Goal: Transaction & Acquisition: Book appointment/travel/reservation

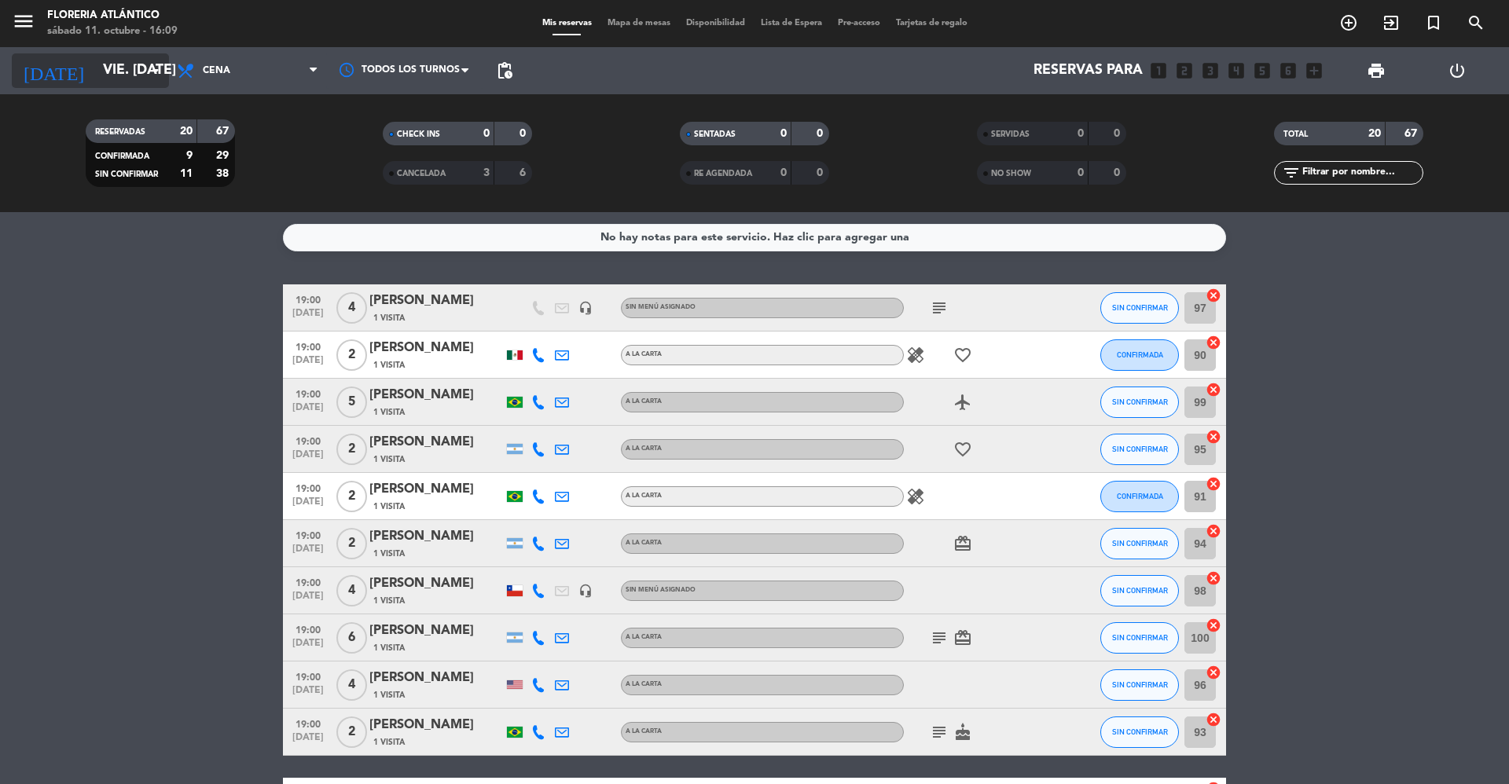
click at [141, 55] on input "vie. [DATE]" at bounding box center [186, 70] width 182 height 31
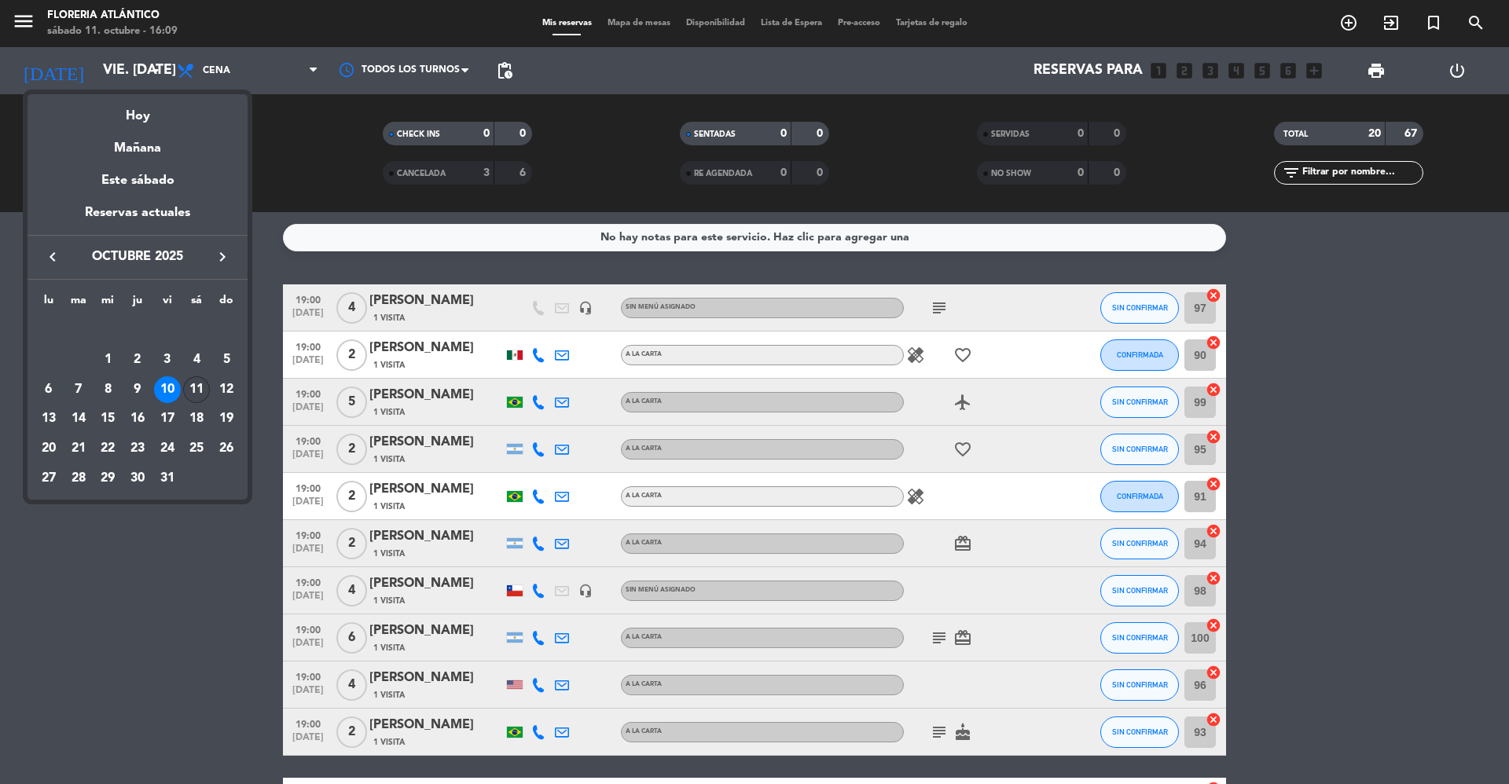
click at [189, 391] on div "11" at bounding box center [196, 390] width 27 height 27
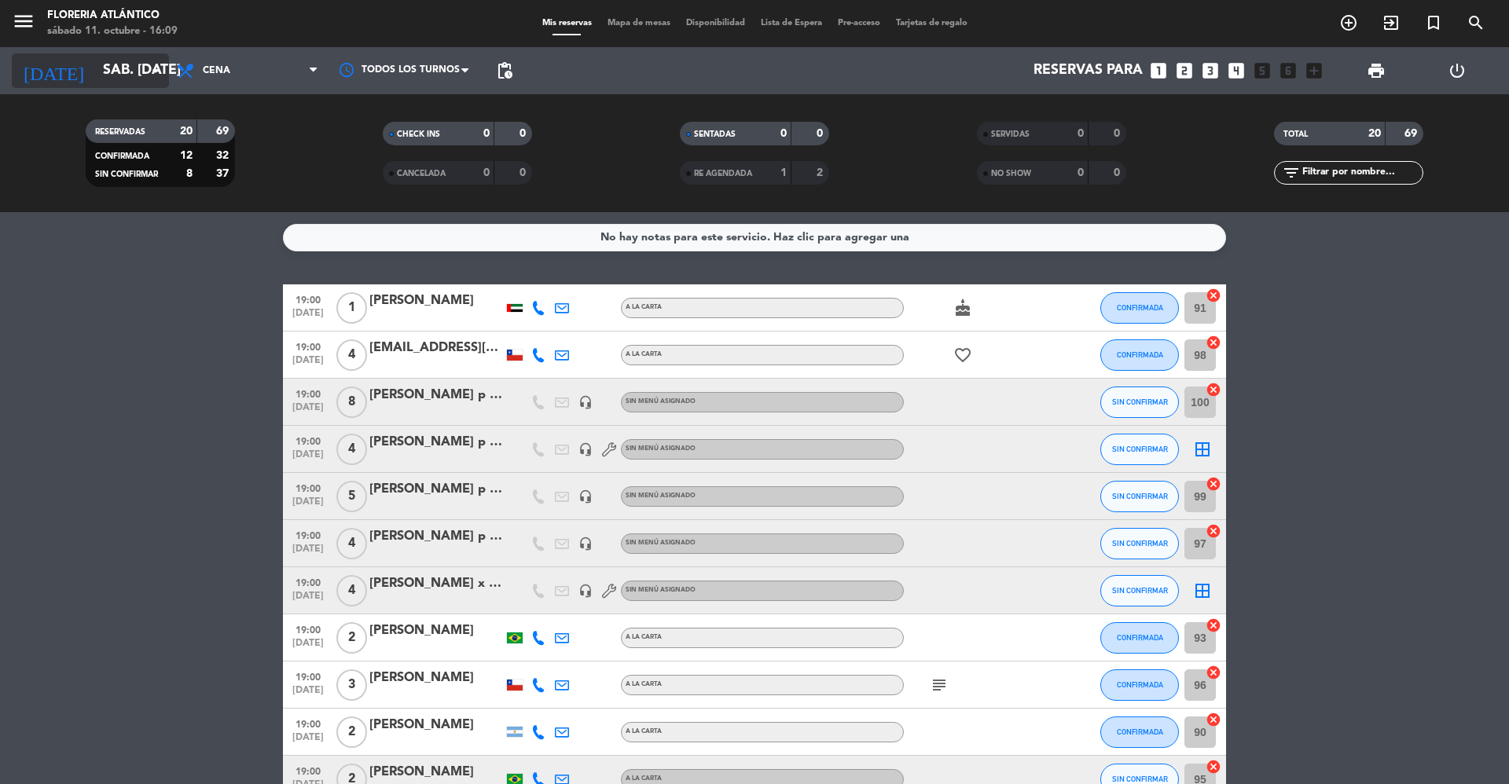
click at [113, 83] on input "sáb. [DATE]" at bounding box center [186, 70] width 182 height 31
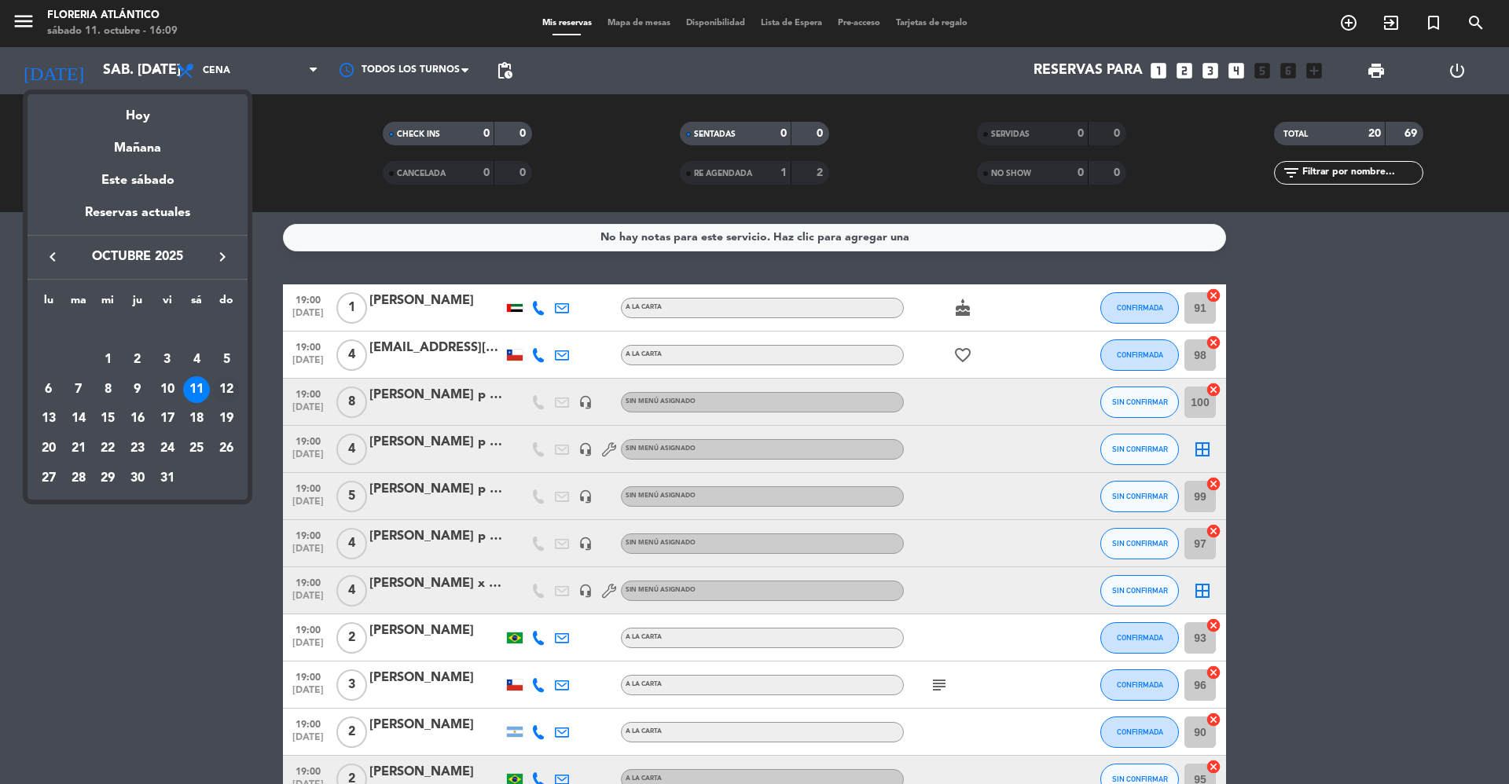
click at [231, 384] on div "12" at bounding box center [226, 390] width 27 height 27
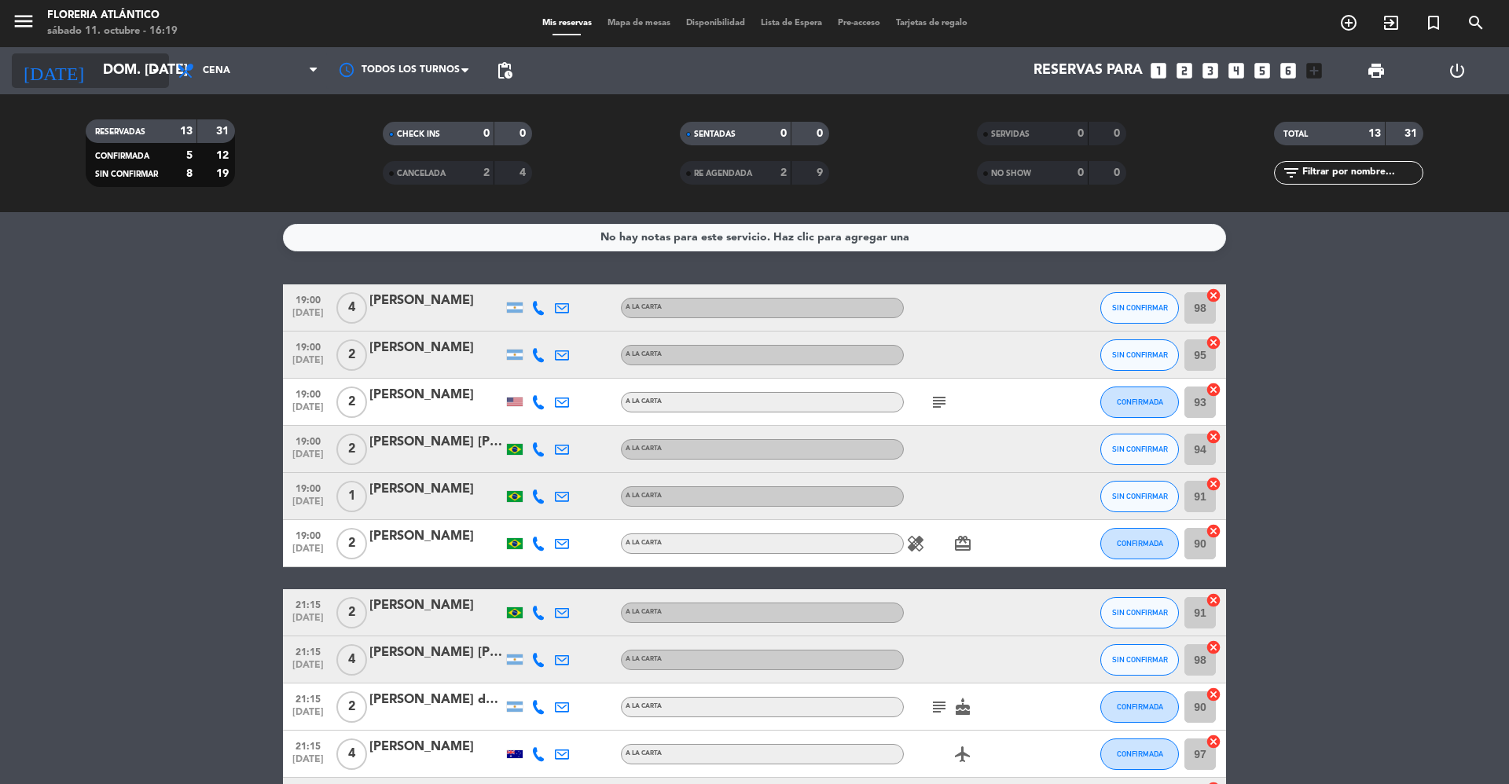
click at [148, 67] on icon "arrow_drop_down" at bounding box center [155, 70] width 19 height 19
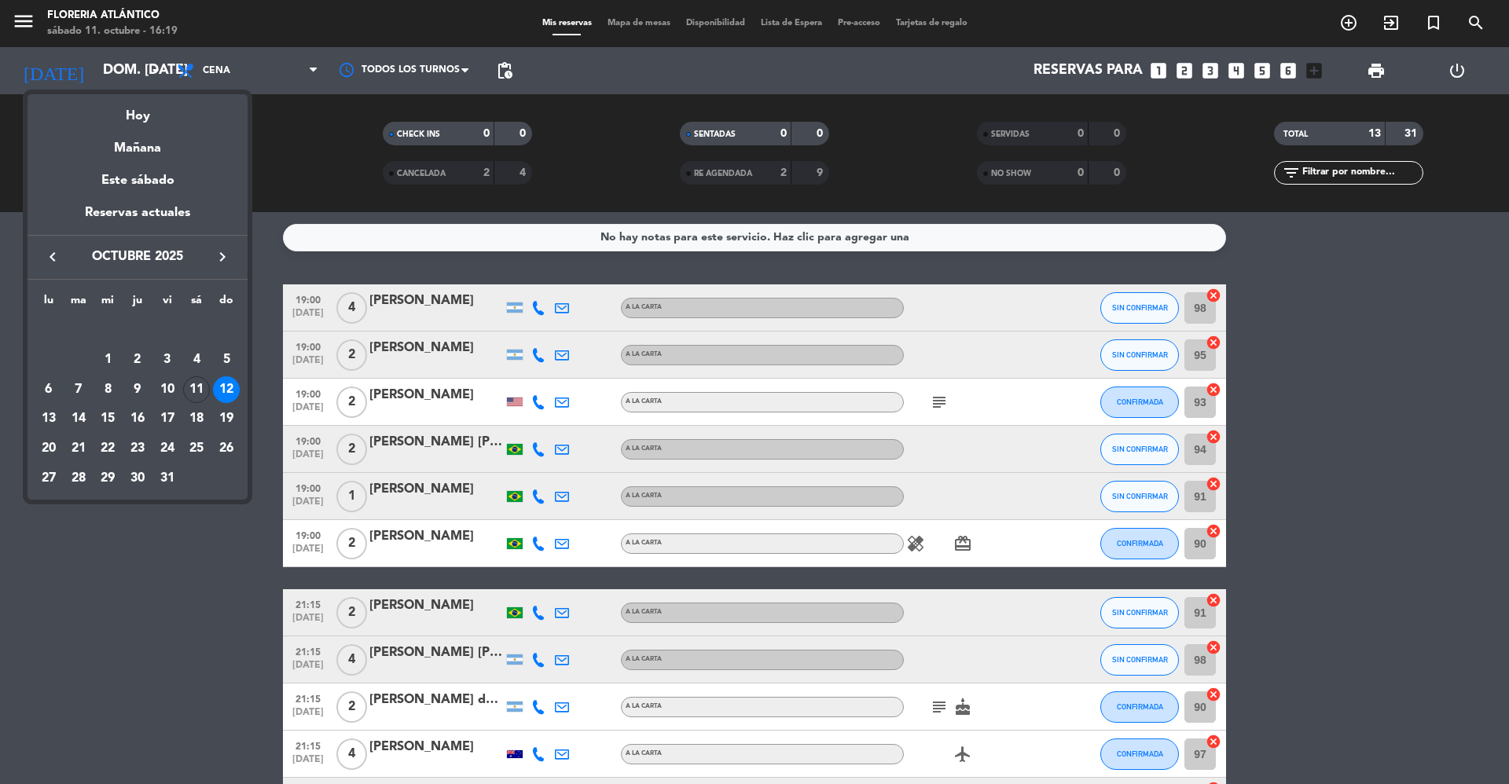
click at [226, 258] on icon "keyboard_arrow_right" at bounding box center [222, 257] width 19 height 19
click at [171, 387] on div "14" at bounding box center [167, 390] width 27 height 27
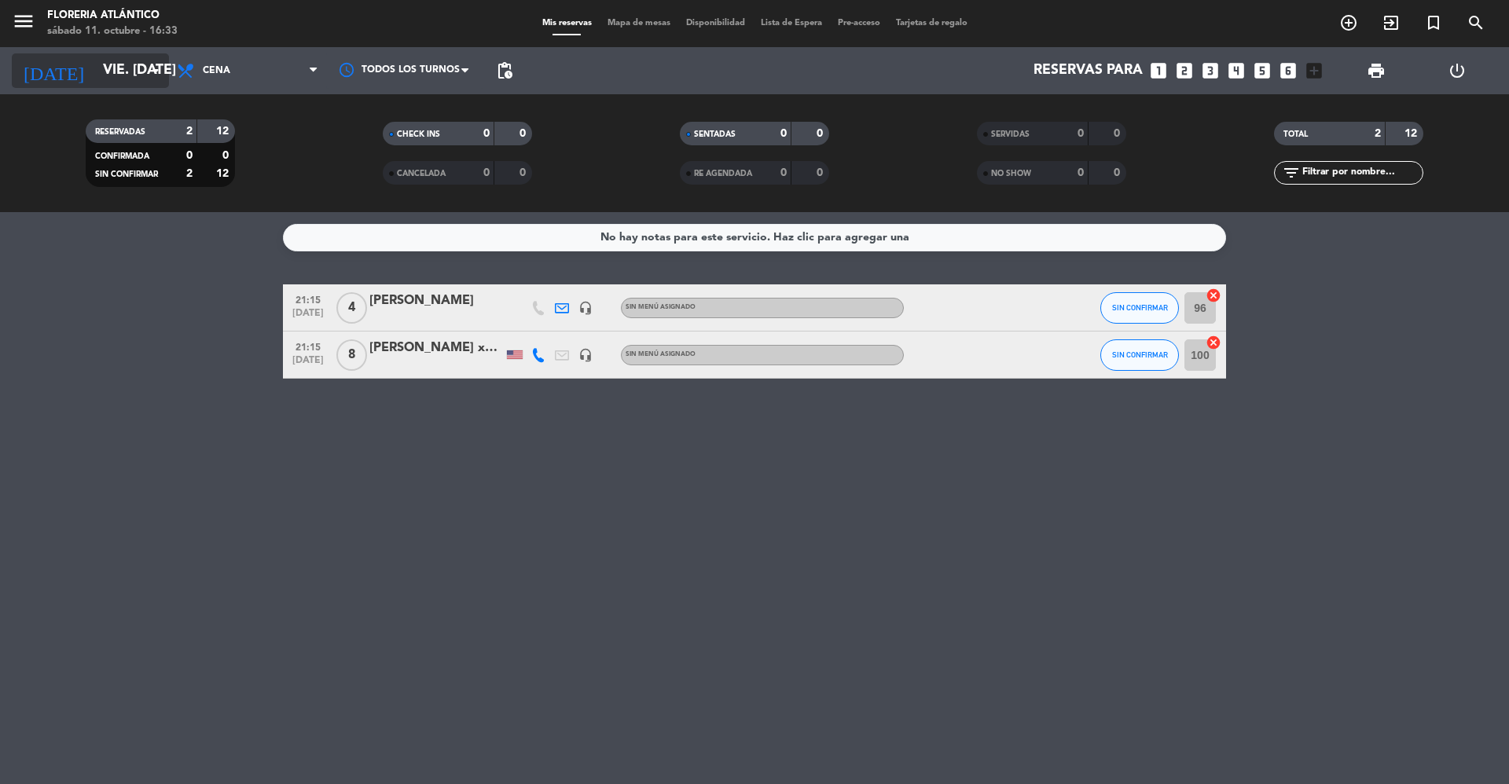
click at [142, 71] on input "vie. [DATE]" at bounding box center [186, 70] width 182 height 31
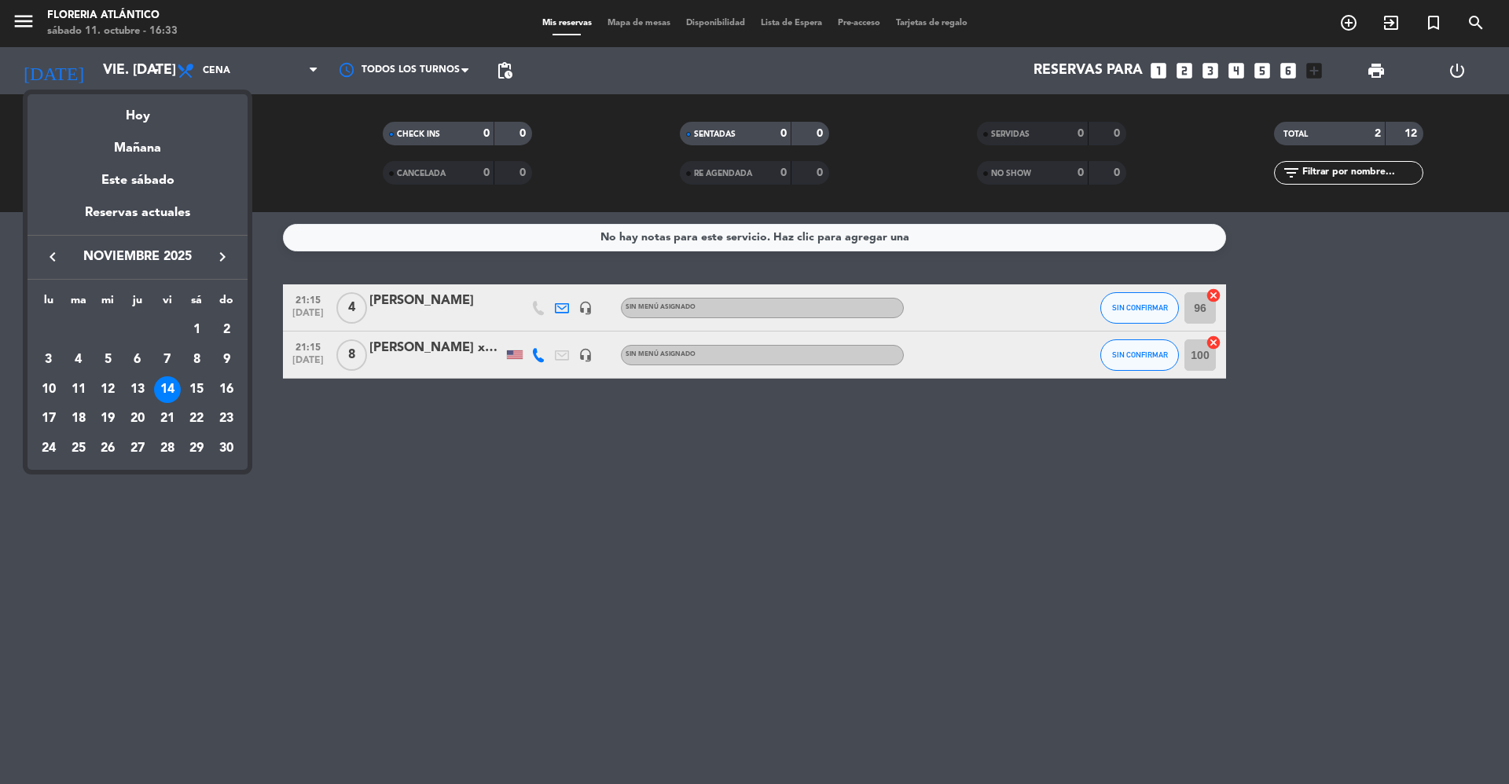
click at [55, 258] on icon "keyboard_arrow_left" at bounding box center [52, 257] width 19 height 19
click at [167, 410] on div "17" at bounding box center [167, 419] width 27 height 27
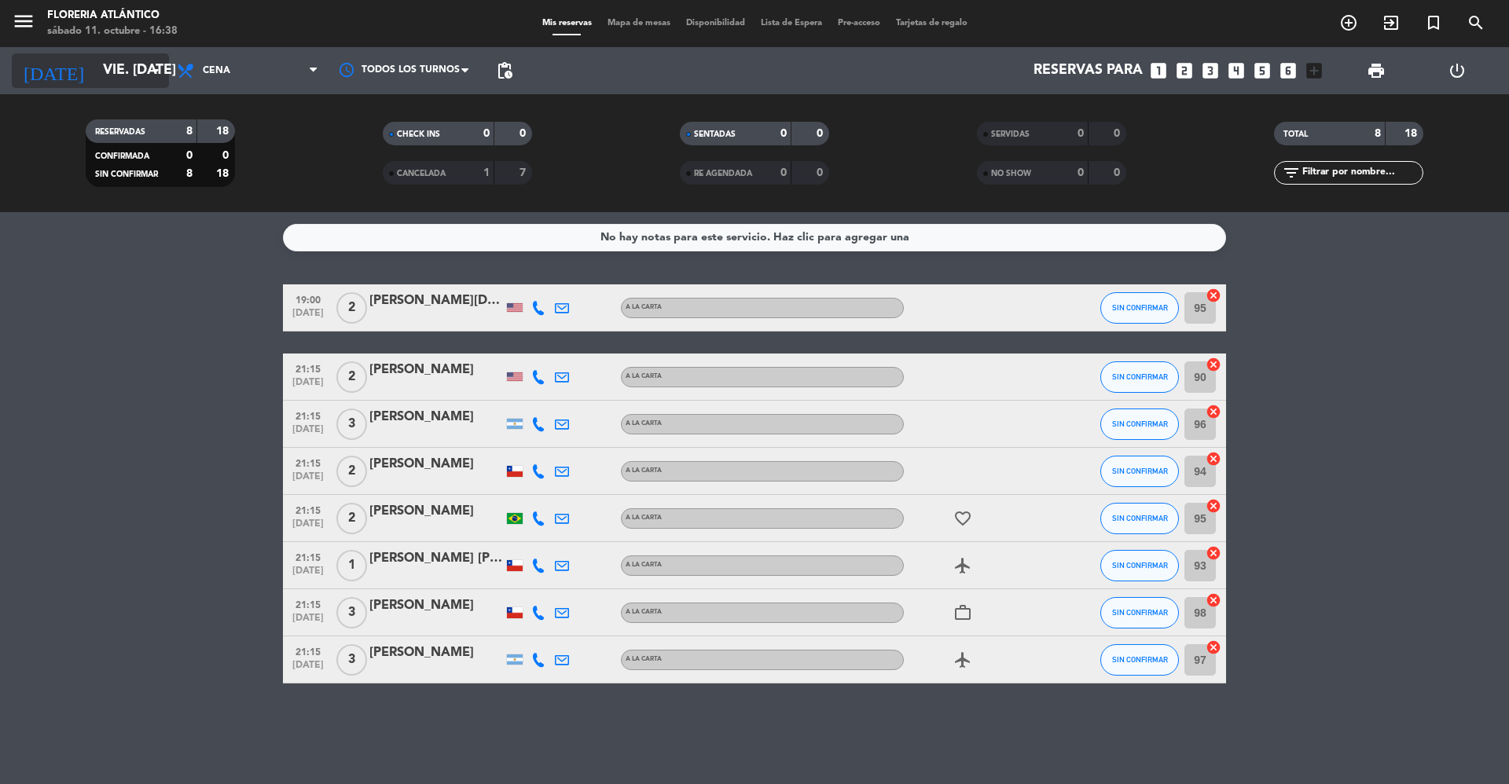
click at [127, 61] on input "vie. [DATE]" at bounding box center [186, 70] width 182 height 31
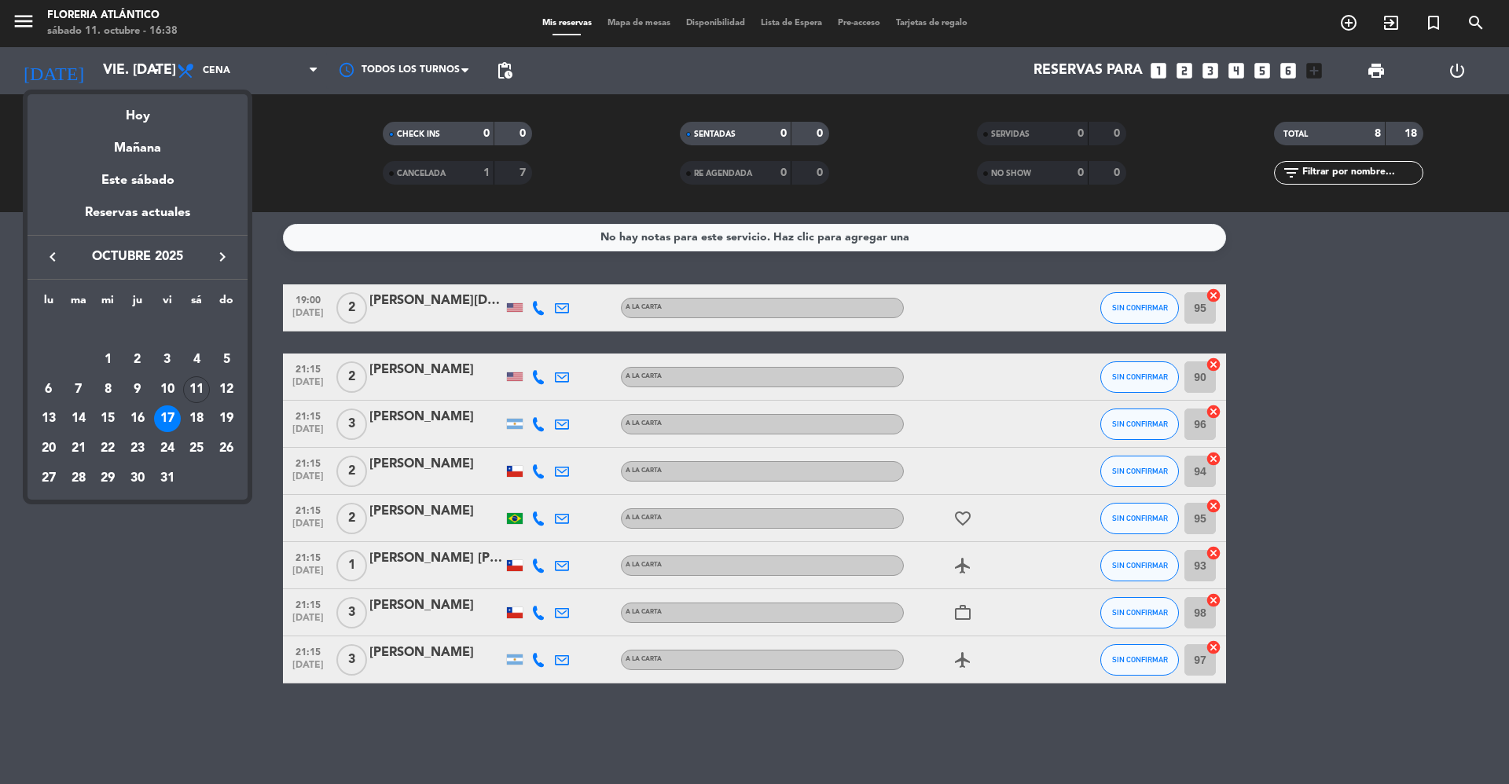
click at [221, 255] on icon "keyboard_arrow_right" at bounding box center [222, 257] width 19 height 19
click at [167, 388] on div "14" at bounding box center [167, 390] width 27 height 27
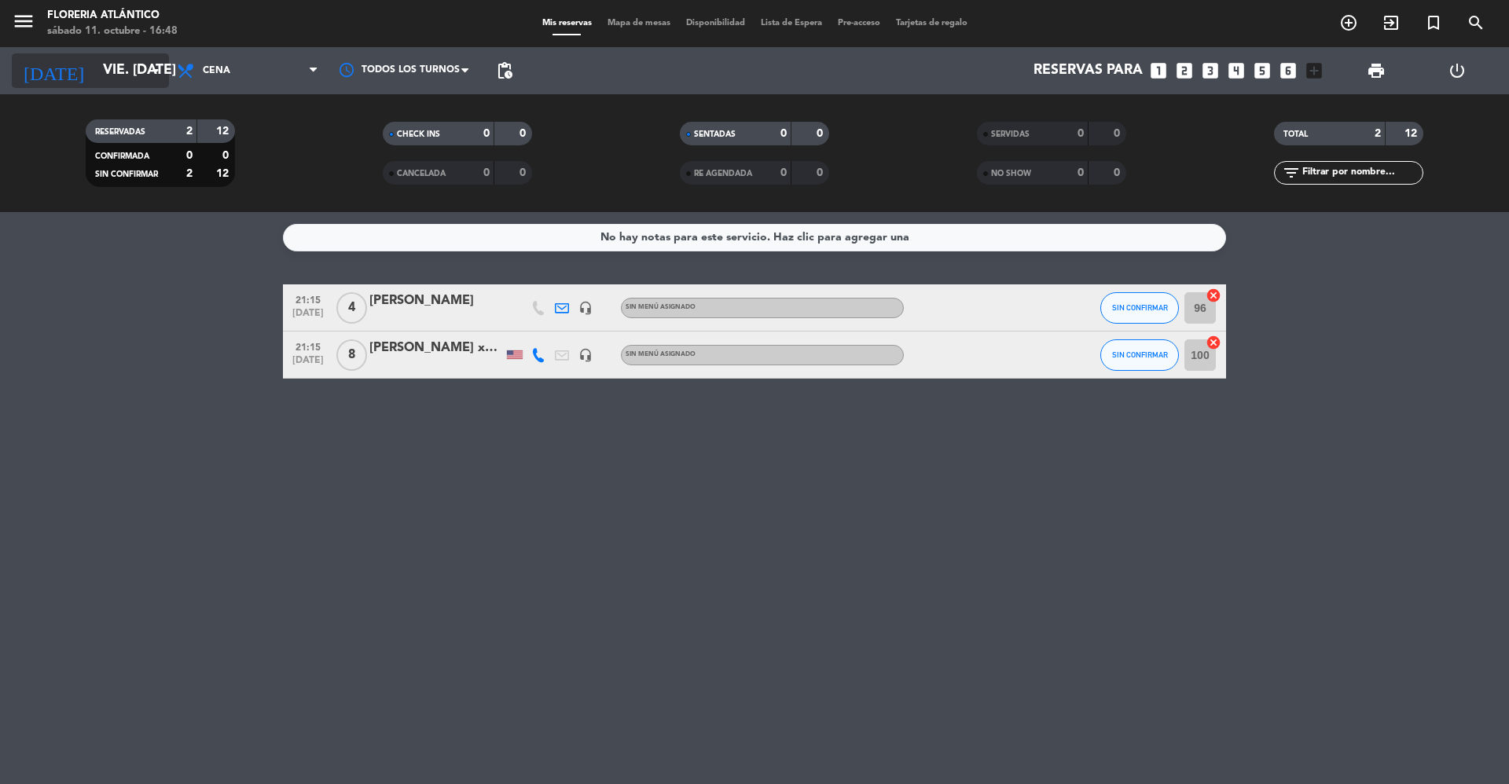
click at [123, 68] on input "vie. [DATE]" at bounding box center [186, 70] width 182 height 31
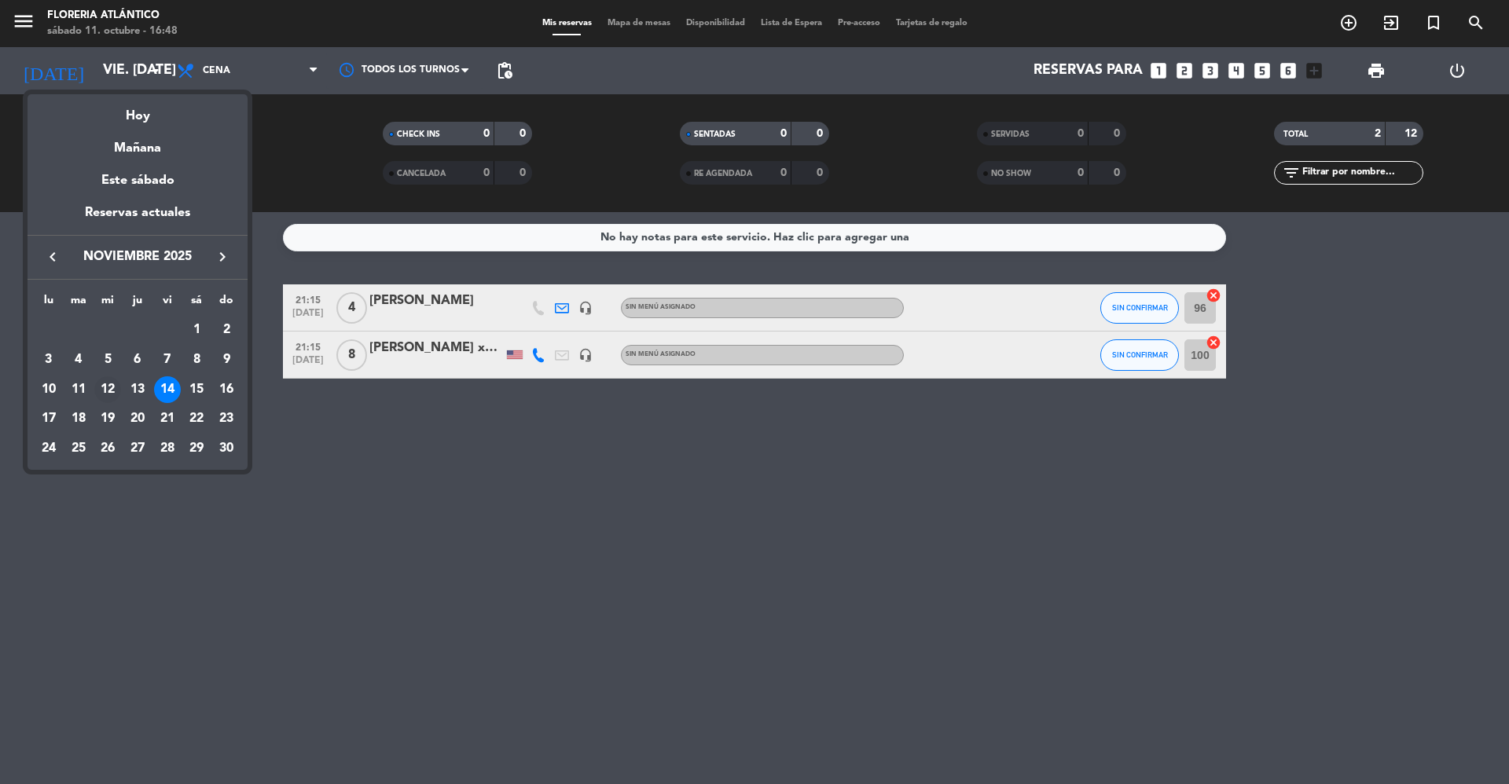
click at [108, 390] on div "12" at bounding box center [107, 390] width 27 height 27
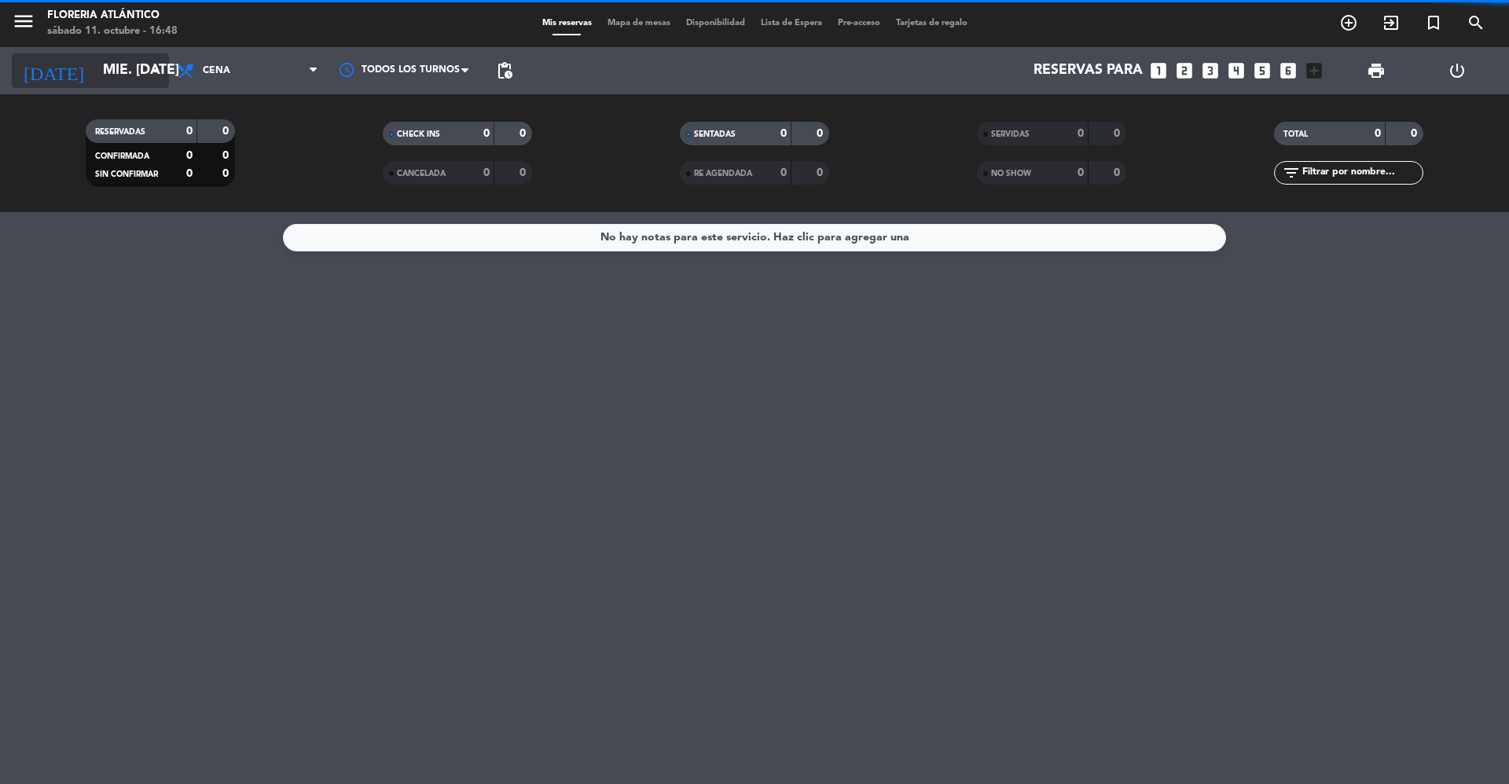
click at [115, 67] on input "mié. [DATE]" at bounding box center [186, 70] width 182 height 31
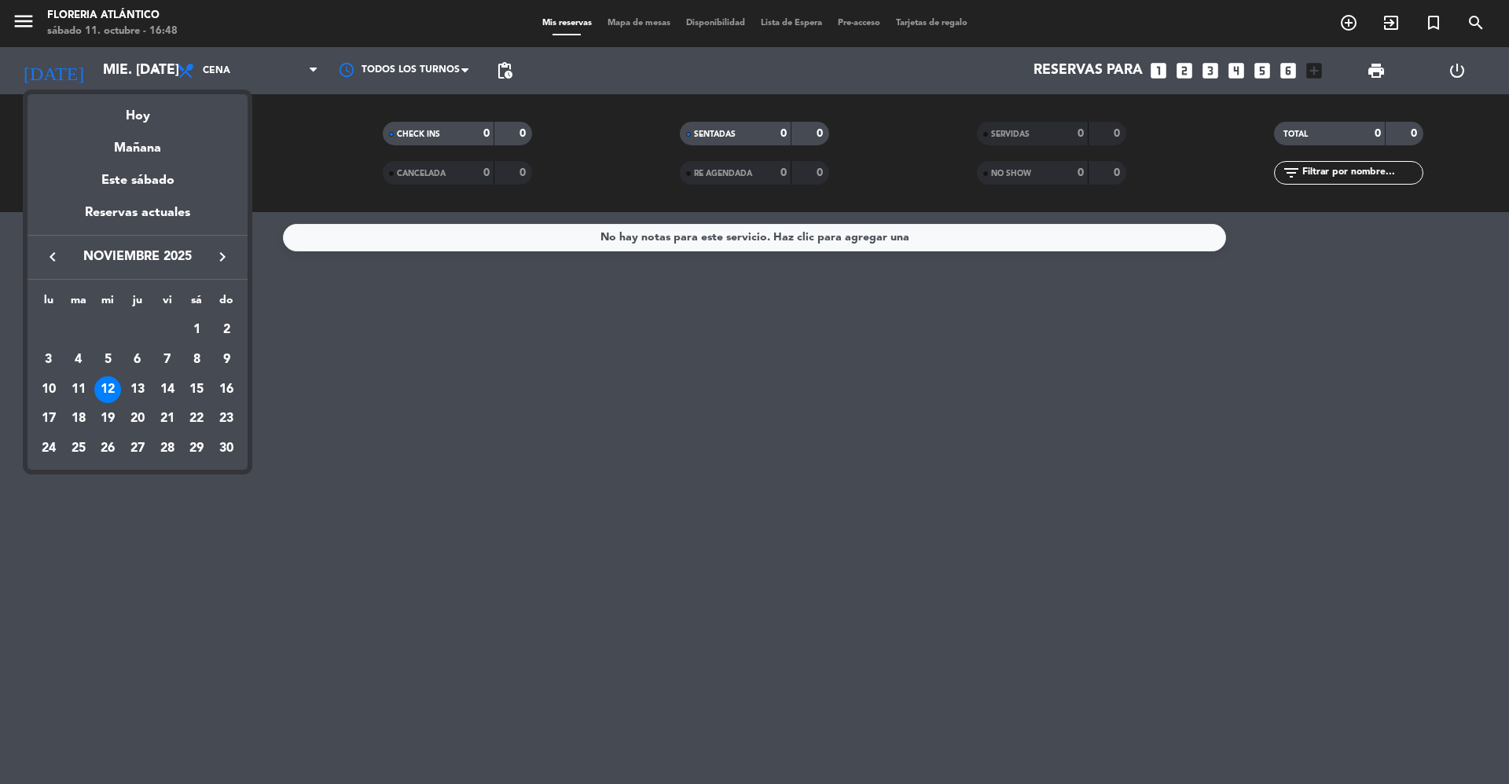
click at [115, 66] on div at bounding box center [754, 392] width 1509 height 784
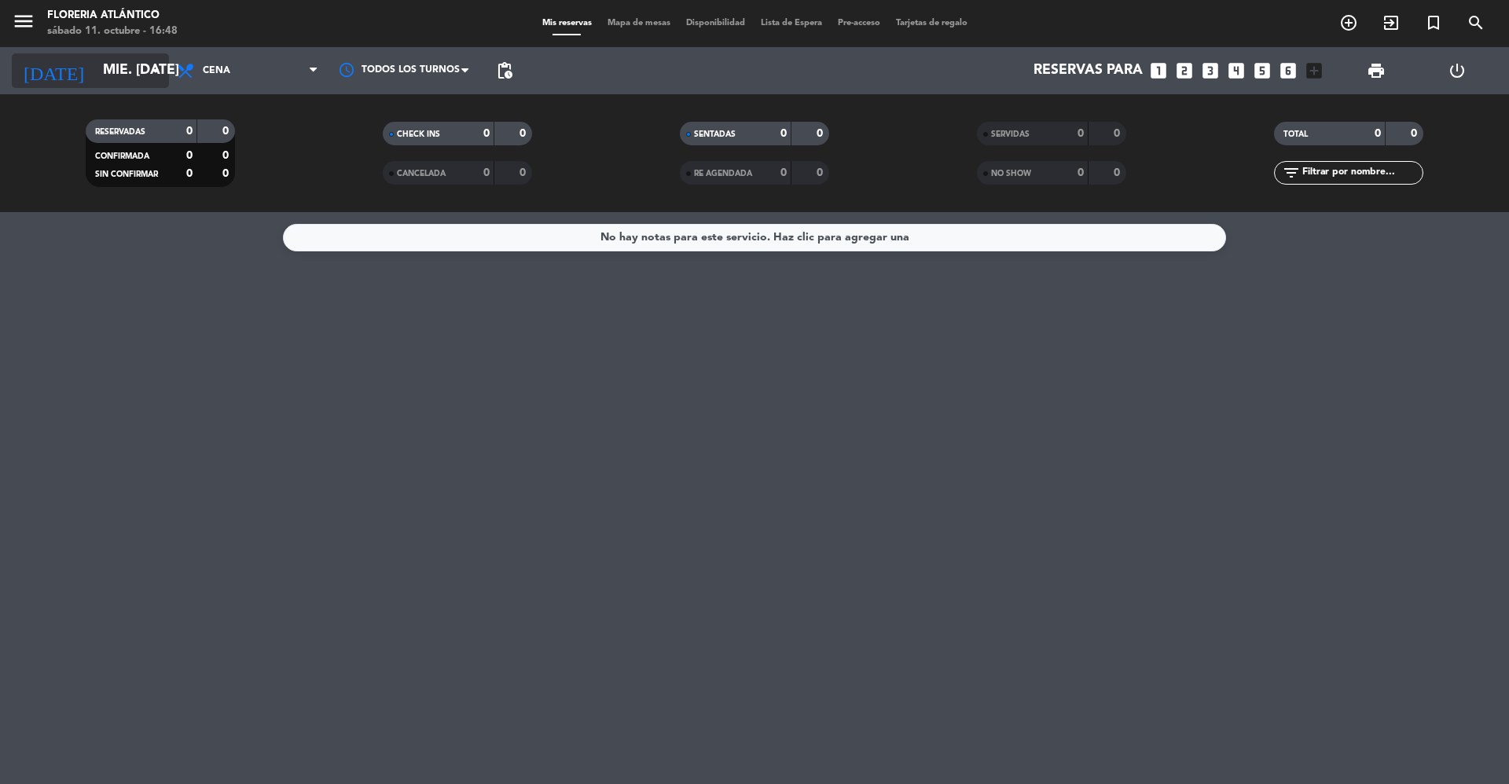
click at [135, 69] on input "mié. [DATE]" at bounding box center [186, 70] width 182 height 31
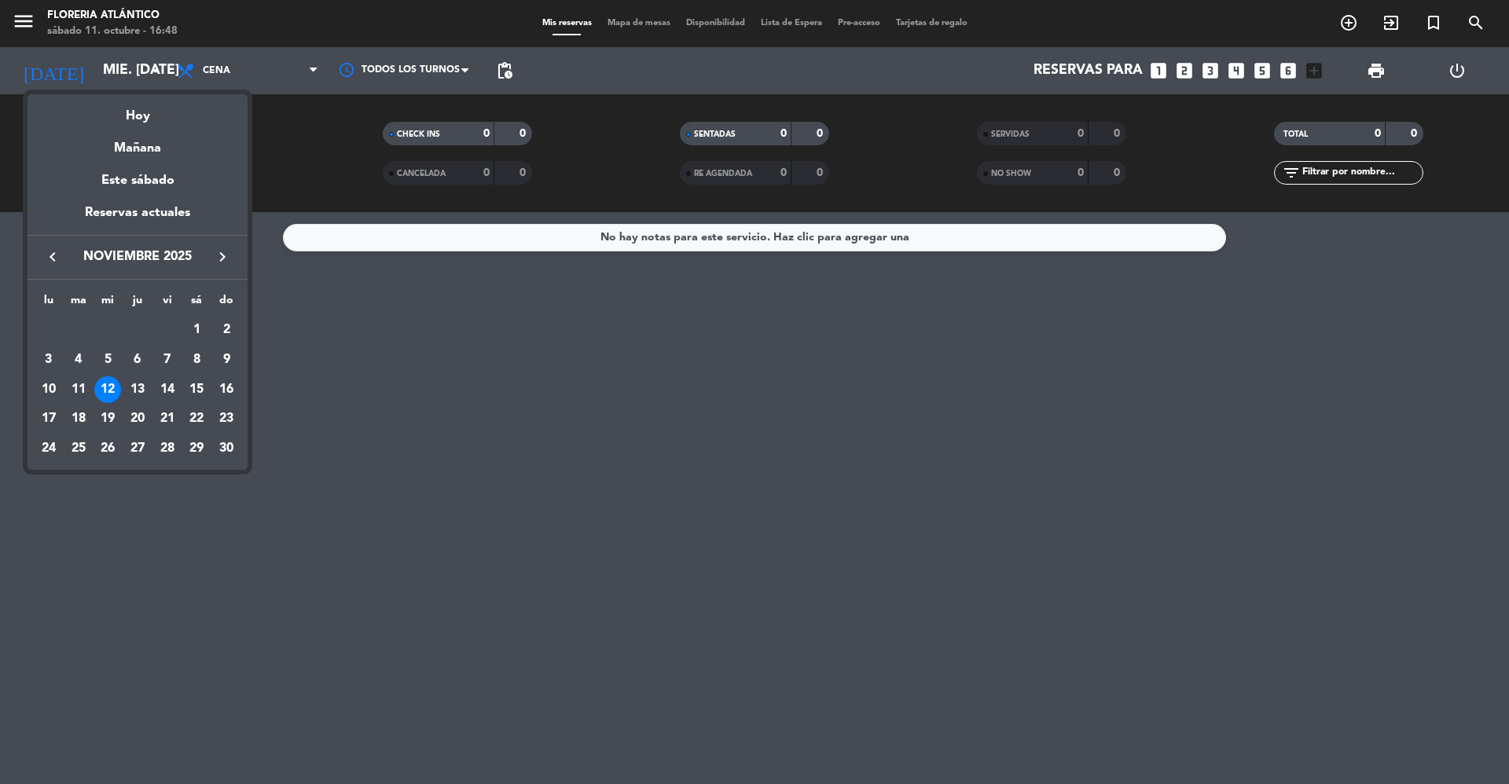
click at [45, 255] on icon "keyboard_arrow_left" at bounding box center [52, 257] width 19 height 19
click at [226, 394] on div "12" at bounding box center [226, 390] width 27 height 27
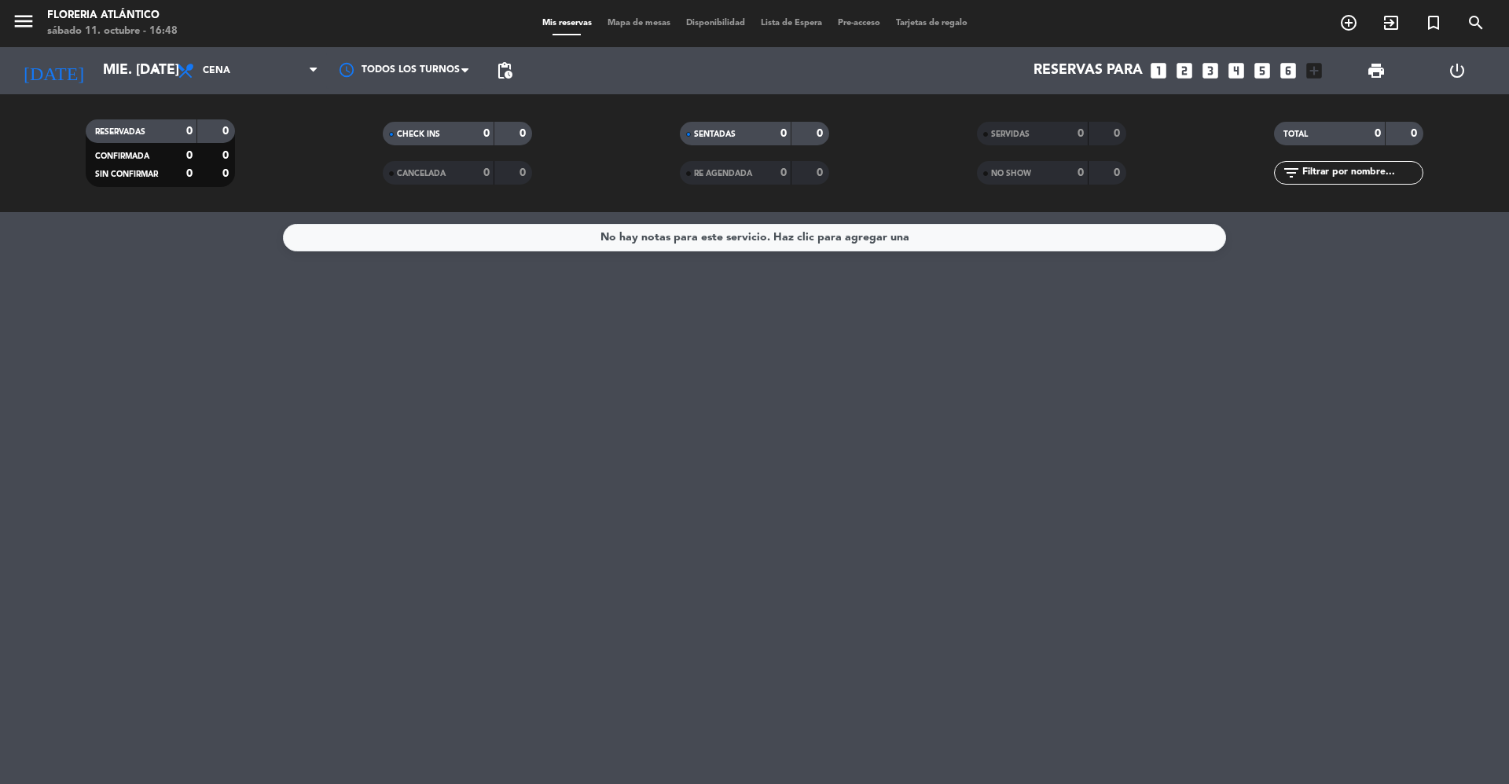
type input "dom. [DATE]"
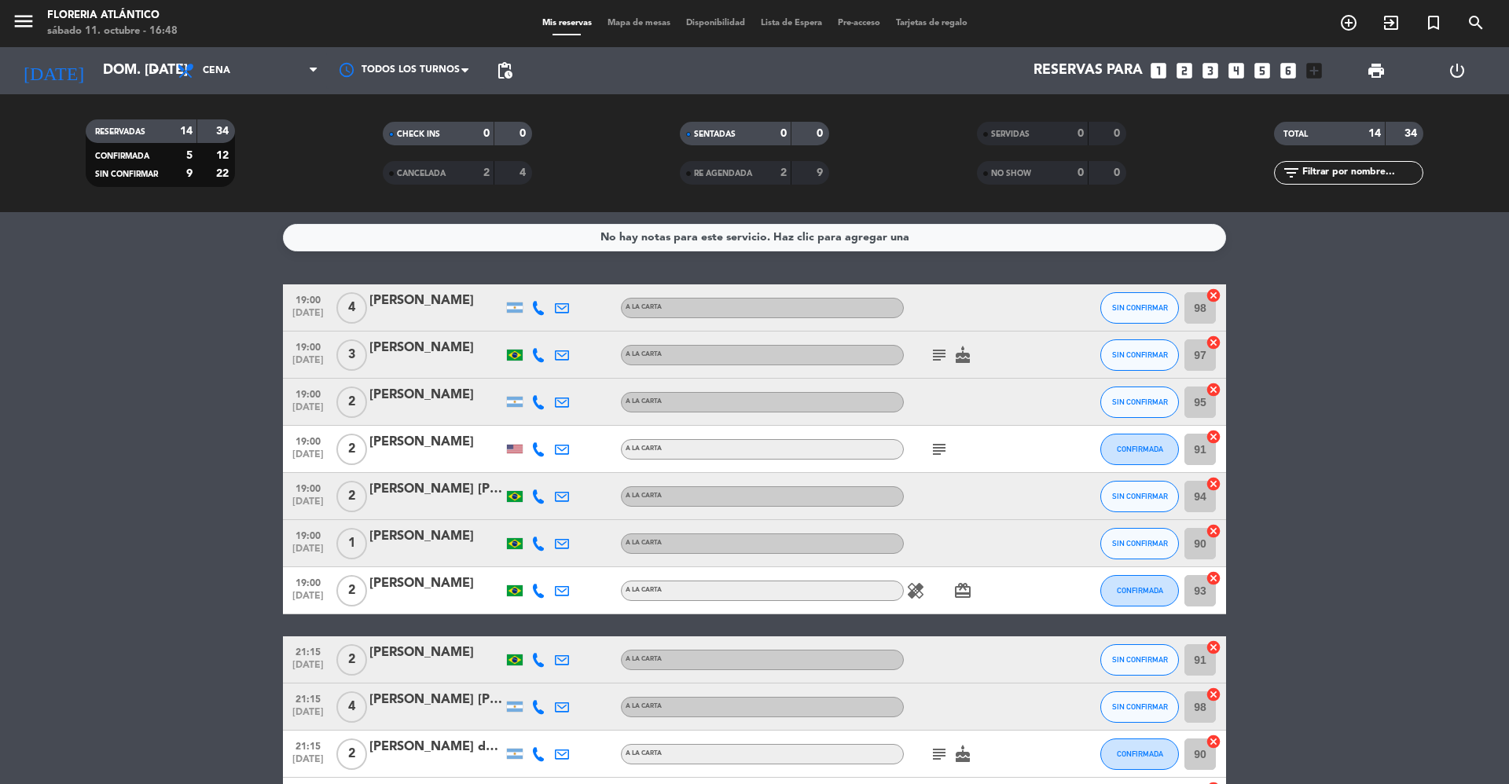
click at [639, 26] on span "Mapa de mesas" at bounding box center [639, 23] width 79 height 9
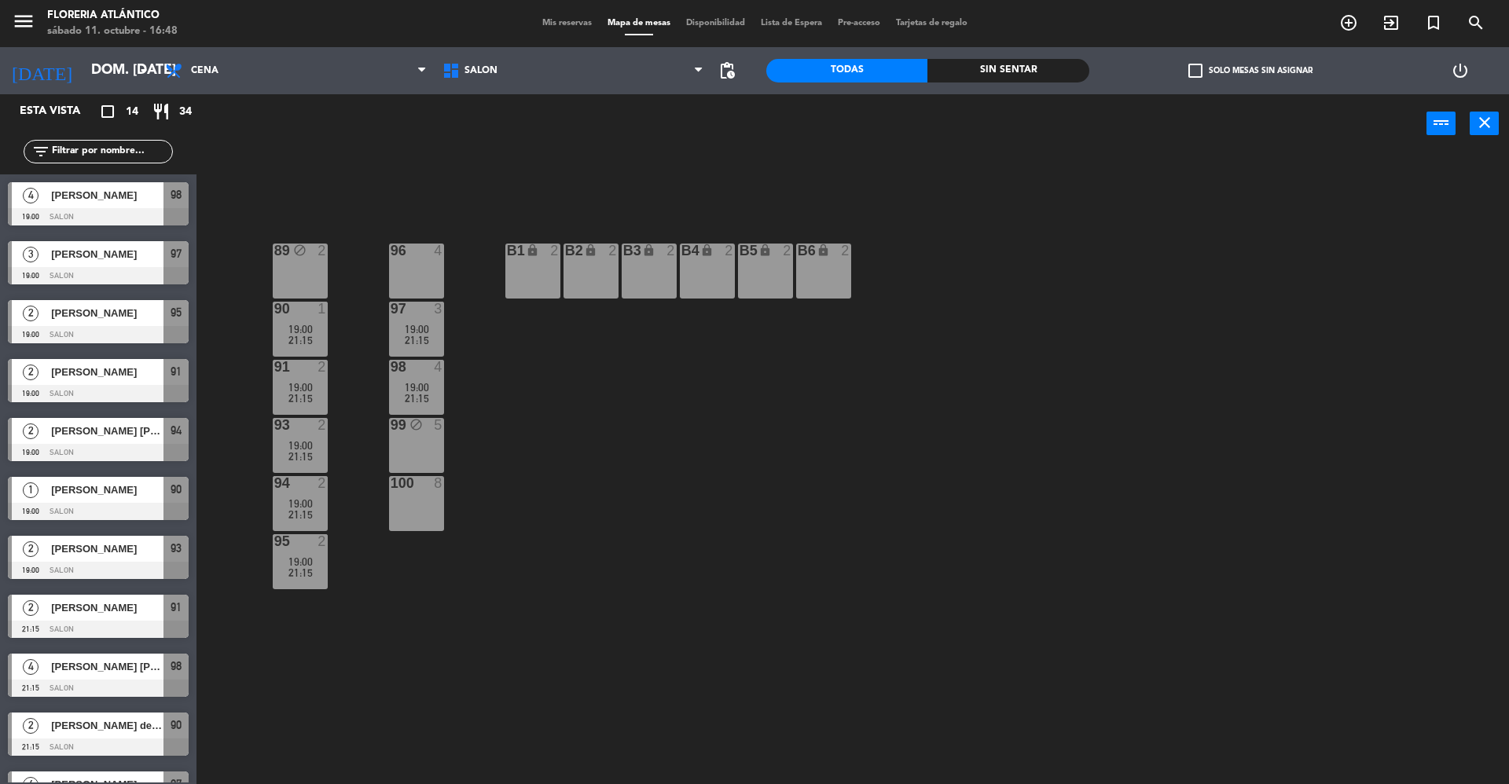
click at [419, 268] on div "96 4" at bounding box center [416, 271] width 55 height 55
click at [749, 124] on button "[GEOGRAPHIC_DATA]" at bounding box center [762, 123] width 94 height 31
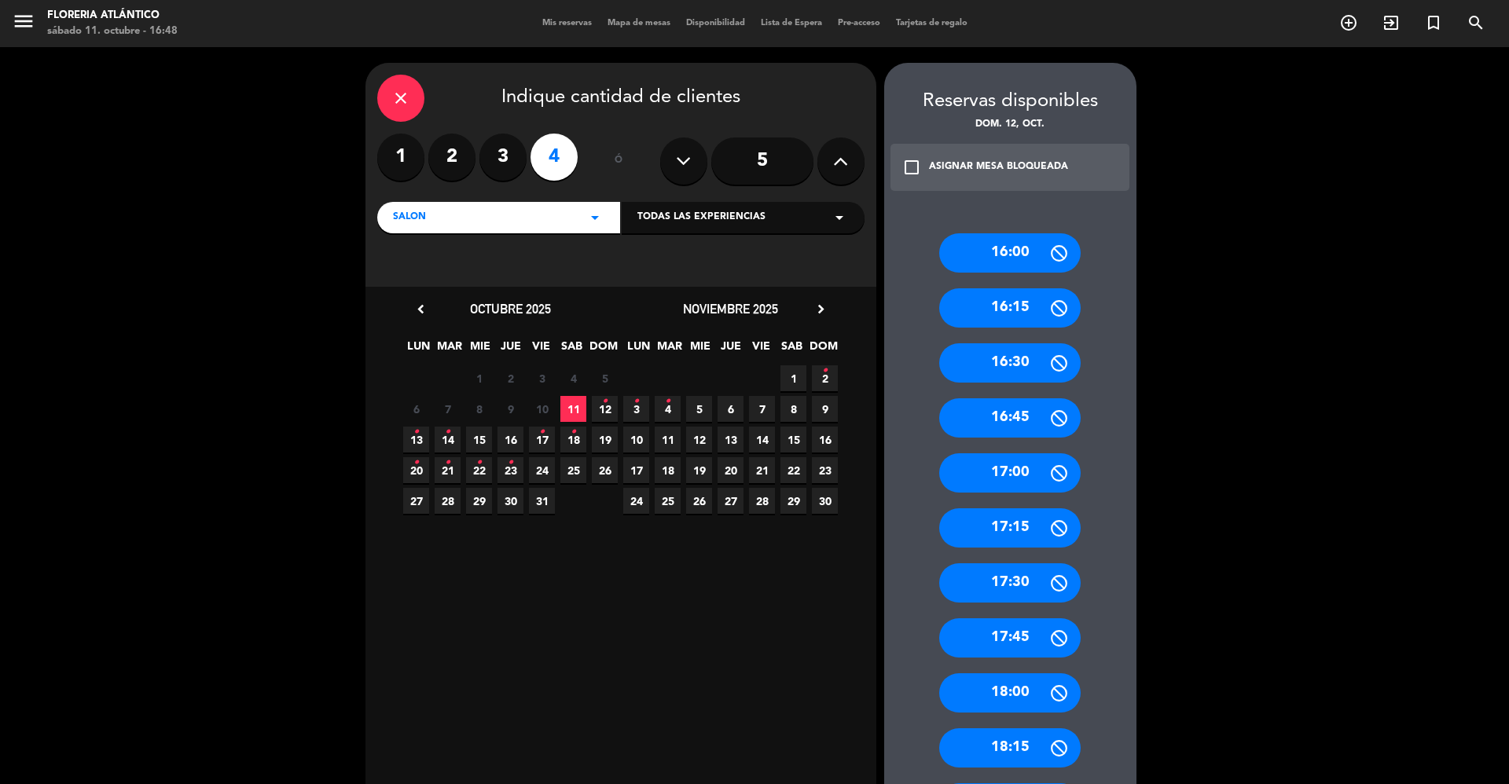
drag, startPoint x: 605, startPoint y: 406, endPoint x: 868, endPoint y: 384, distance: 263.5
click at [607, 406] on icon "•" at bounding box center [605, 401] width 6 height 25
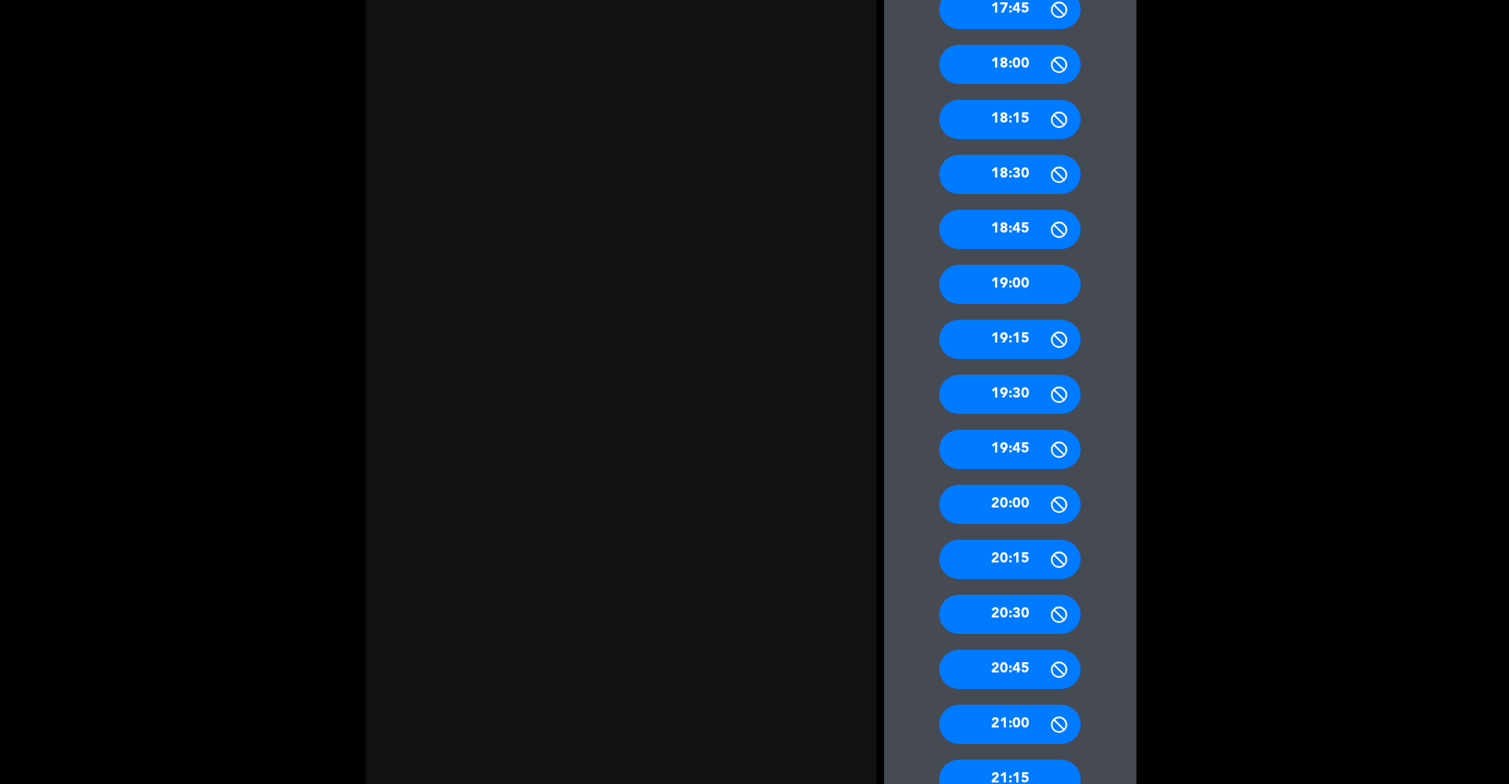
click at [1020, 272] on div "19:00" at bounding box center [1009, 284] width 141 height 39
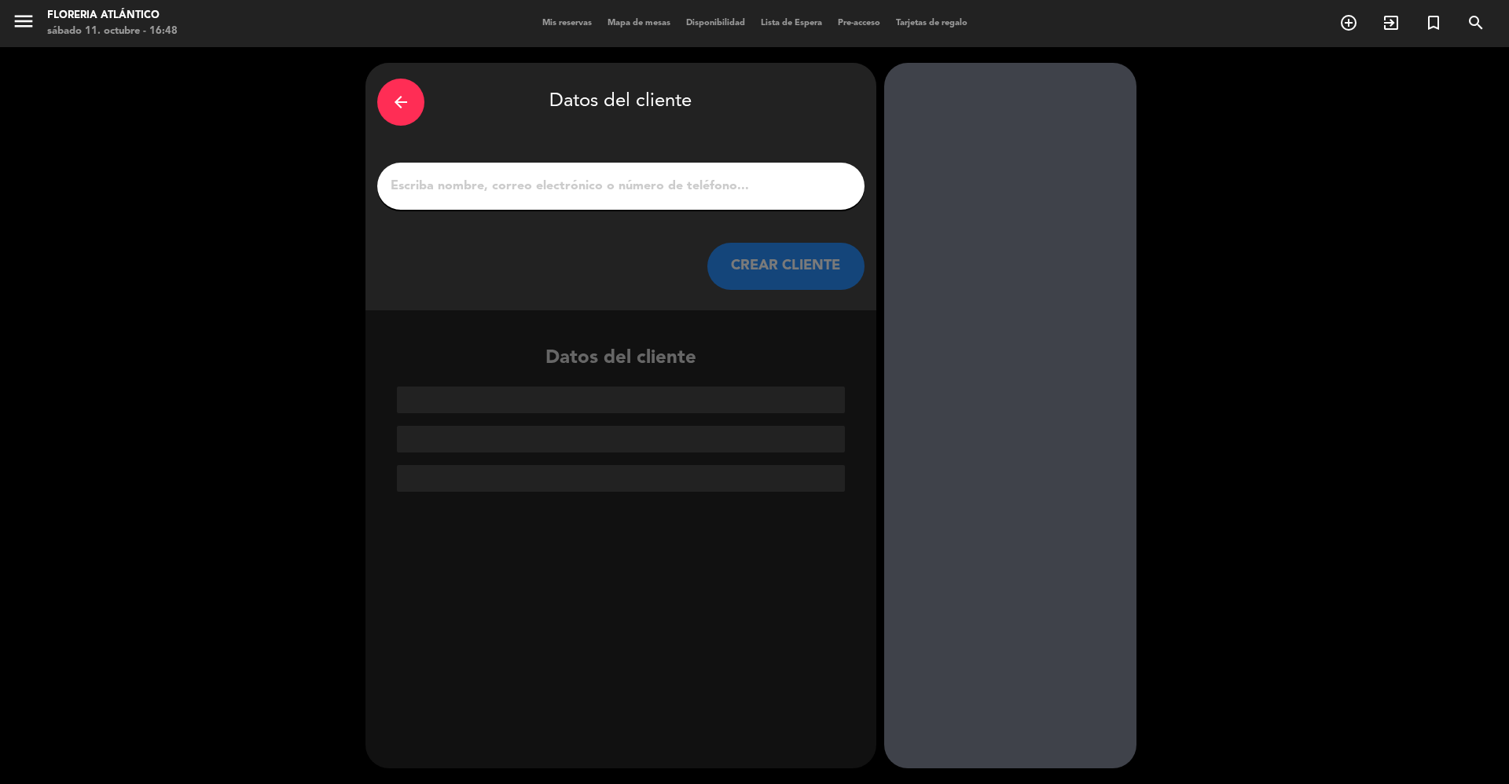
scroll to position [0, 0]
click at [554, 196] on input "1" at bounding box center [621, 186] width 464 height 22
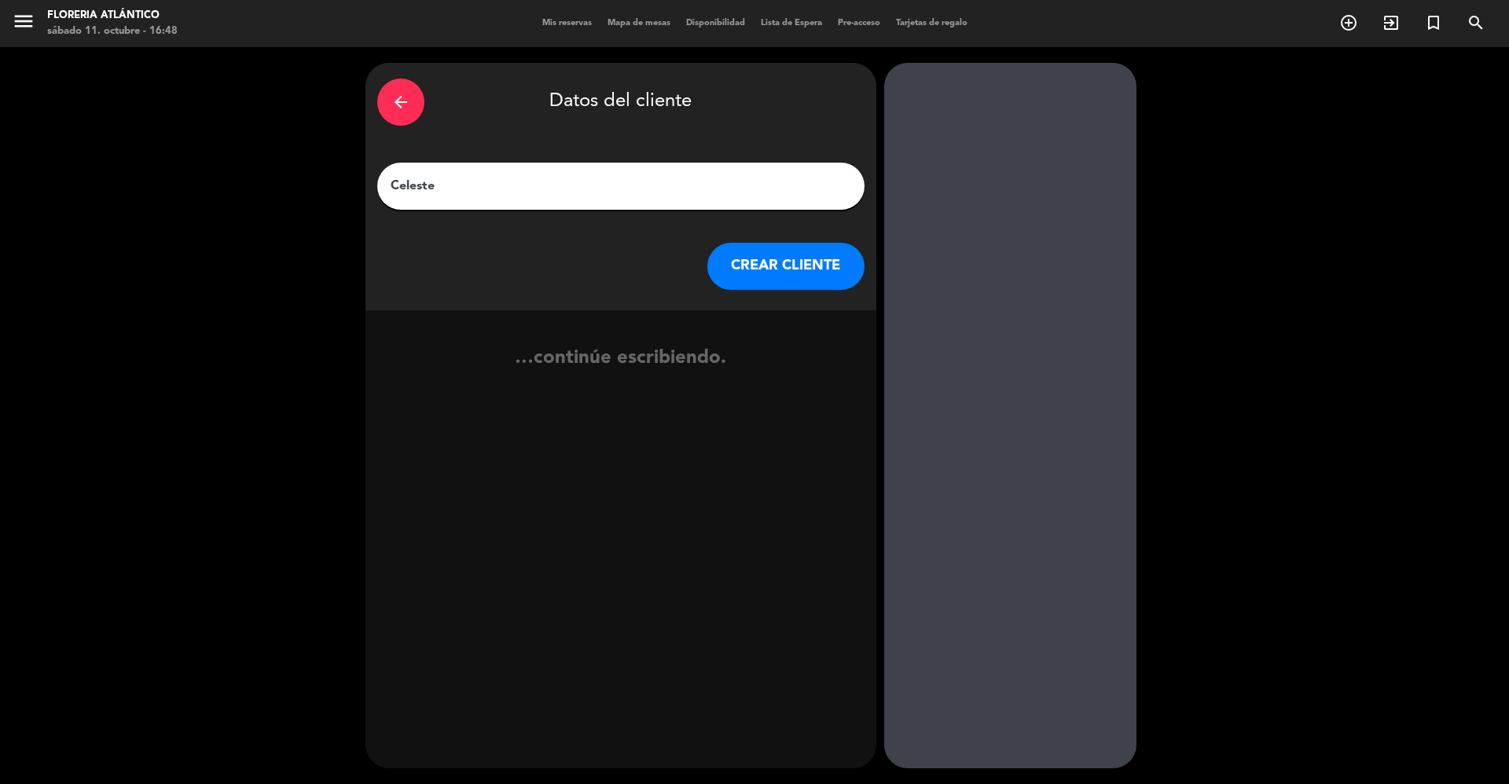
type input "Celeste"
click at [758, 237] on div "arrow_back Datos del cliente [PERSON_NAME] CLIENTE" at bounding box center [621, 187] width 511 height 248
click at [765, 253] on button "CREAR CLIENTE" at bounding box center [785, 266] width 157 height 47
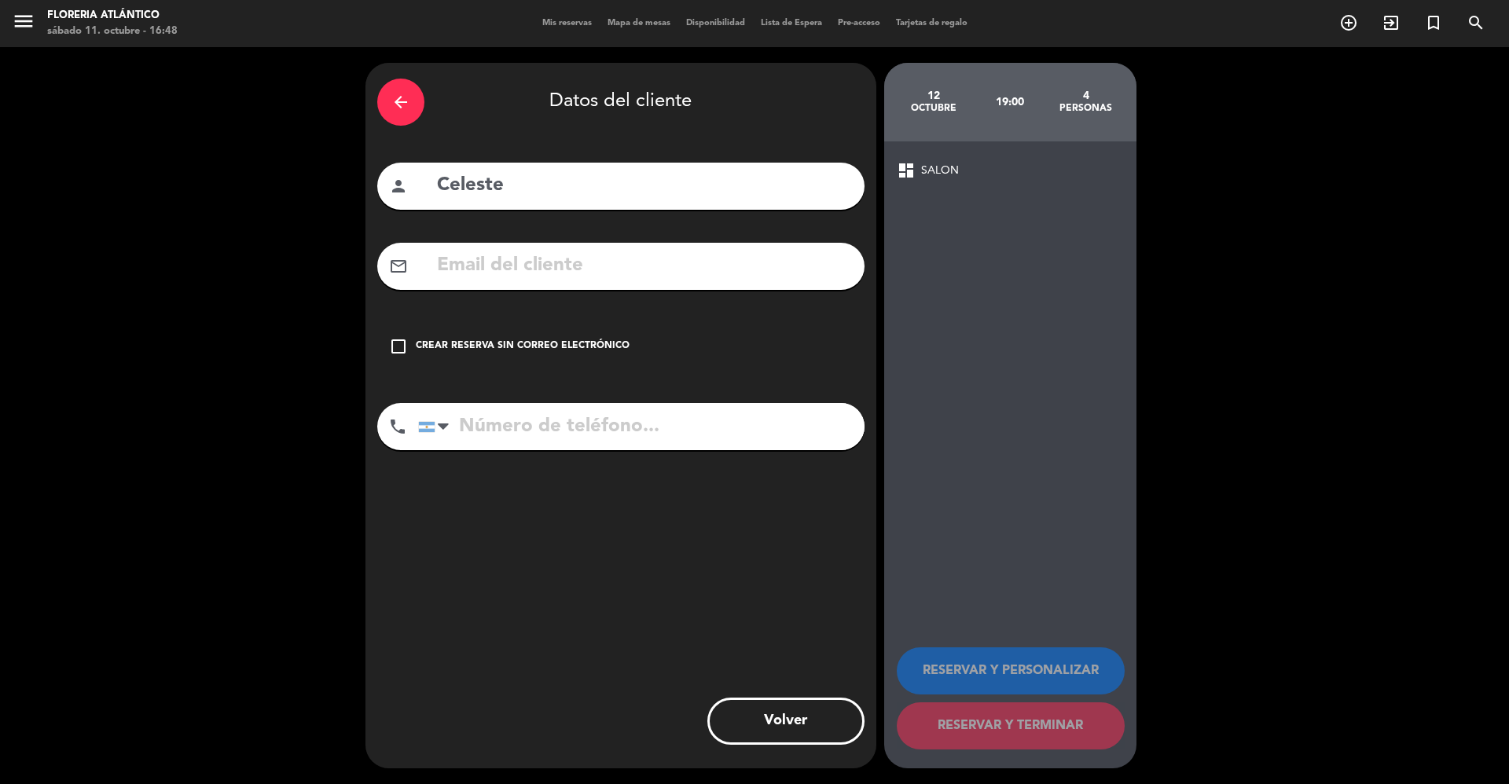
click at [509, 351] on div "Crear reserva sin correo electrónico" at bounding box center [523, 347] width 214 height 16
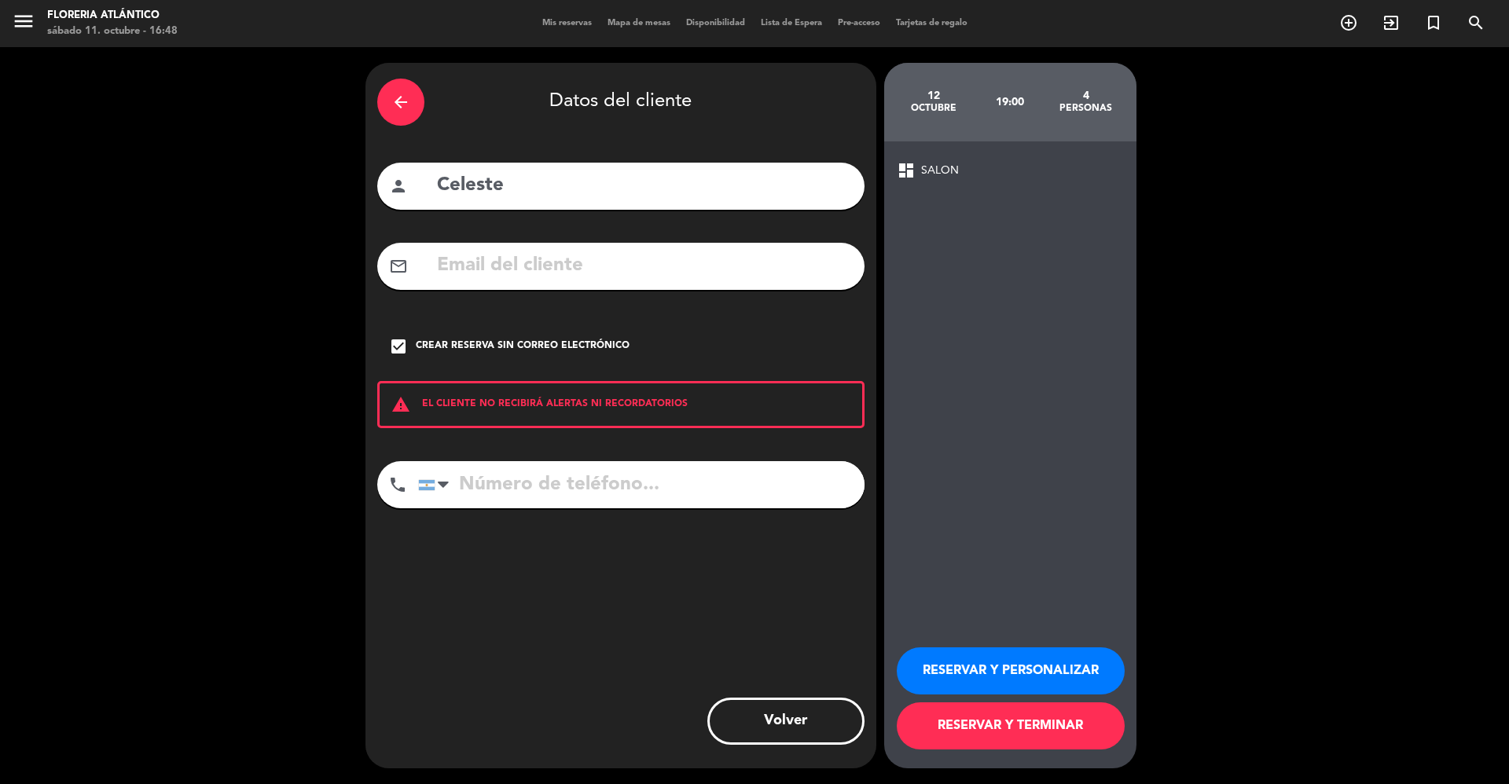
click at [1038, 588] on button "RESERVAR Y TERMINAR" at bounding box center [1011, 726] width 228 height 47
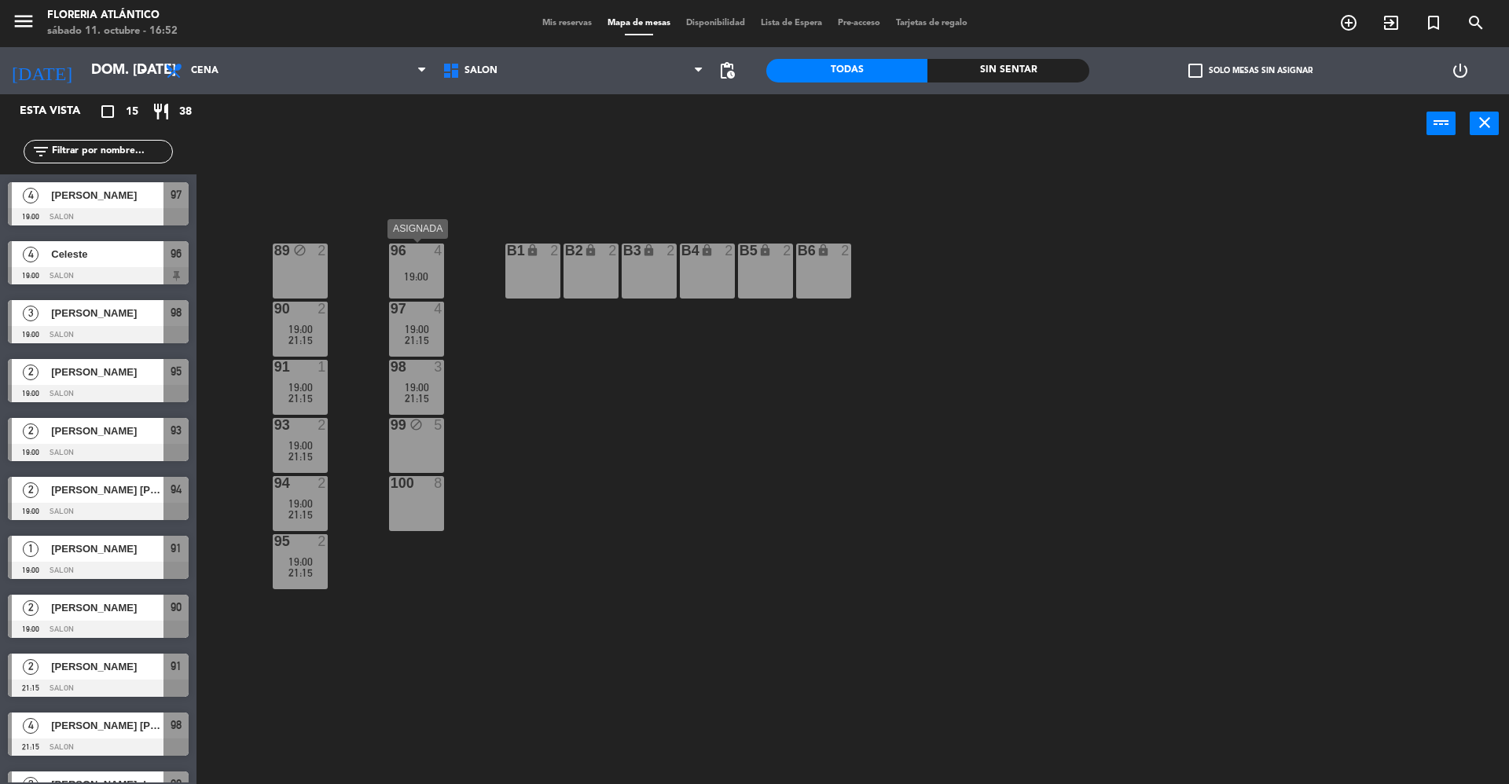
click at [431, 271] on div "19:00" at bounding box center [416, 276] width 55 height 11
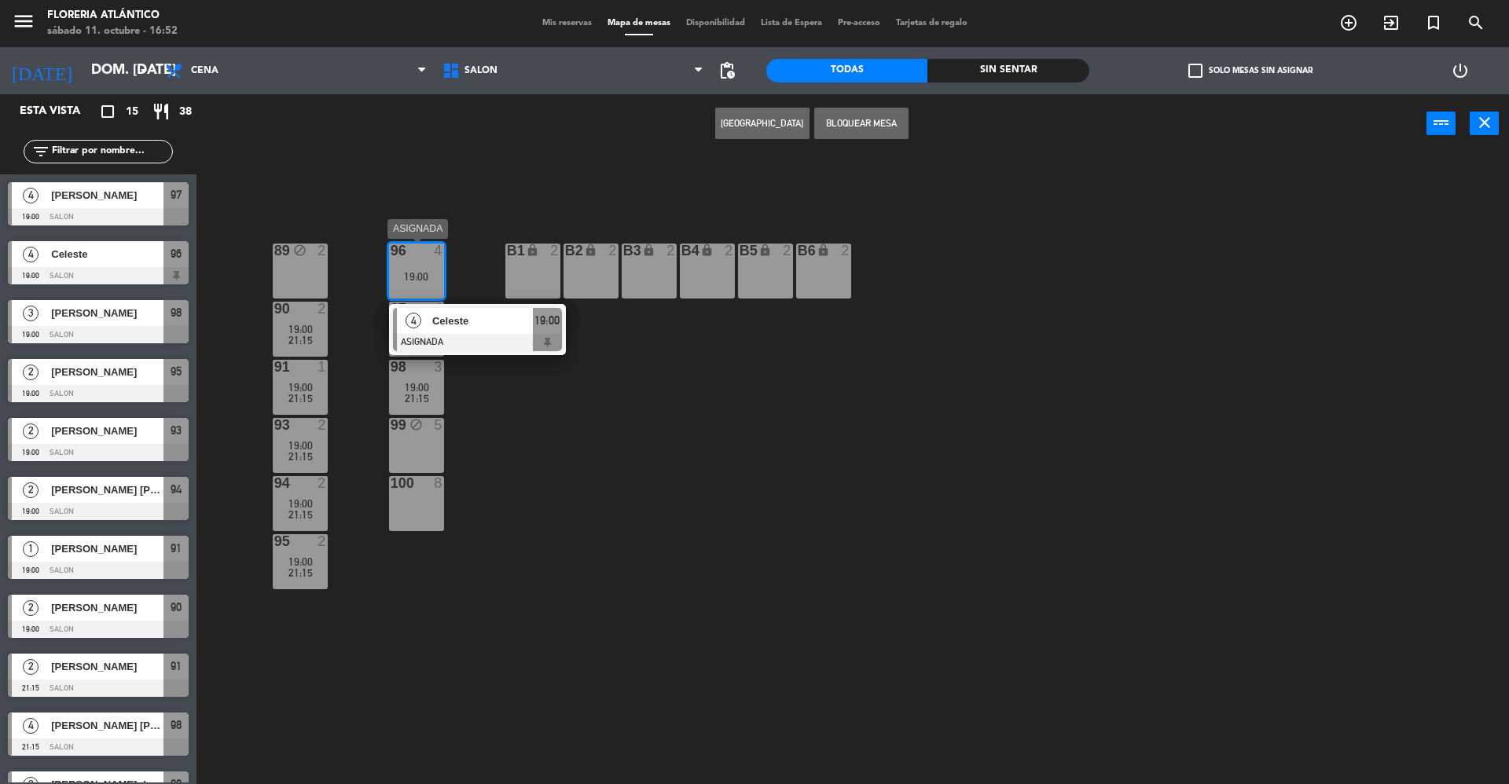
click at [431, 318] on div "Celeste" at bounding box center [482, 321] width 102 height 26
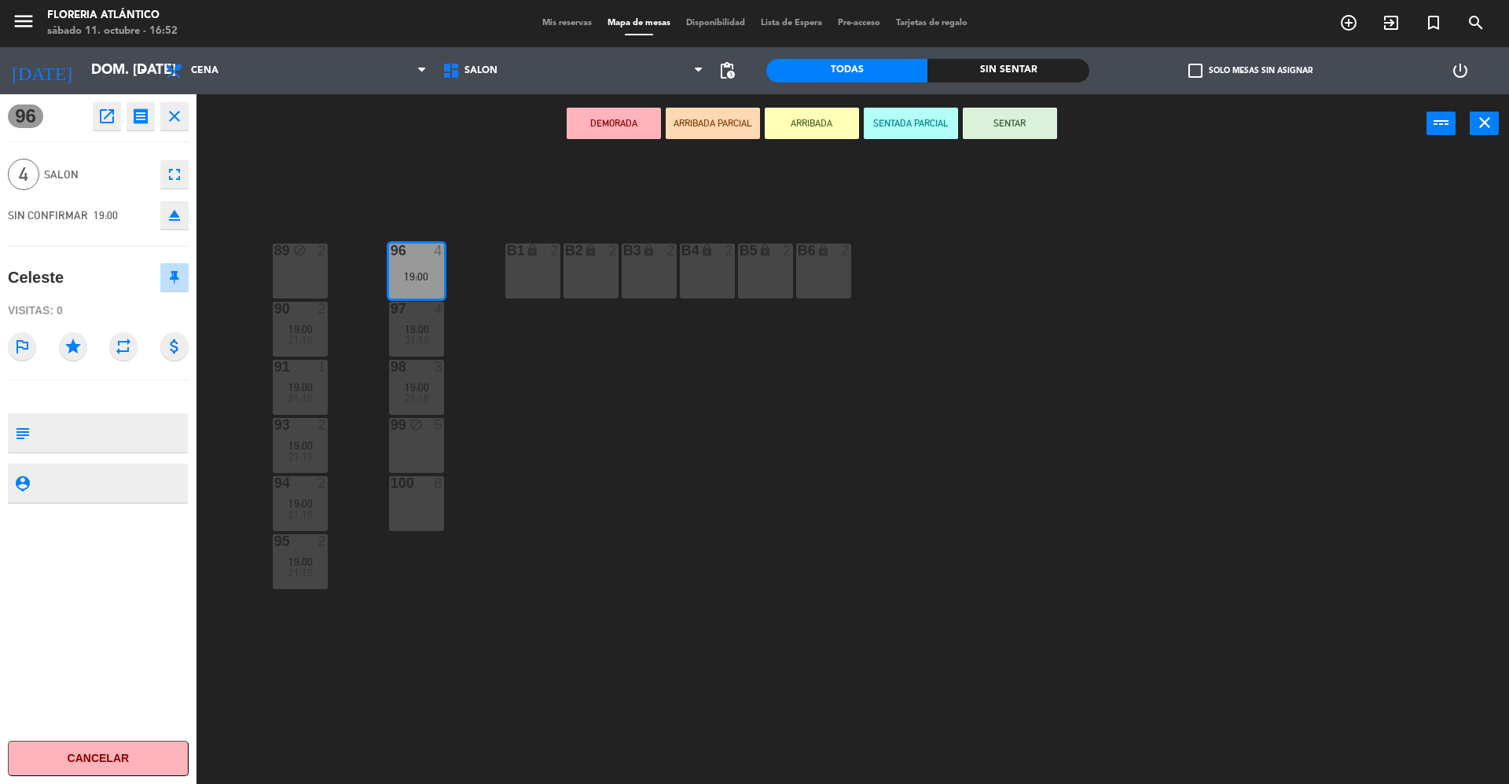
click at [57, 211] on span "SIN CONFIRMAR" at bounding box center [48, 215] width 80 height 13
click at [79, 425] on textarea at bounding box center [111, 433] width 150 height 33
type textarea "SON [DEMOGRAPHIC_DATA] NO 4"
click at [118, 588] on button "Cancelar" at bounding box center [98, 758] width 181 height 35
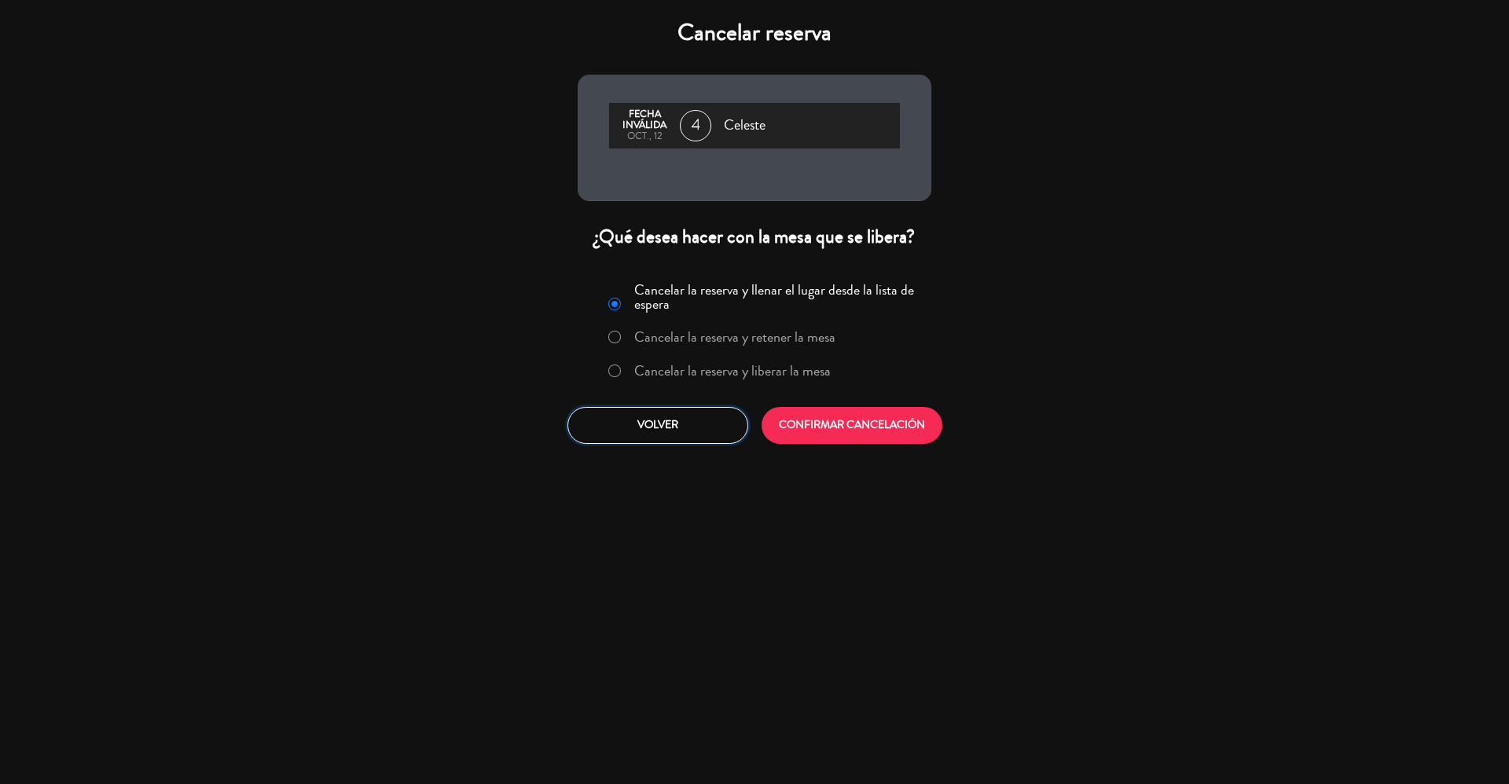
click at [698, 424] on button "Volver" at bounding box center [658, 425] width 181 height 37
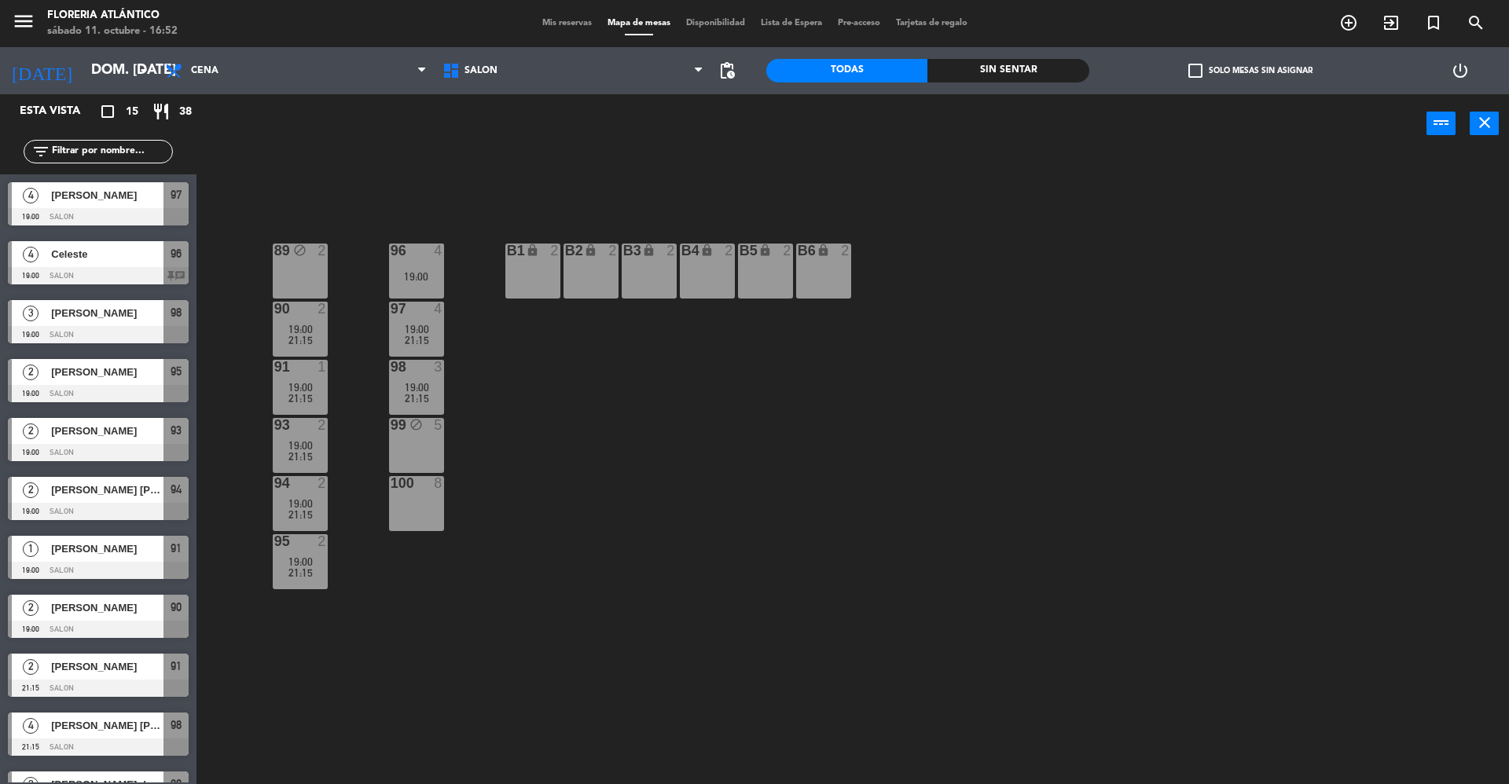
click at [552, 20] on span "Mis reservas" at bounding box center [567, 23] width 65 height 9
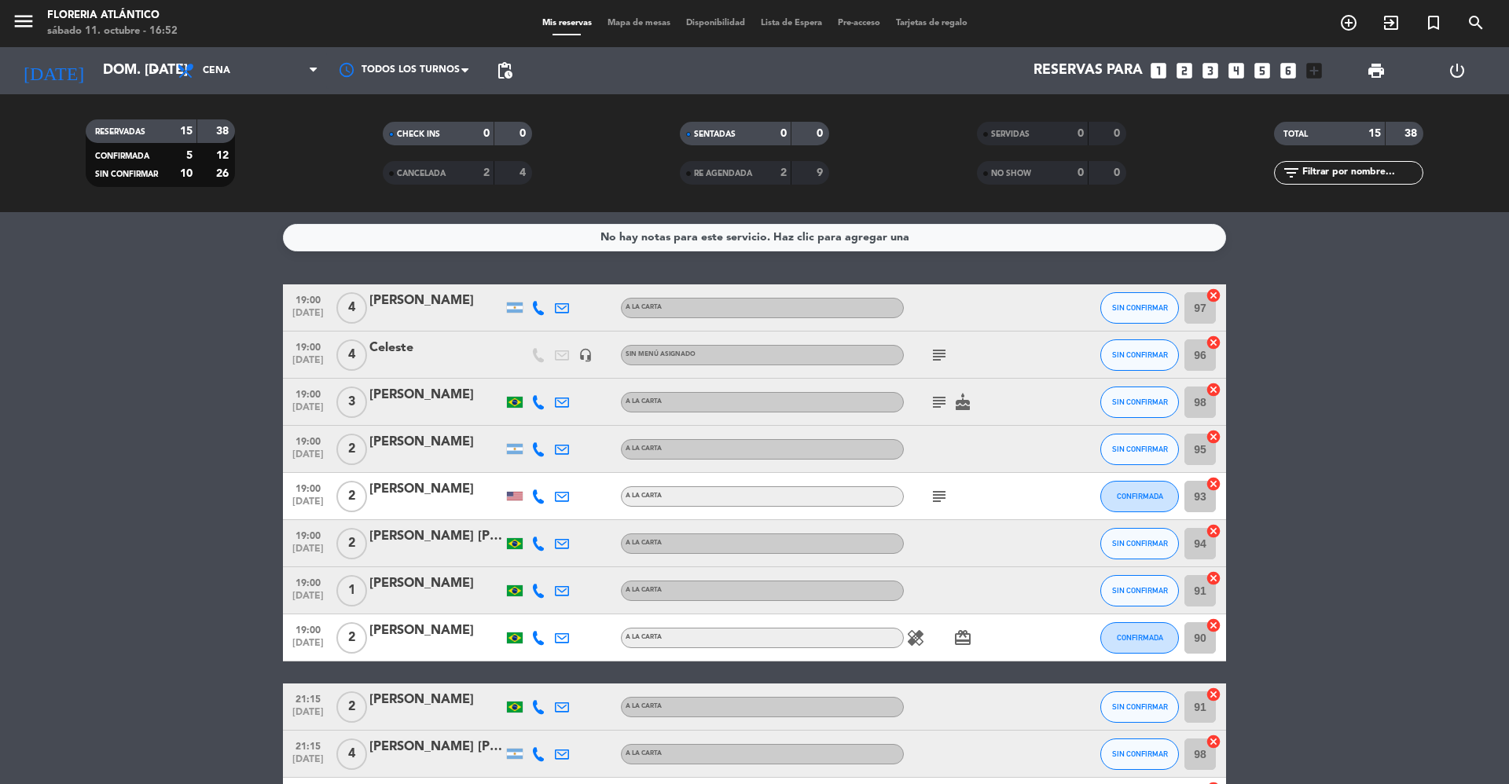
click at [943, 351] on icon "subject" at bounding box center [939, 355] width 19 height 19
click at [963, 410] on icon "cake" at bounding box center [962, 402] width 19 height 19
click at [944, 403] on icon "subject" at bounding box center [939, 402] width 19 height 19
click at [945, 362] on icon "subject" at bounding box center [939, 355] width 19 height 19
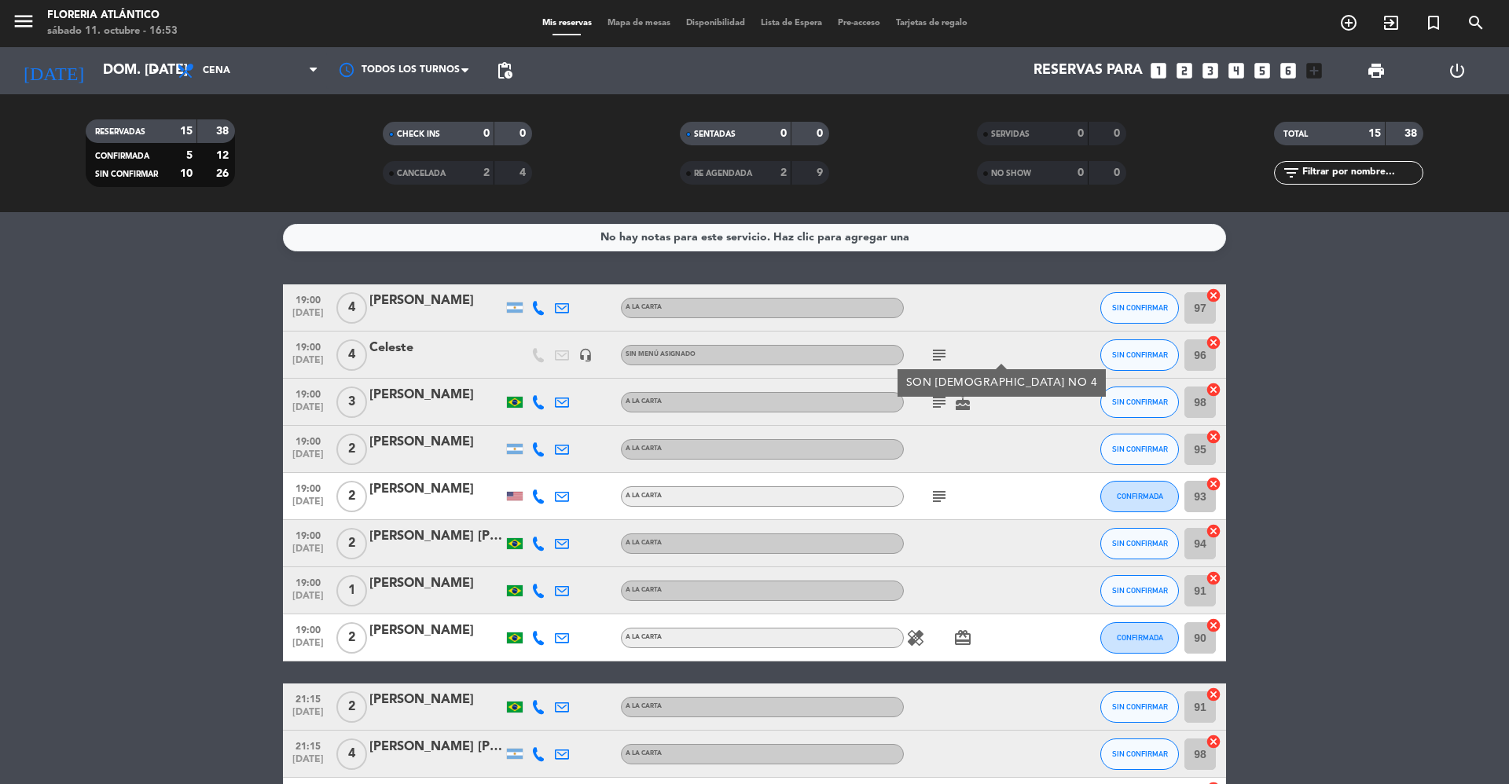
click at [941, 500] on icon "subject" at bounding box center [939, 496] width 19 height 19
click at [170, 483] on bookings-row "19:00 [DATE] 4 ani albrieu A LA CARTA SIN CONFIRMAR 97 cancel 19:00 [DATE] 4 [P…" at bounding box center [754, 649] width 1509 height 729
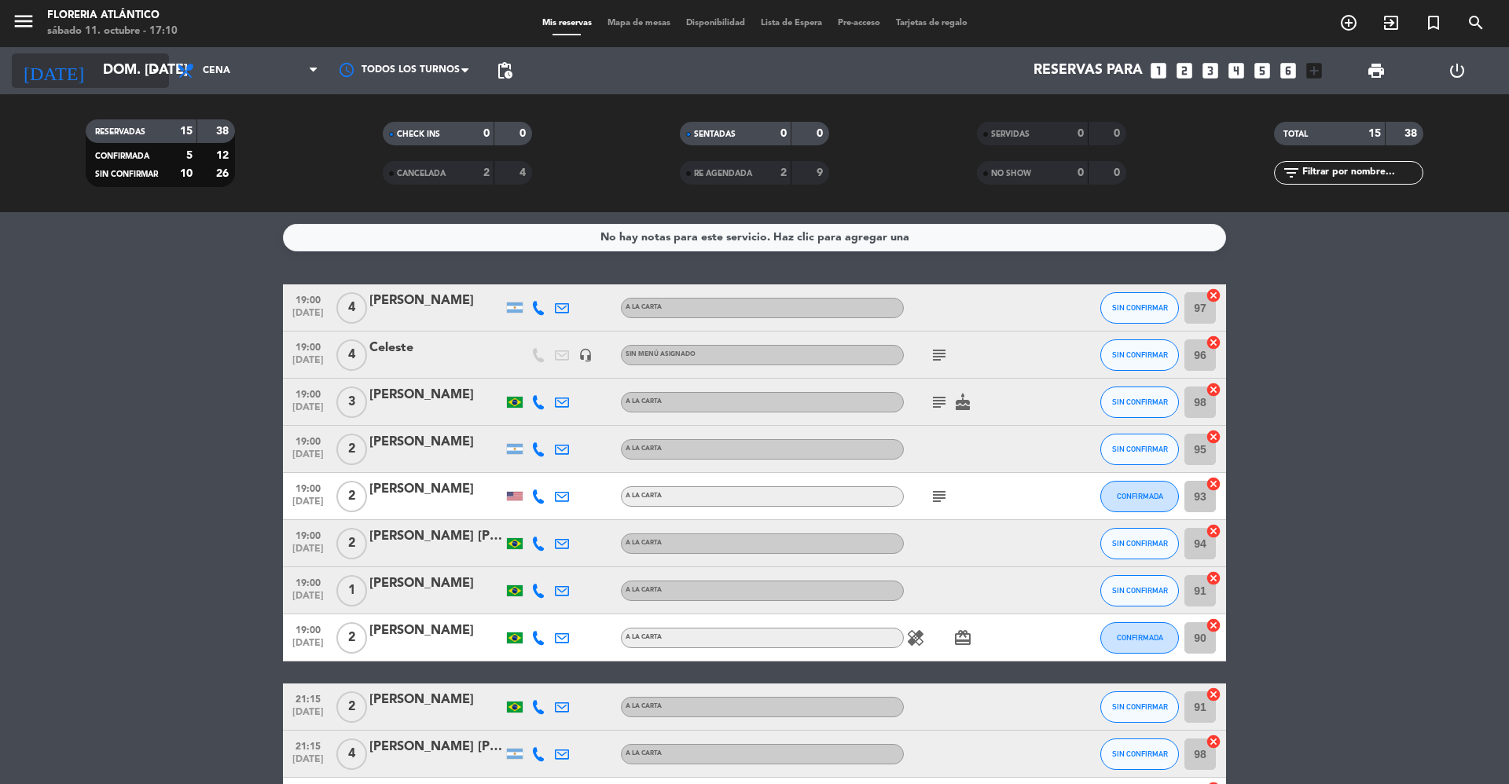
click at [160, 63] on icon "arrow_drop_down" at bounding box center [155, 70] width 19 height 19
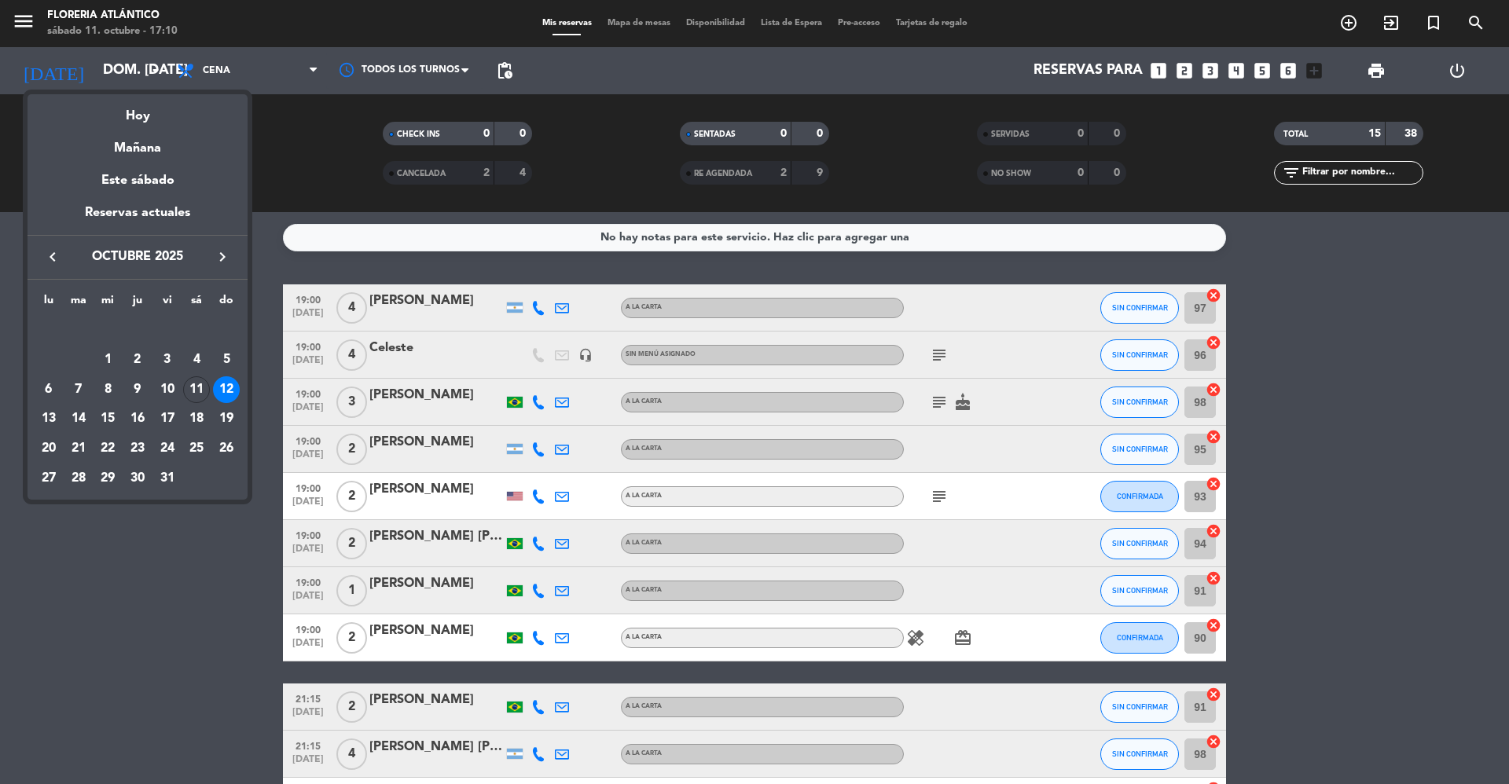
click at [226, 261] on icon "keyboard_arrow_right" at bounding box center [222, 257] width 19 height 19
click at [167, 390] on div "14" at bounding box center [167, 390] width 27 height 27
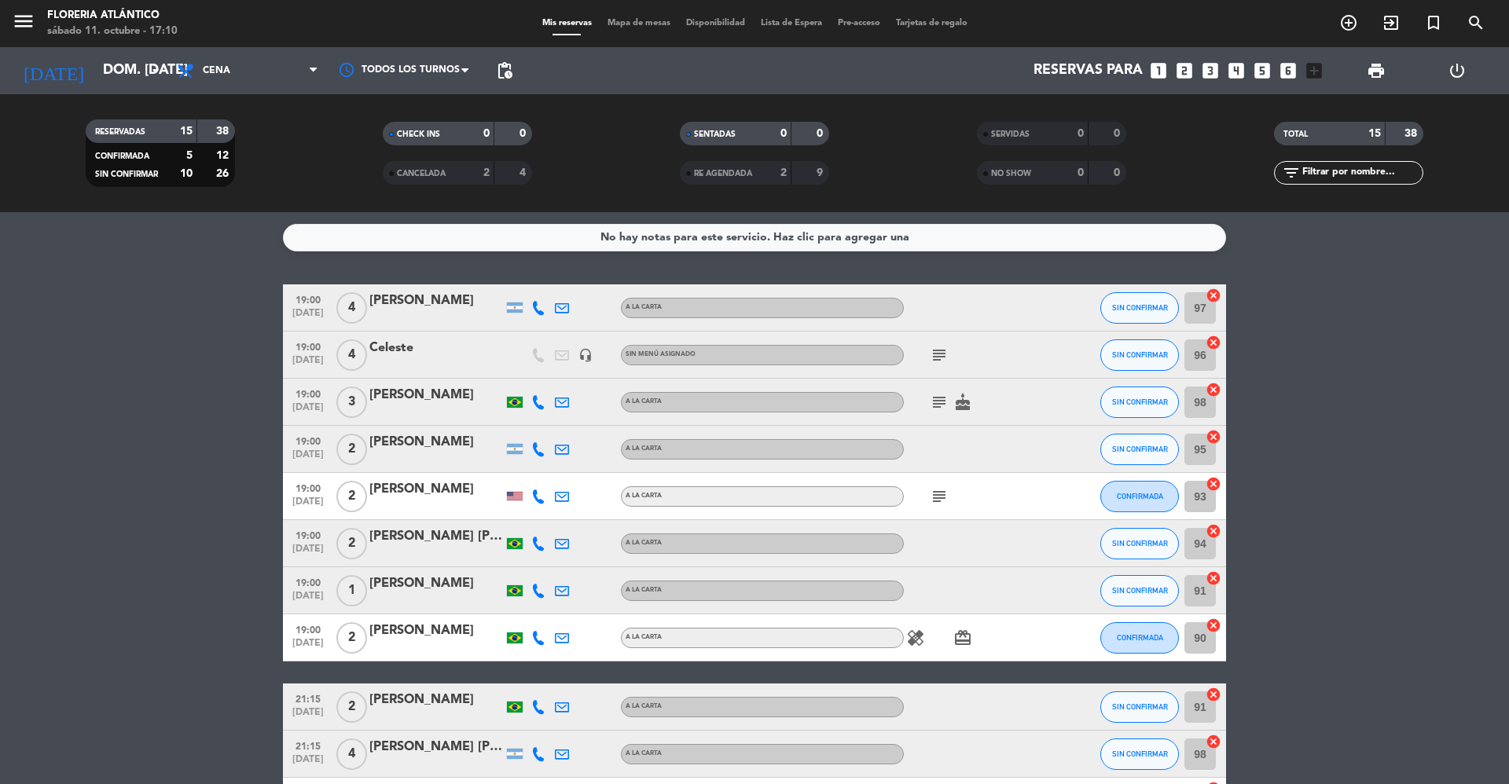
type input "vie. [DATE]"
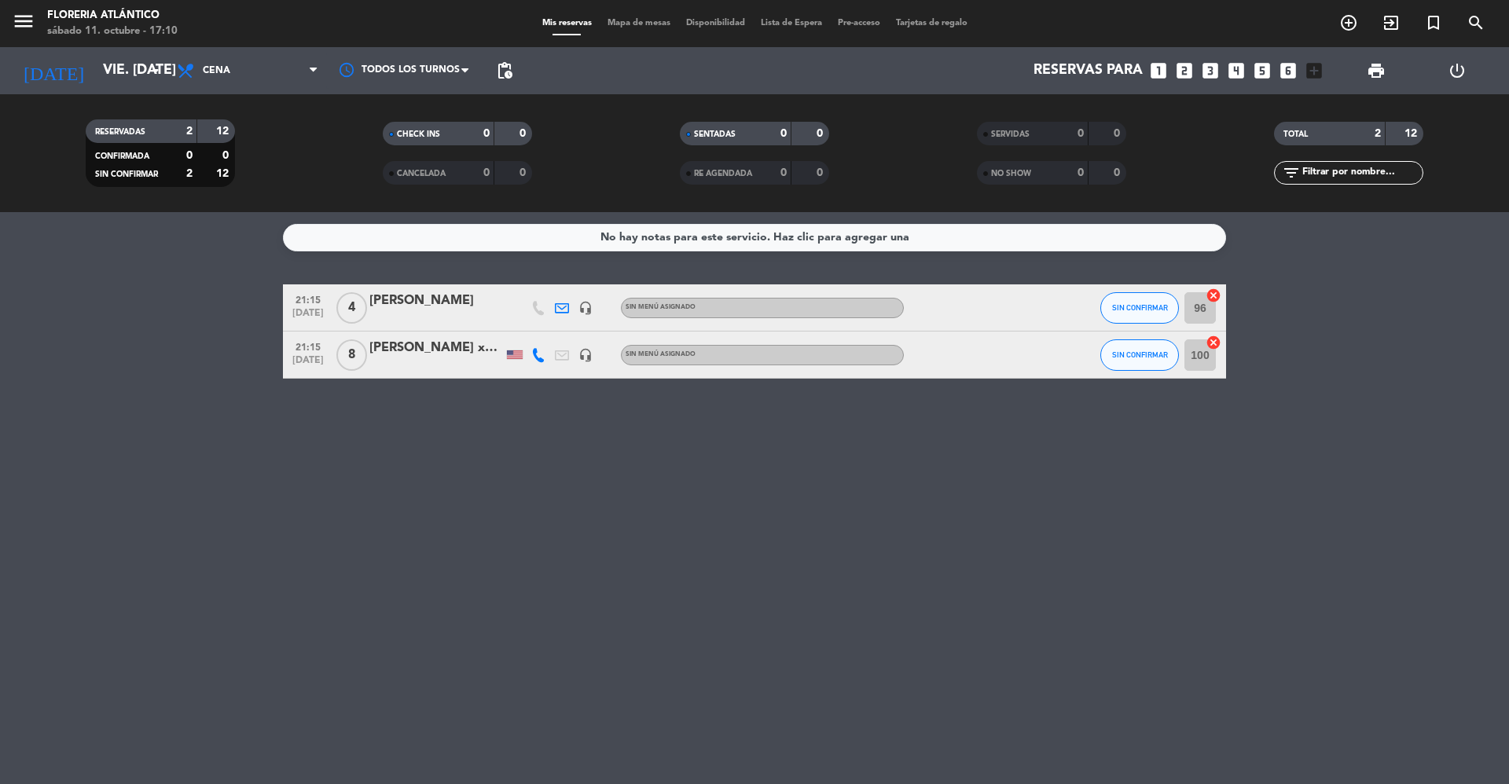
click at [608, 20] on span "Mapa de mesas" at bounding box center [639, 23] width 79 height 9
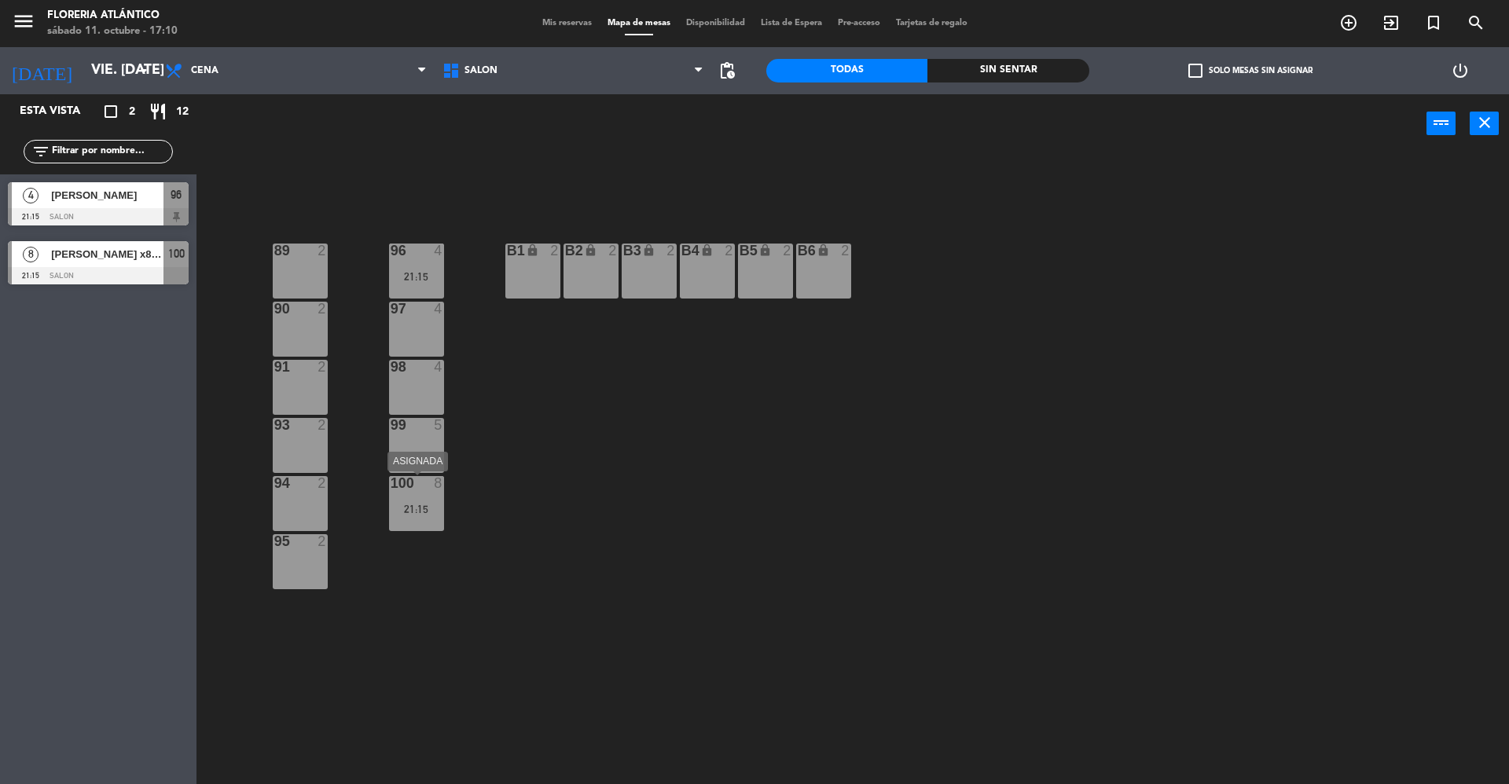
click at [420, 516] on div "100 8 21:15" at bounding box center [416, 503] width 55 height 55
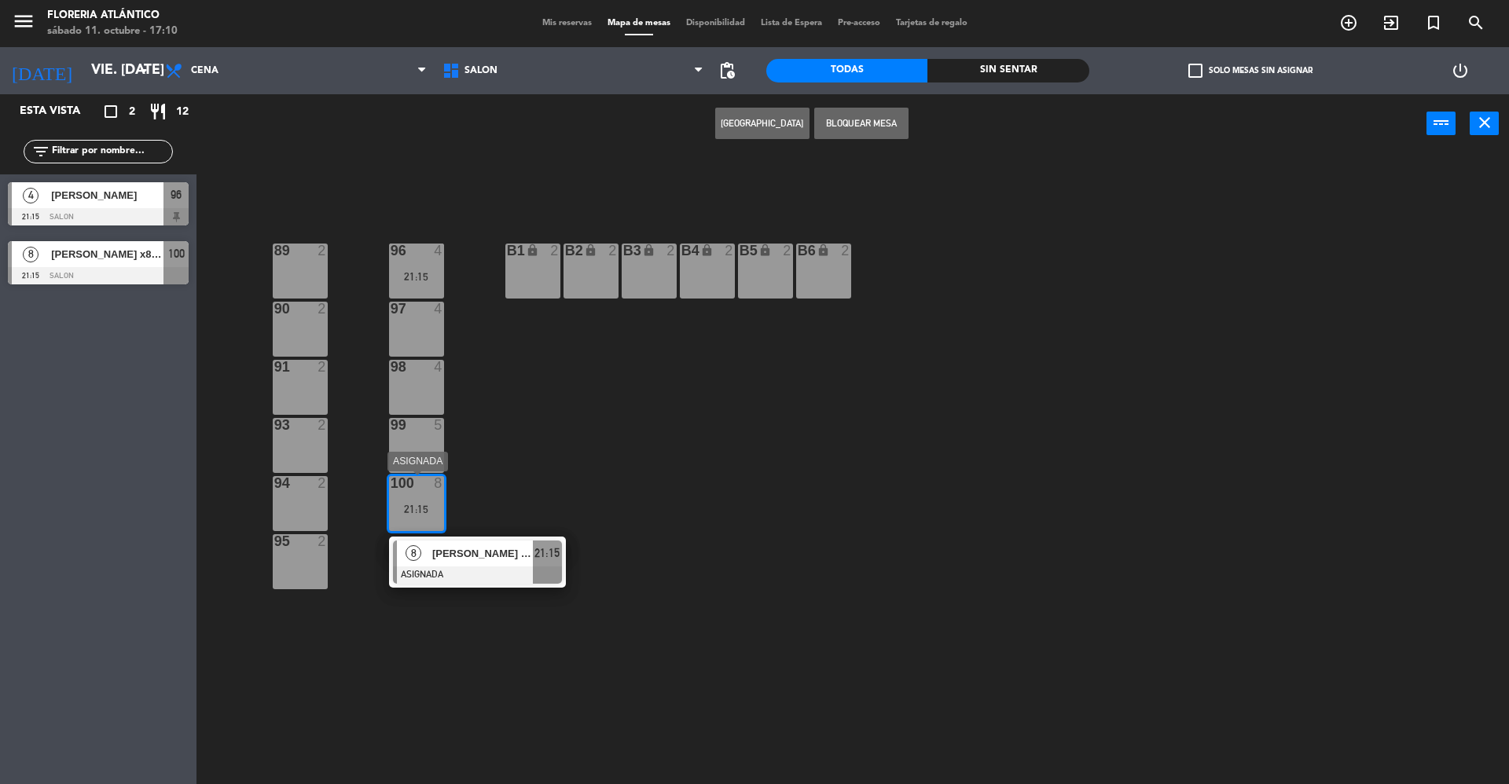
click at [453, 553] on span "[PERSON_NAME] x8 via wpp agata" at bounding box center [482, 554] width 101 height 17
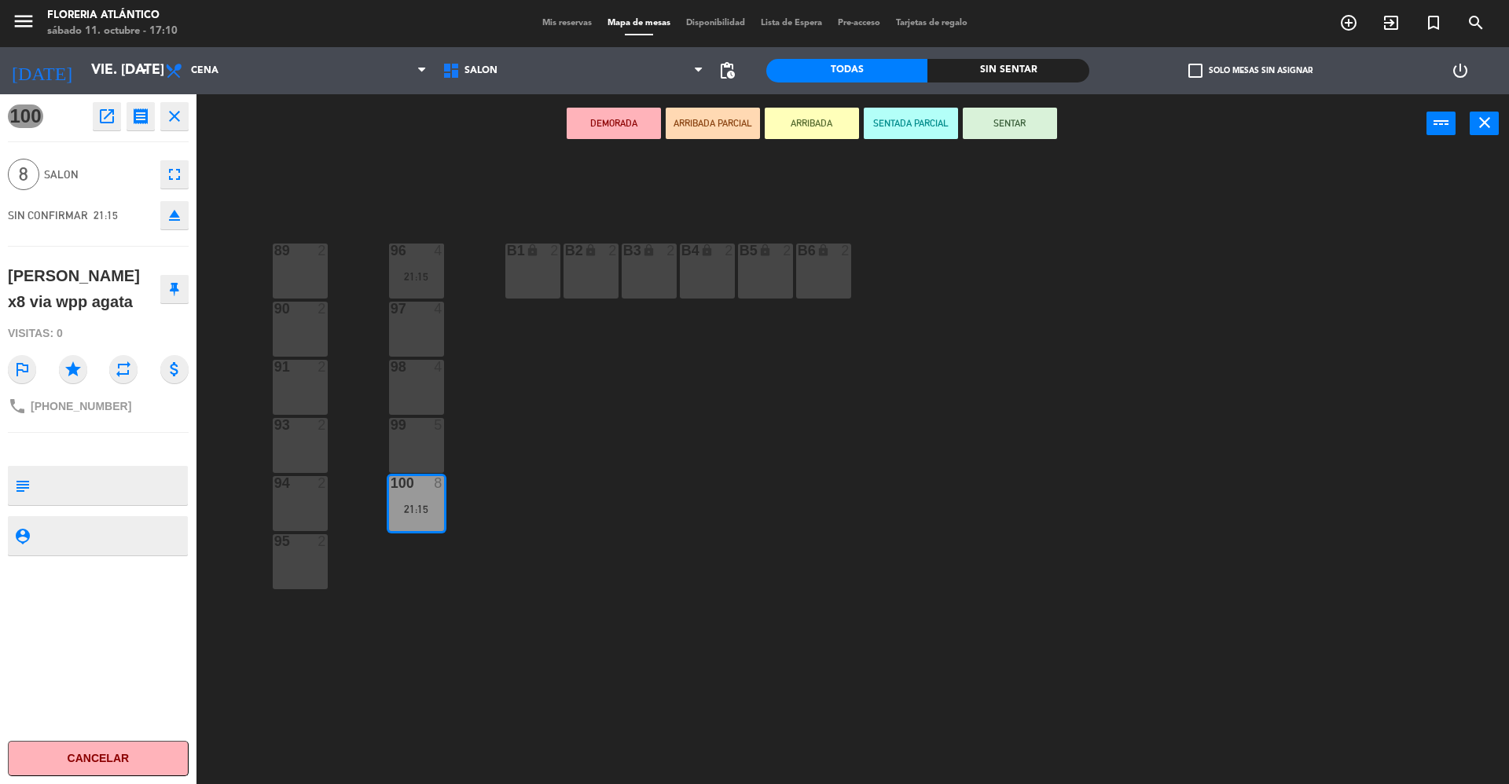
click at [670, 212] on div "89 2 96 4 21:15 B1 lock 2 B2 lock 2 B3 lock 2 B4 lock 2 B5 lock 2 B6 lock 2 90 …" at bounding box center [860, 472] width 1298 height 631
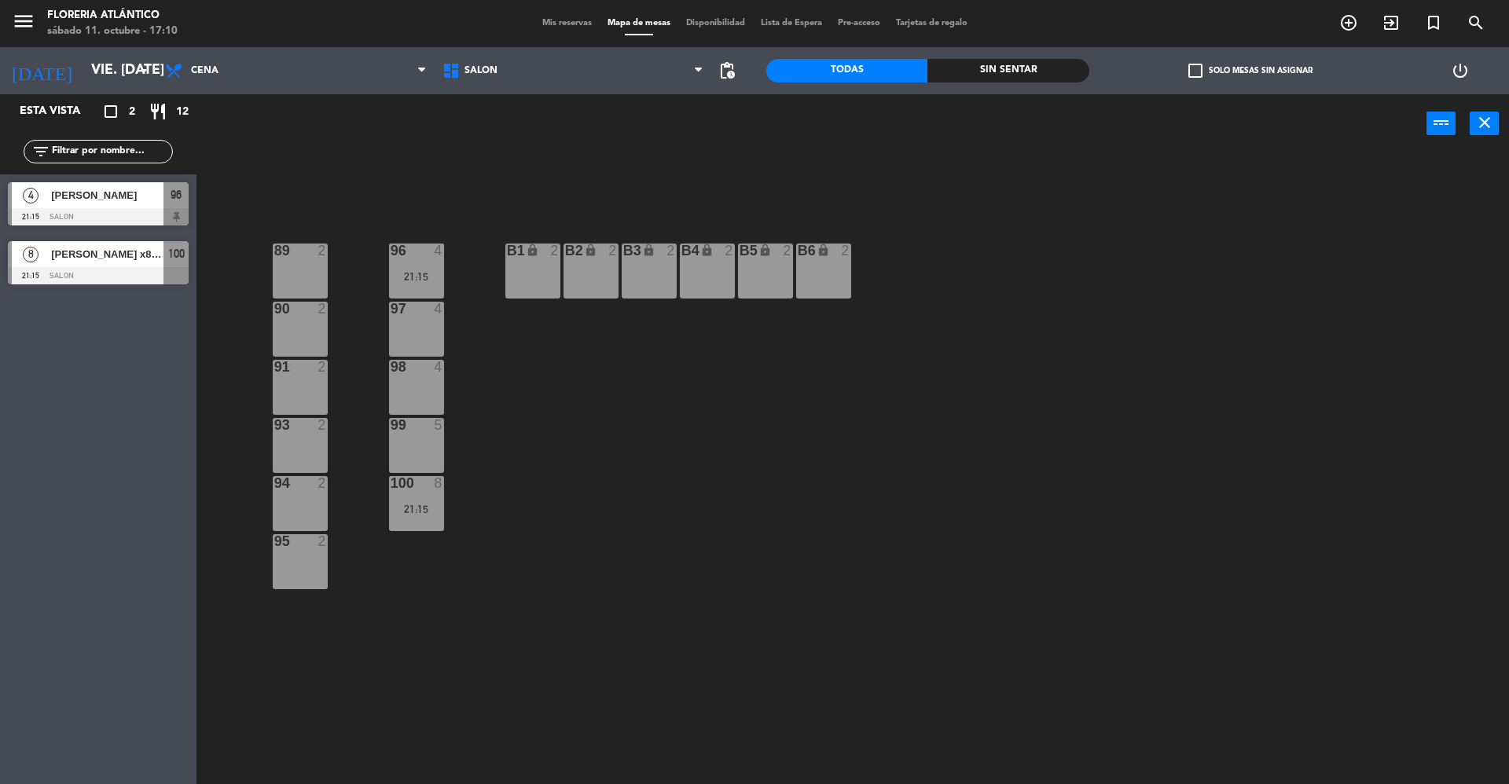
click at [420, 501] on div "100 8 21:15" at bounding box center [416, 503] width 55 height 55
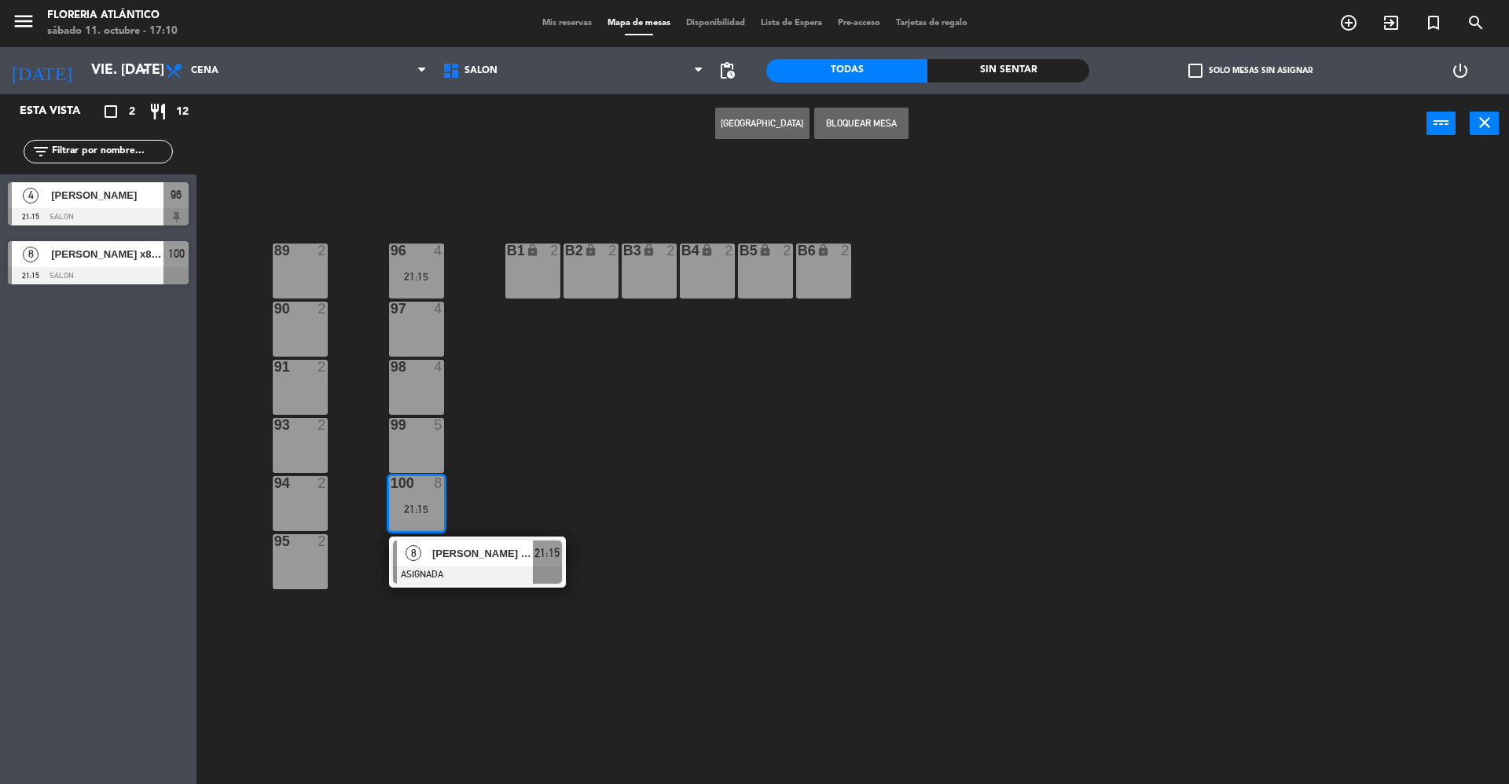
click at [762, 118] on button "[GEOGRAPHIC_DATA]" at bounding box center [762, 123] width 94 height 31
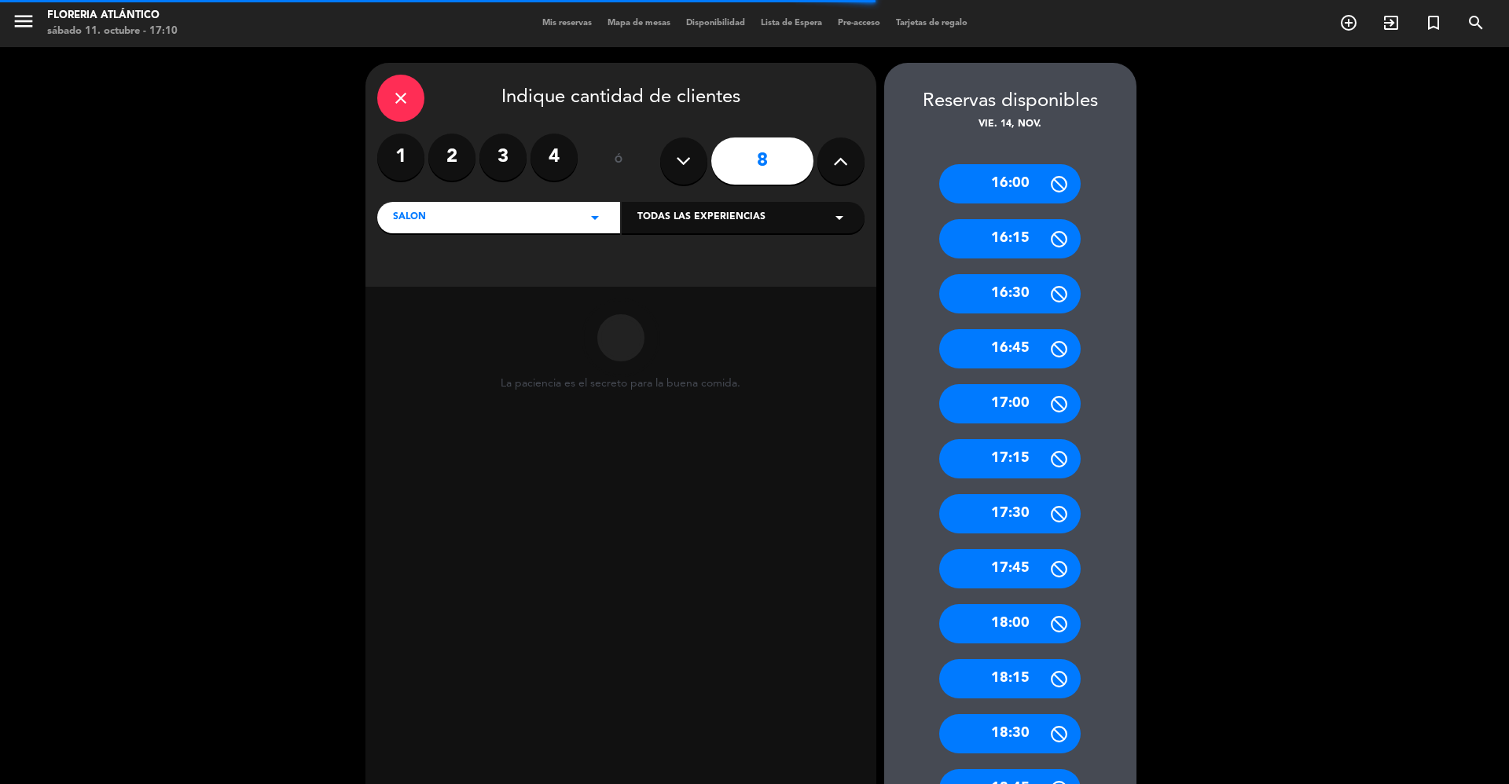
scroll to position [563, 0]
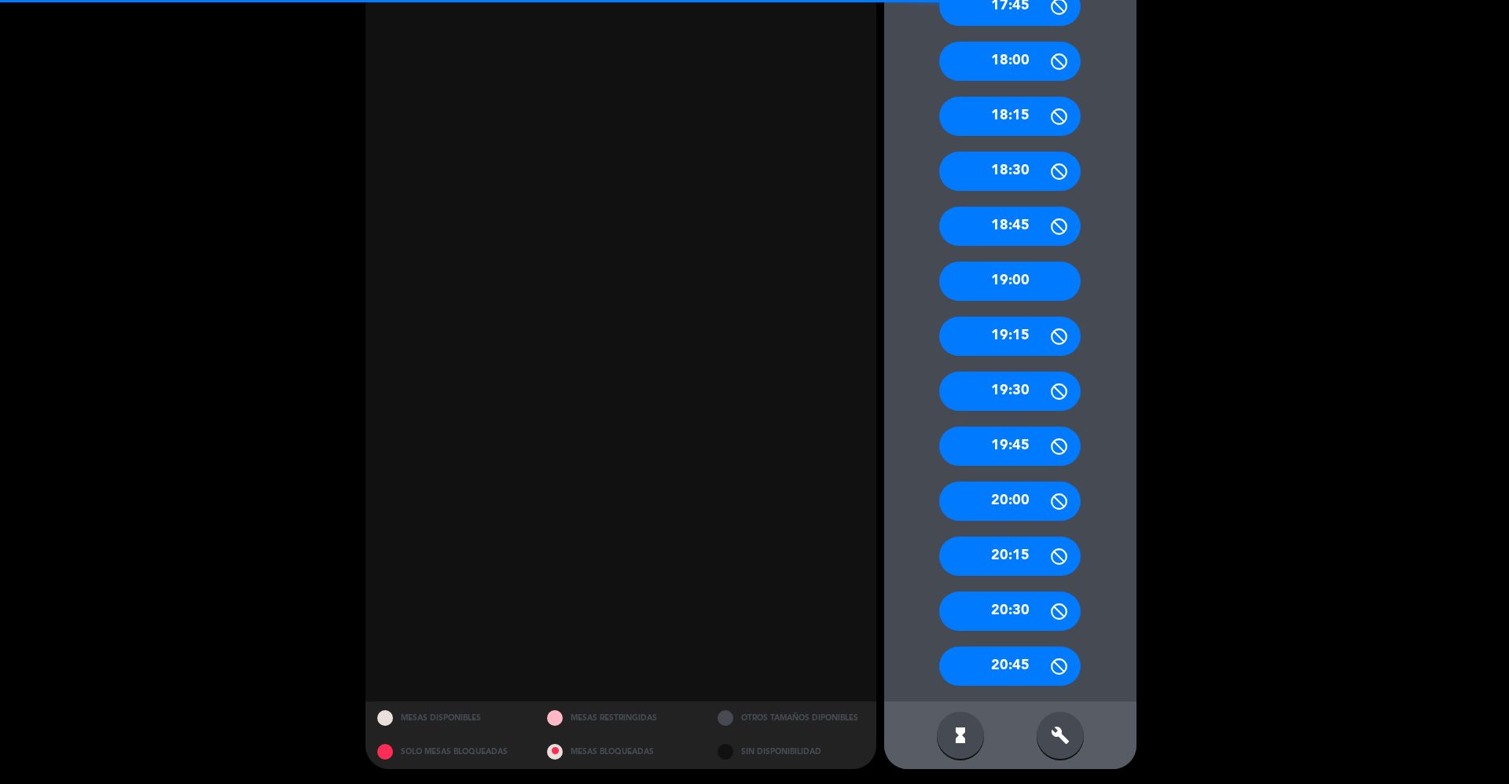
click at [1011, 274] on div "19:00" at bounding box center [1009, 281] width 141 height 39
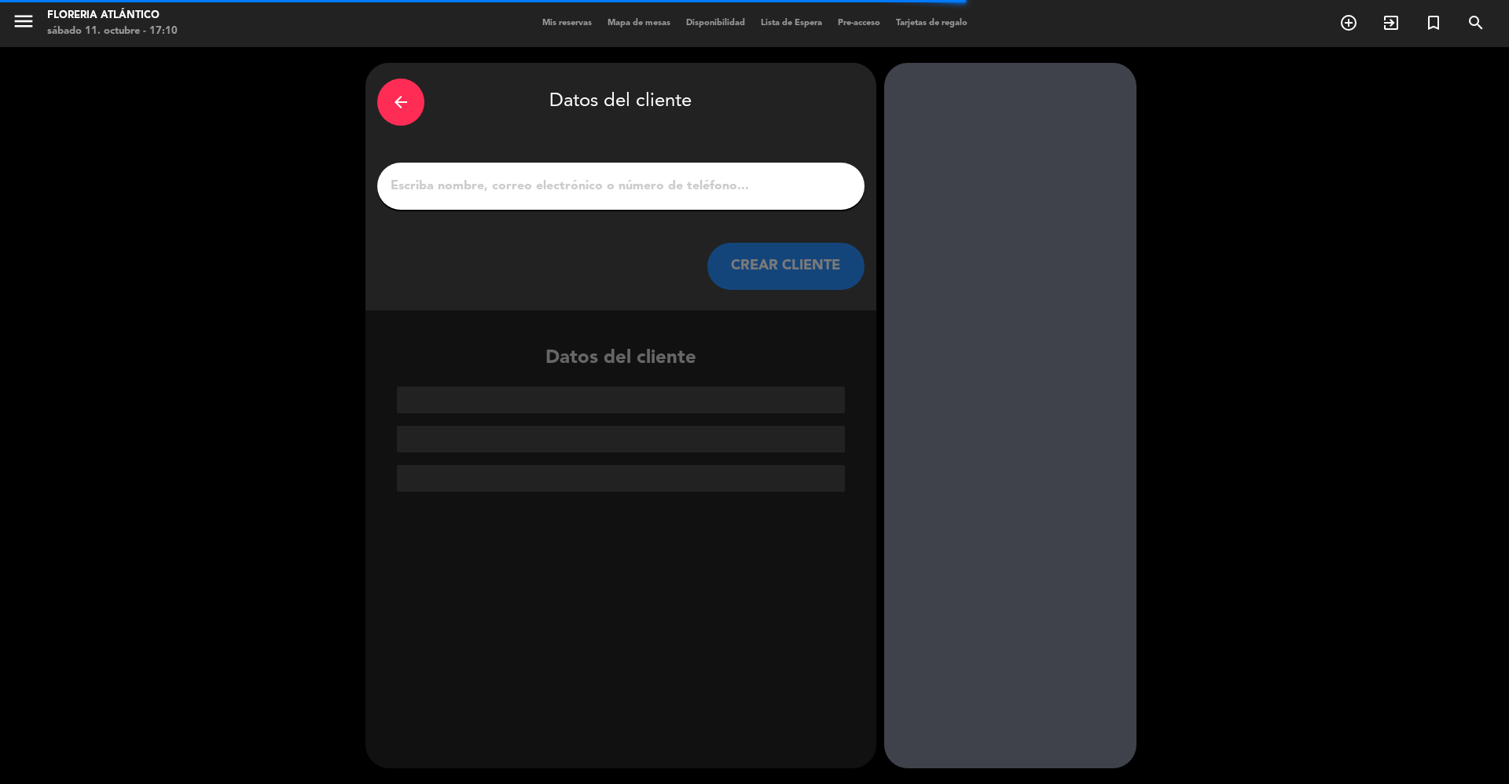
scroll to position [0, 0]
click at [564, 198] on div at bounding box center [620, 186] width 487 height 47
click at [567, 189] on input "1" at bounding box center [621, 186] width 464 height 22
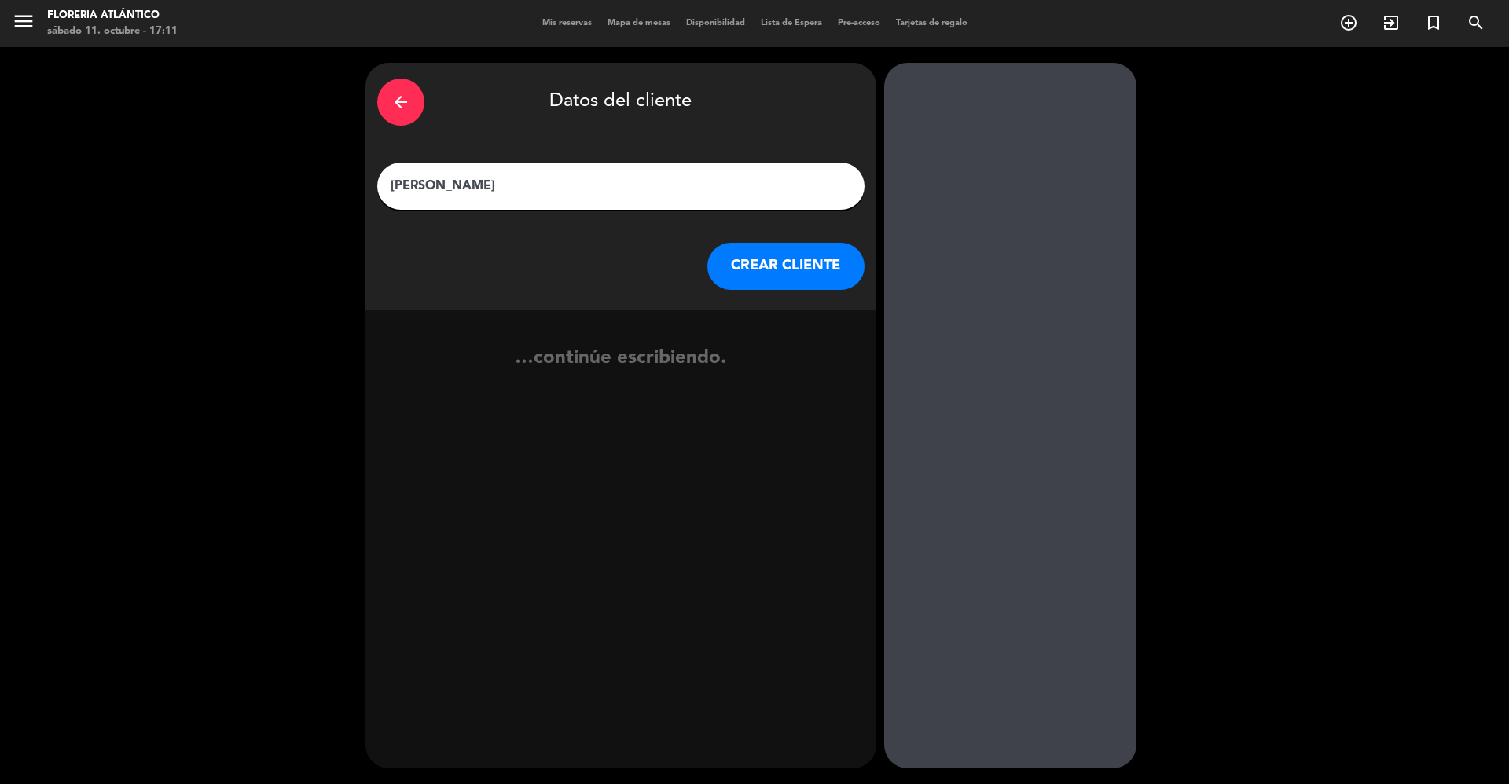
type input "[PERSON_NAME]"
click at [740, 277] on button "CREAR CLIENTE" at bounding box center [785, 266] width 157 height 47
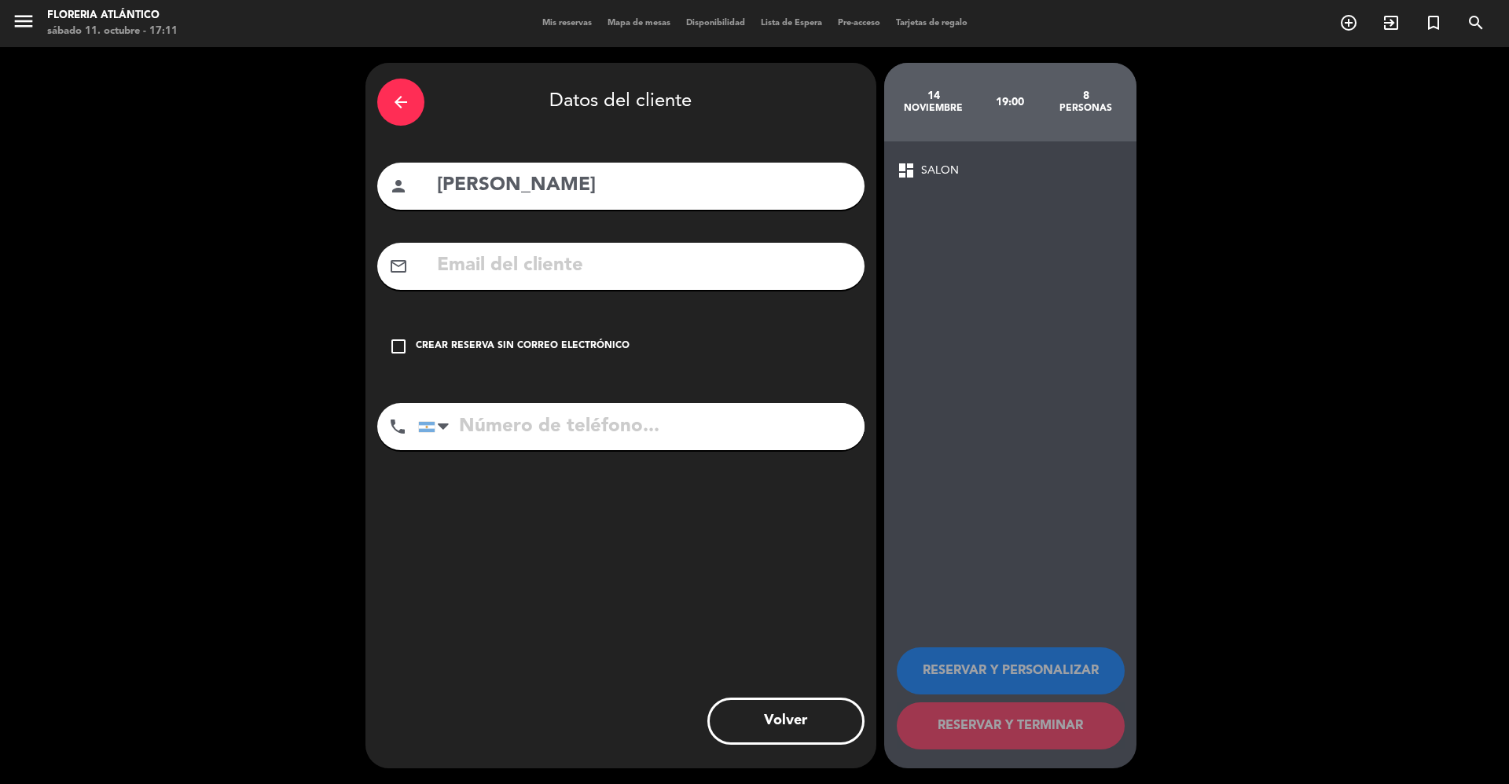
click at [441, 347] on div "Crear reserva sin correo electrónico" at bounding box center [523, 347] width 214 height 16
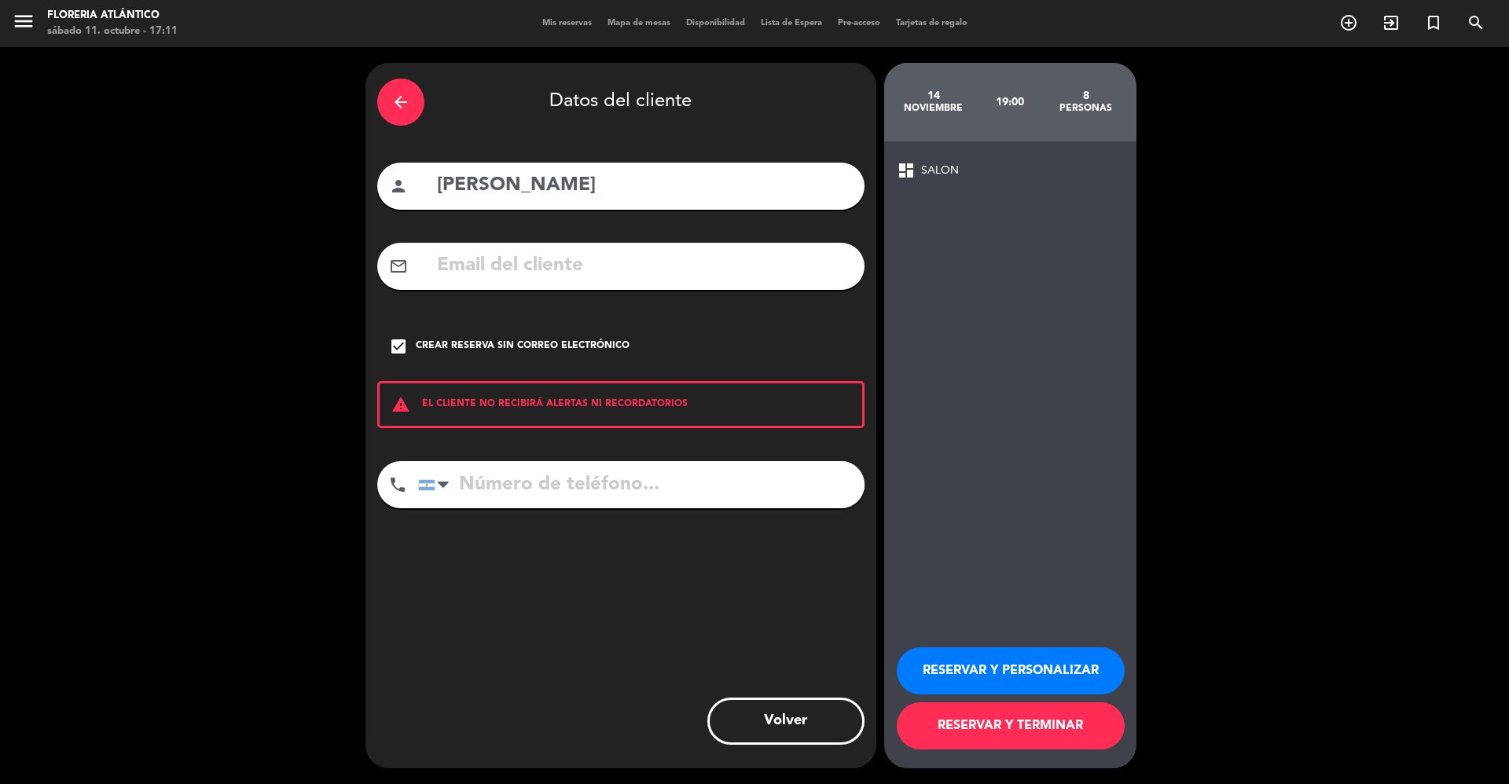
click at [1050, 588] on button "RESERVAR Y TERMINAR" at bounding box center [1011, 726] width 228 height 47
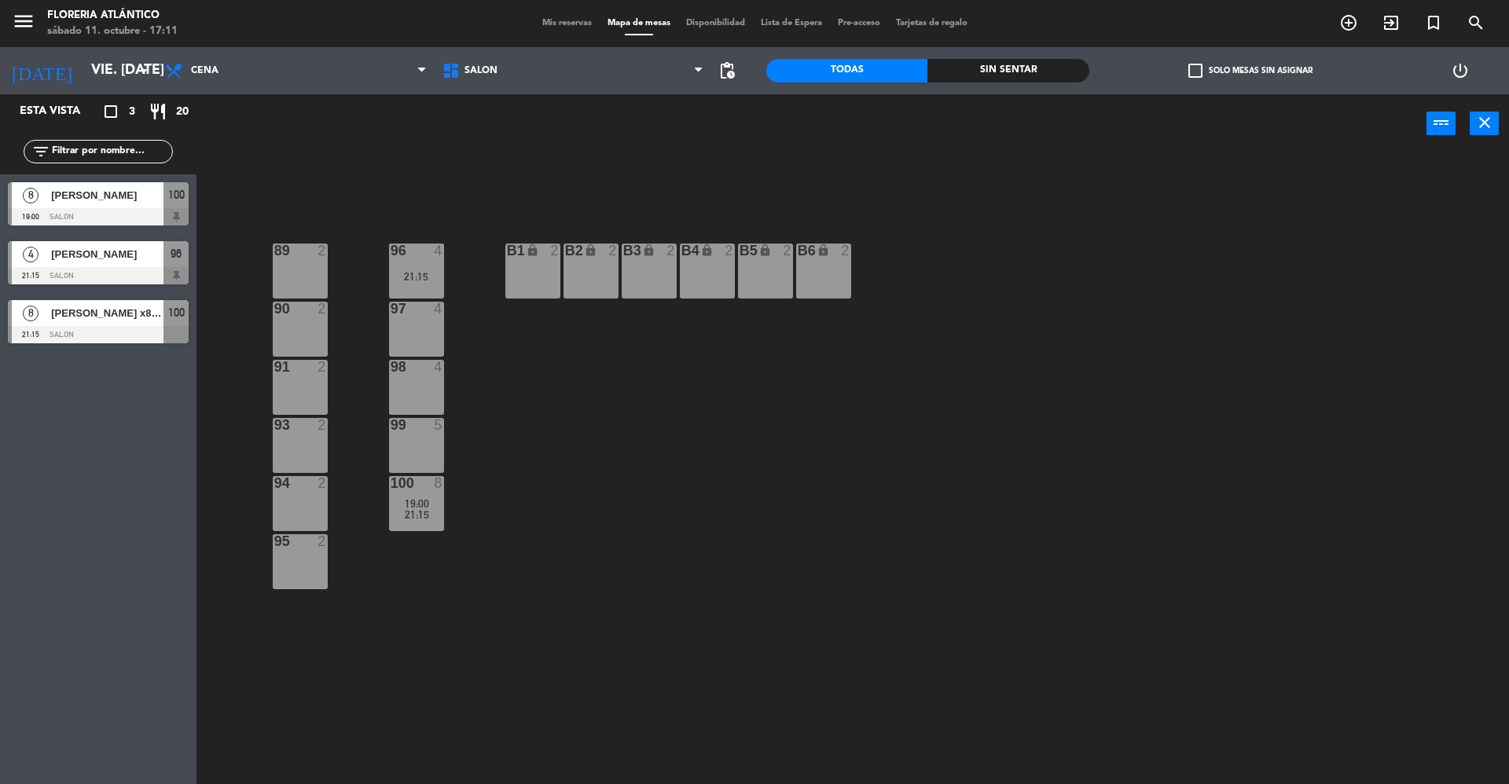
click at [426, 441] on div "99 5" at bounding box center [416, 445] width 55 height 55
click at [410, 382] on div "98 4" at bounding box center [416, 387] width 55 height 55
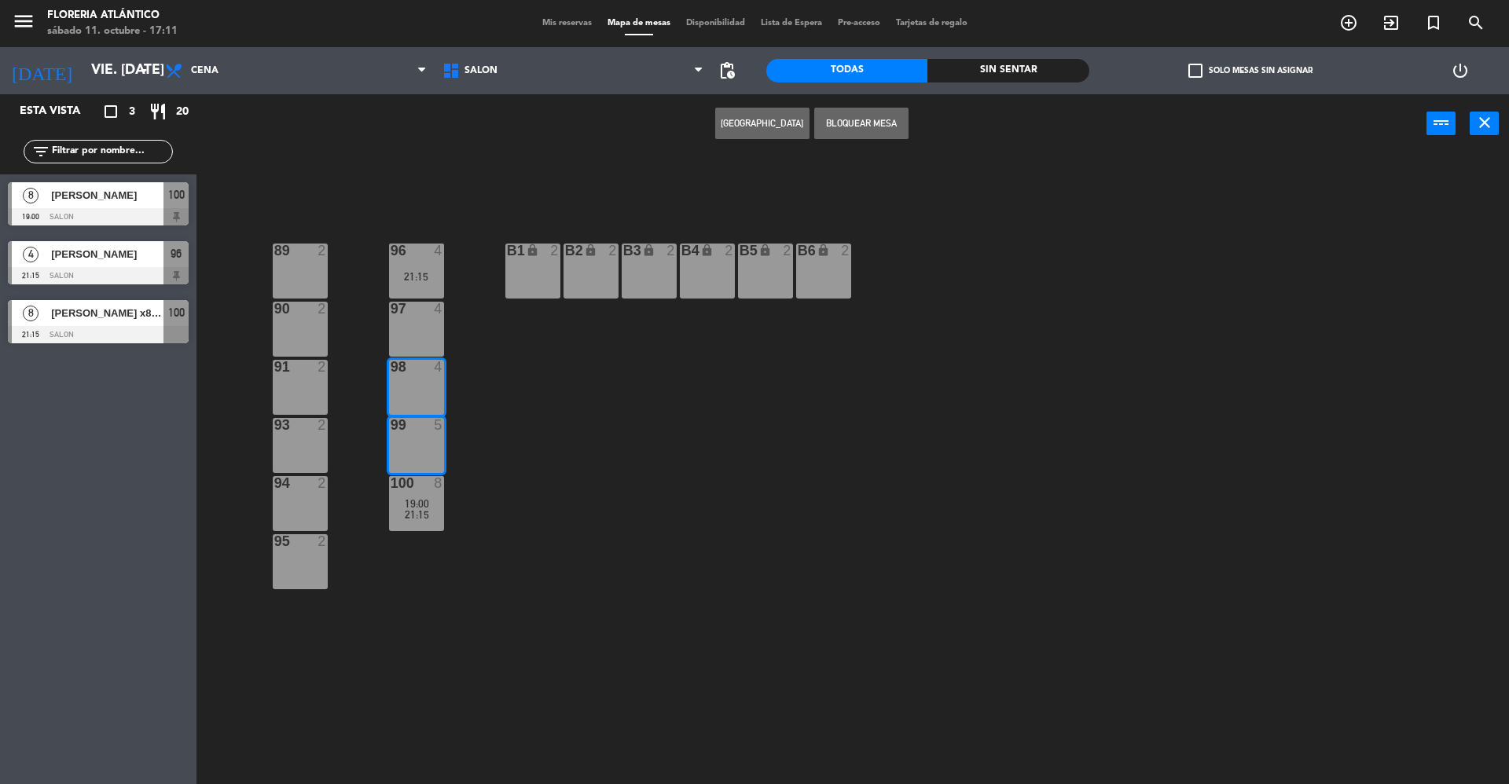
click at [428, 391] on div "98 4" at bounding box center [416, 387] width 55 height 55
click at [750, 126] on button "[GEOGRAPHIC_DATA]" at bounding box center [762, 123] width 94 height 31
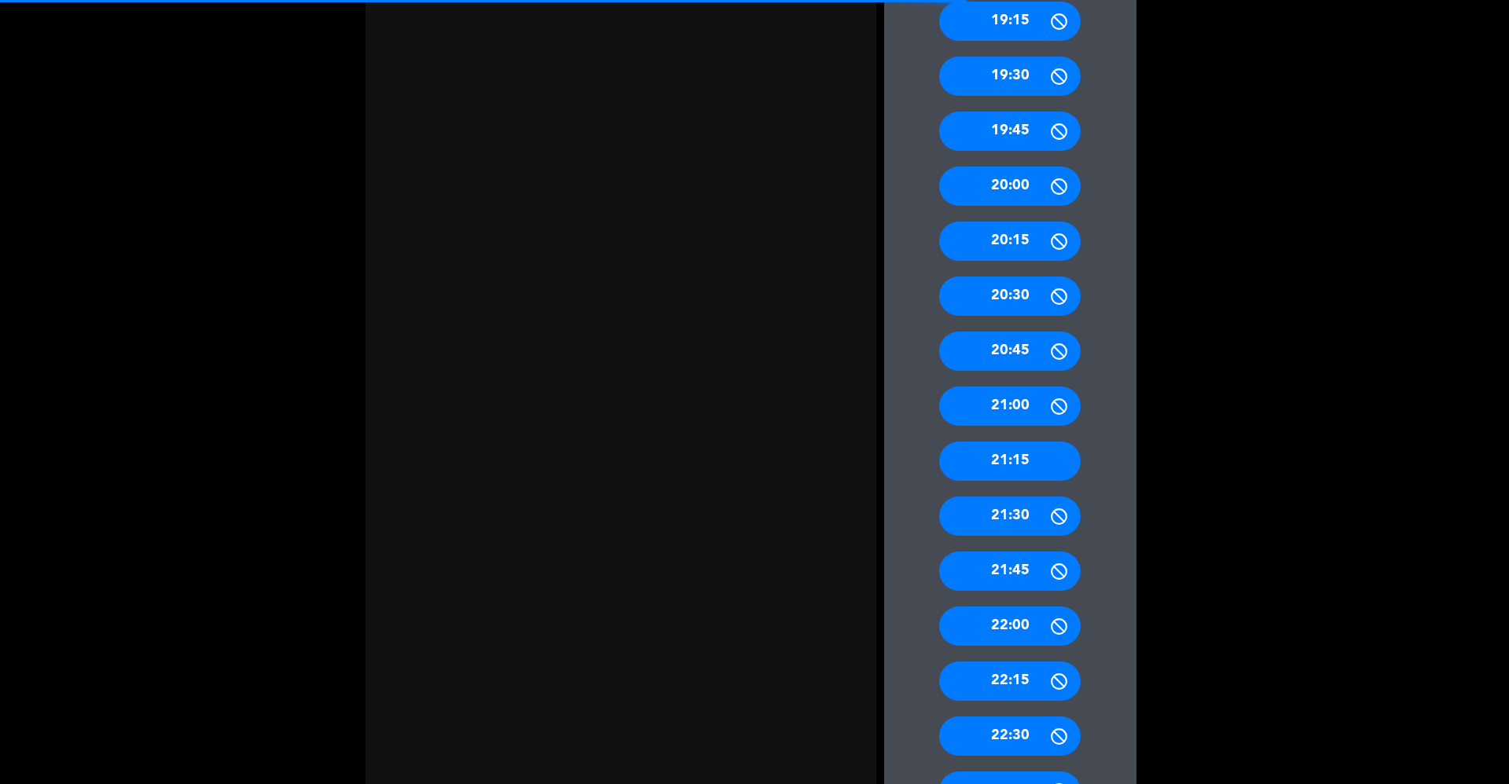
scroll to position [1223, 0]
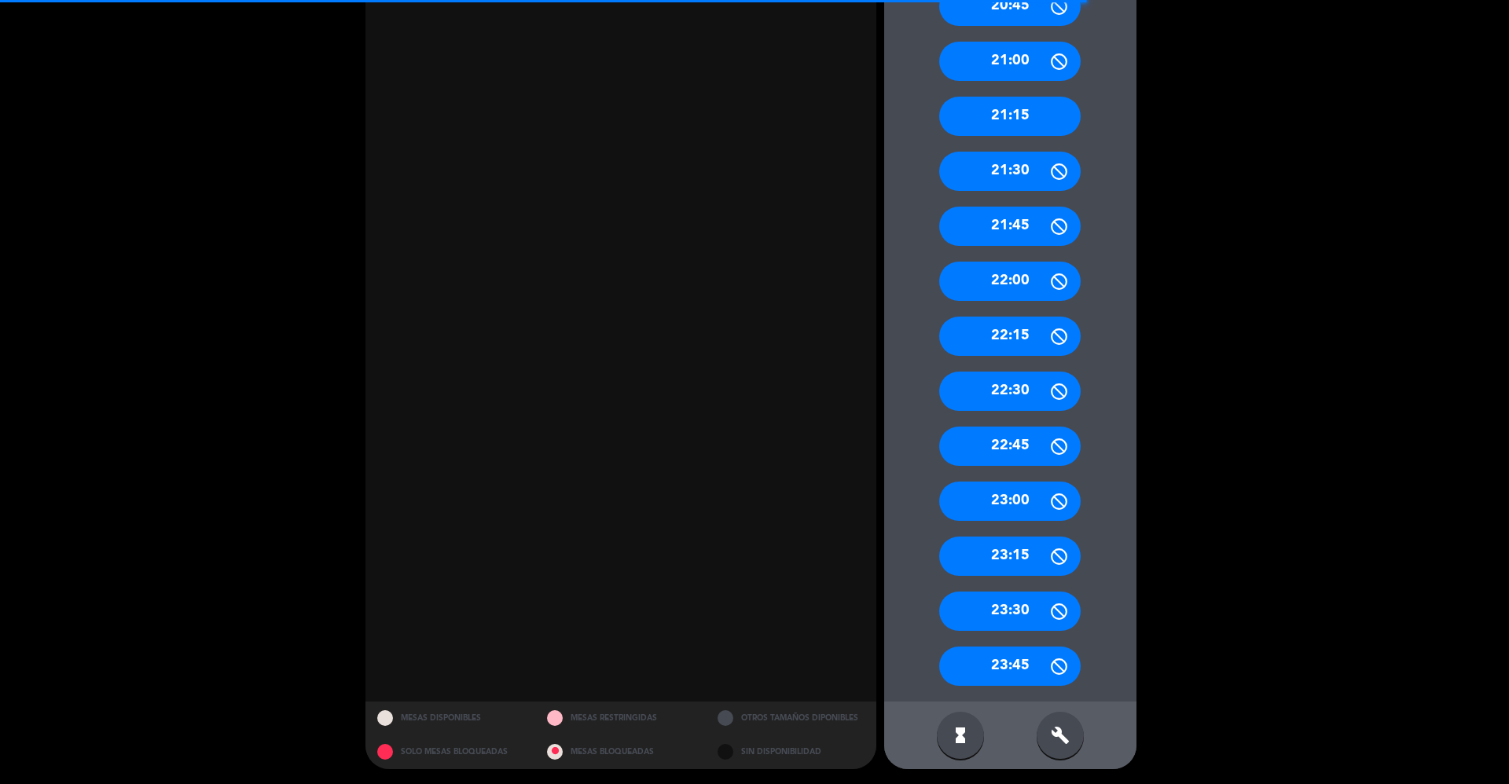
click at [1016, 115] on div "21:15" at bounding box center [1009, 116] width 141 height 39
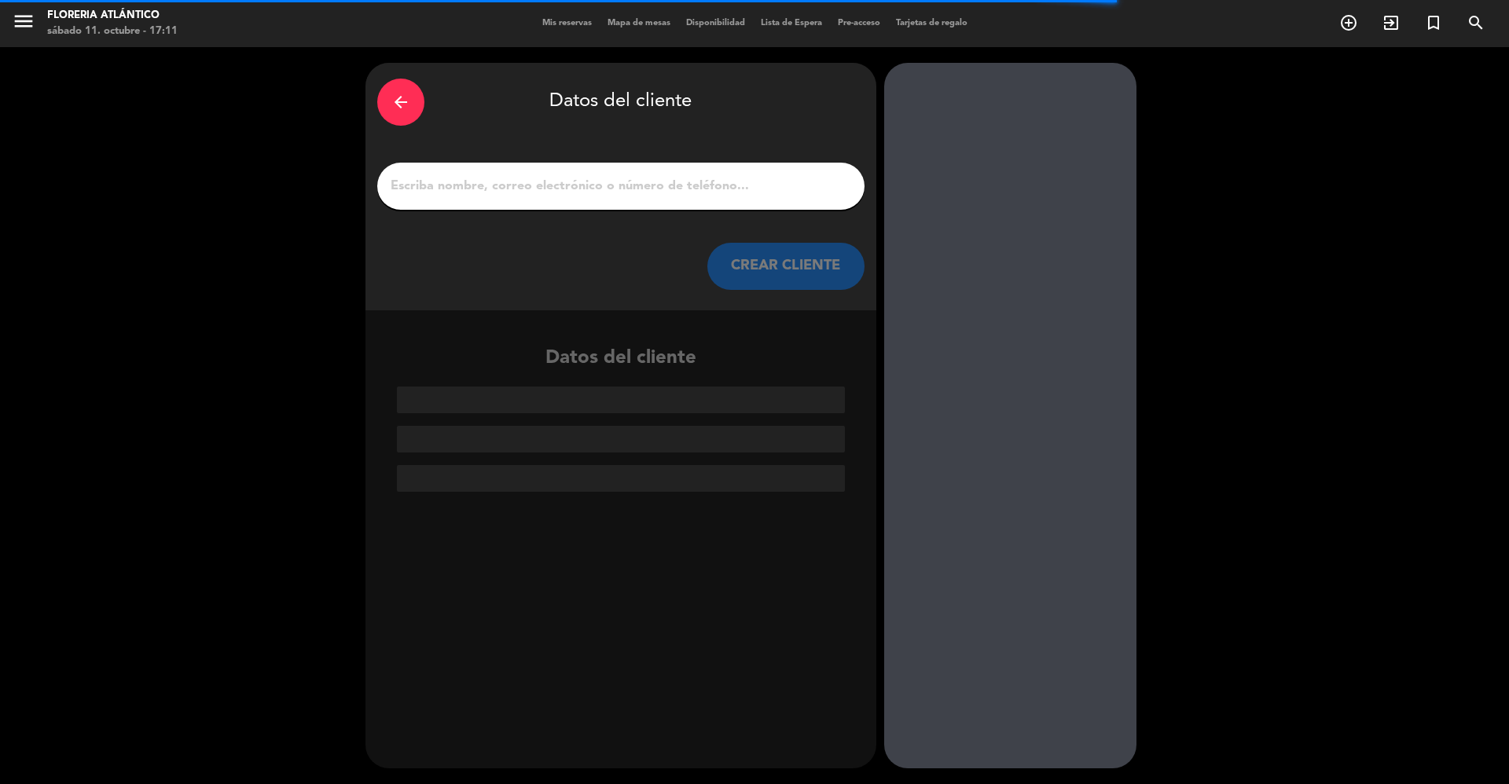
scroll to position [0, 0]
click at [634, 195] on input "1" at bounding box center [621, 186] width 464 height 22
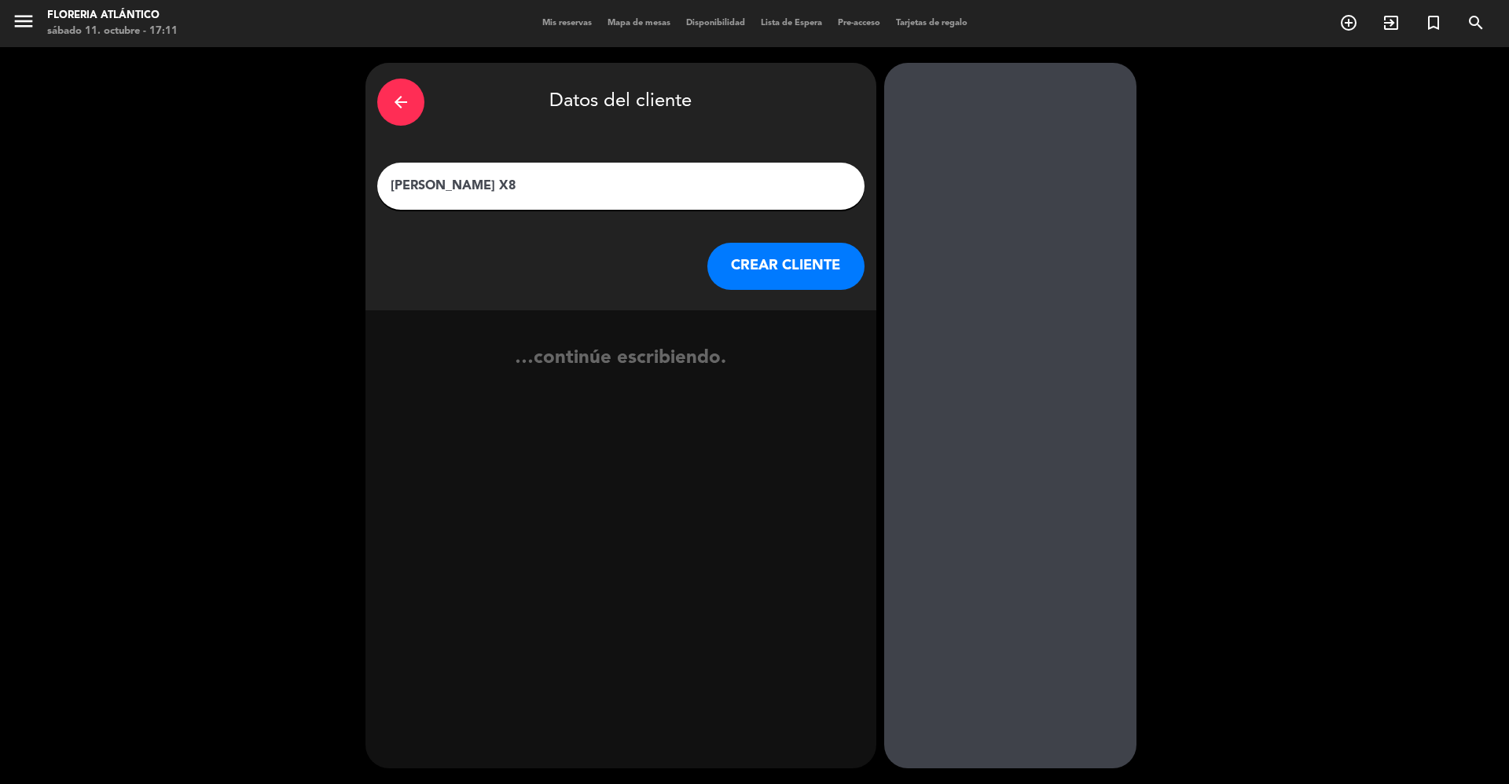
type input "[PERSON_NAME] X8"
click at [778, 270] on button "CREAR CLIENTE" at bounding box center [785, 266] width 157 height 47
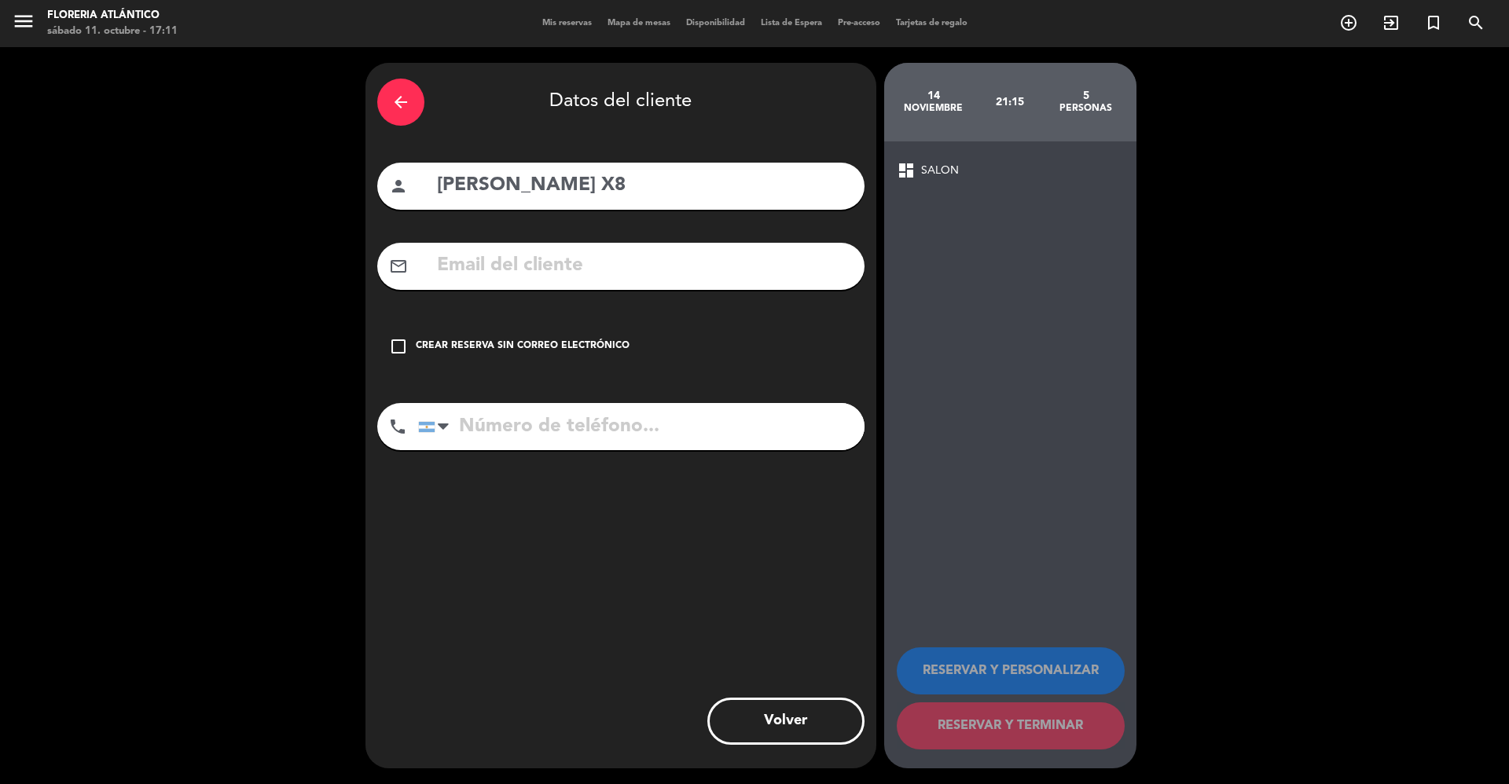
click at [547, 346] on div "Crear reserva sin correo electrónico" at bounding box center [523, 347] width 214 height 16
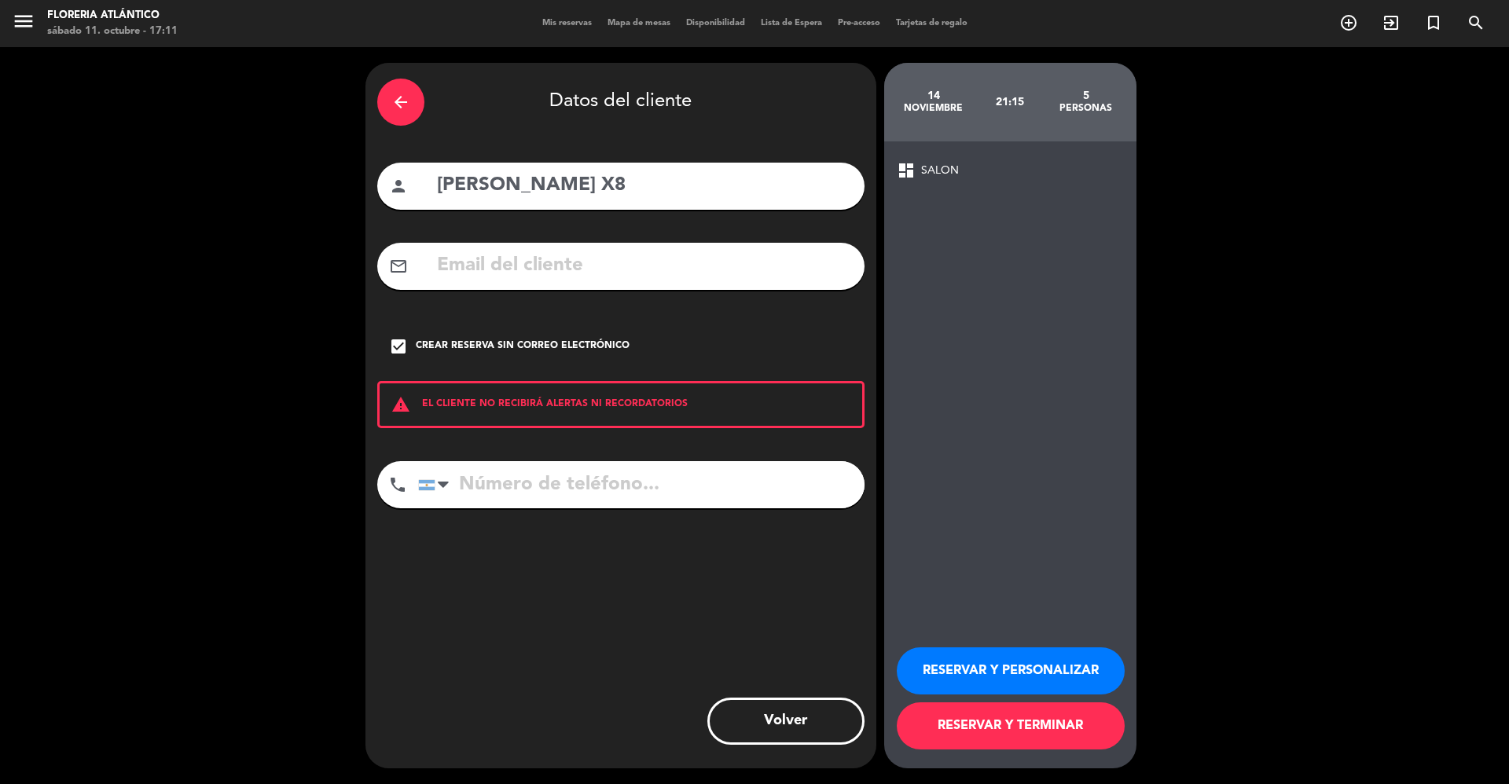
click at [1047, 588] on button "RESERVAR Y TERMINAR" at bounding box center [1011, 726] width 228 height 47
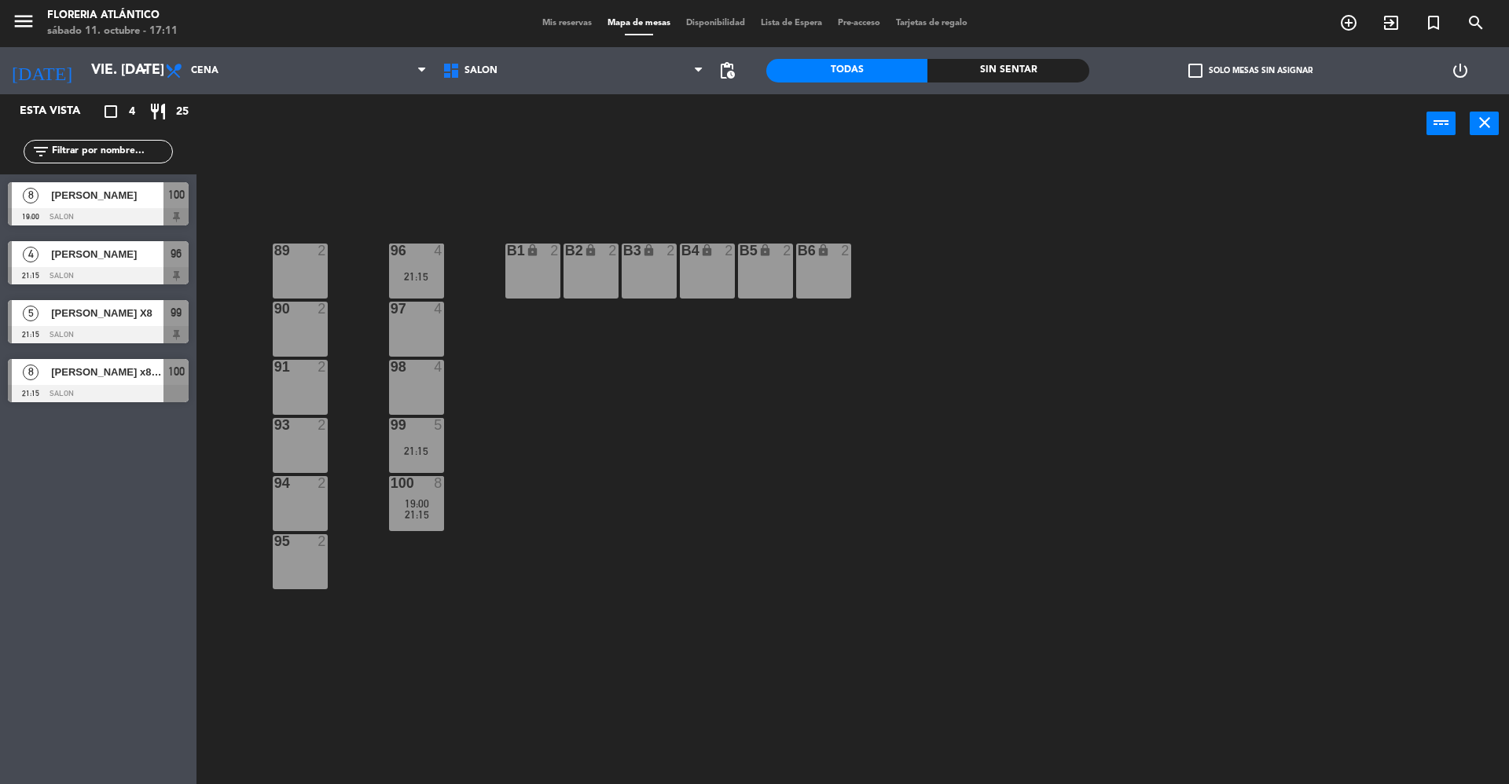
click at [413, 373] on div at bounding box center [416, 367] width 26 height 14
click at [784, 121] on button "[GEOGRAPHIC_DATA]" at bounding box center [762, 123] width 94 height 31
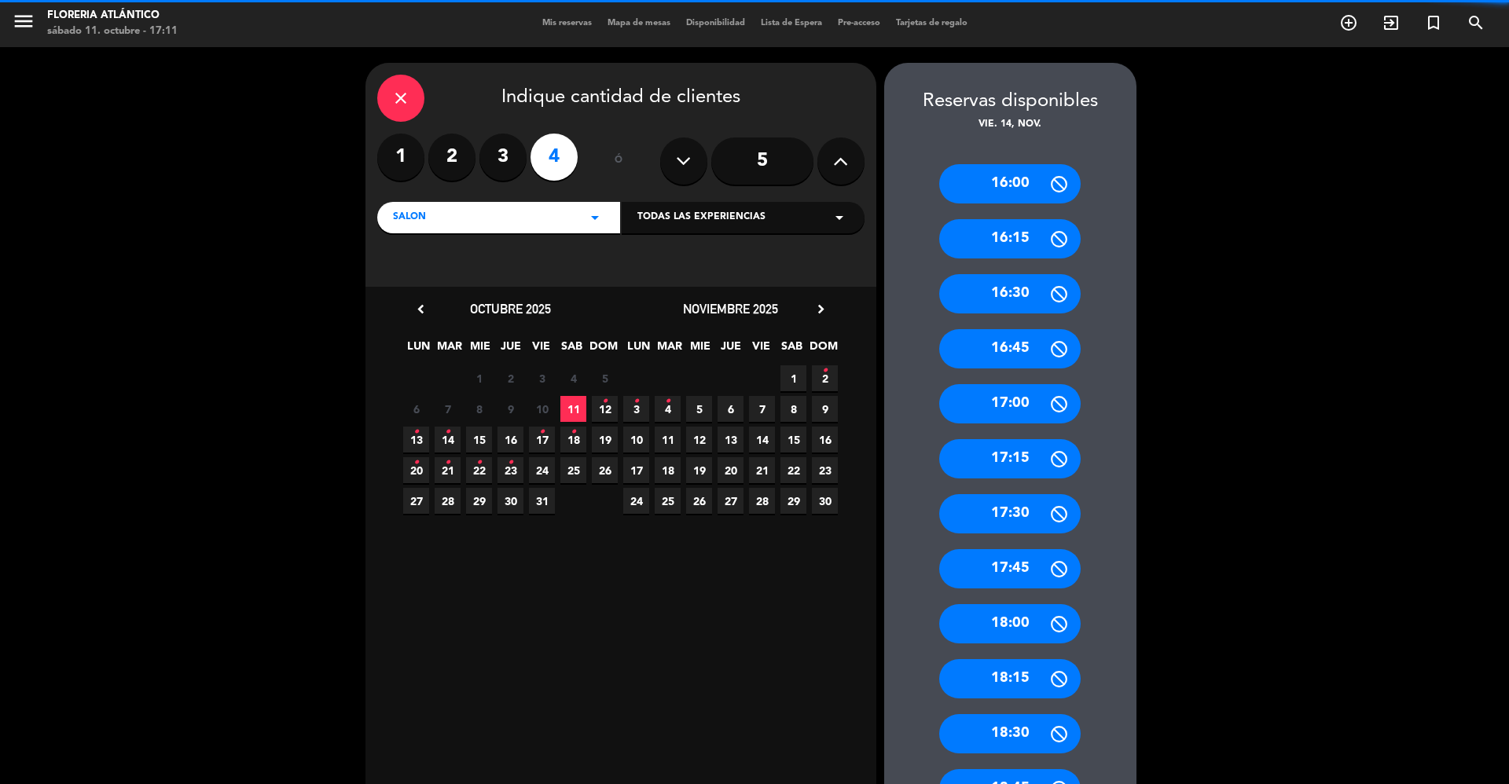
scroll to position [629, 0]
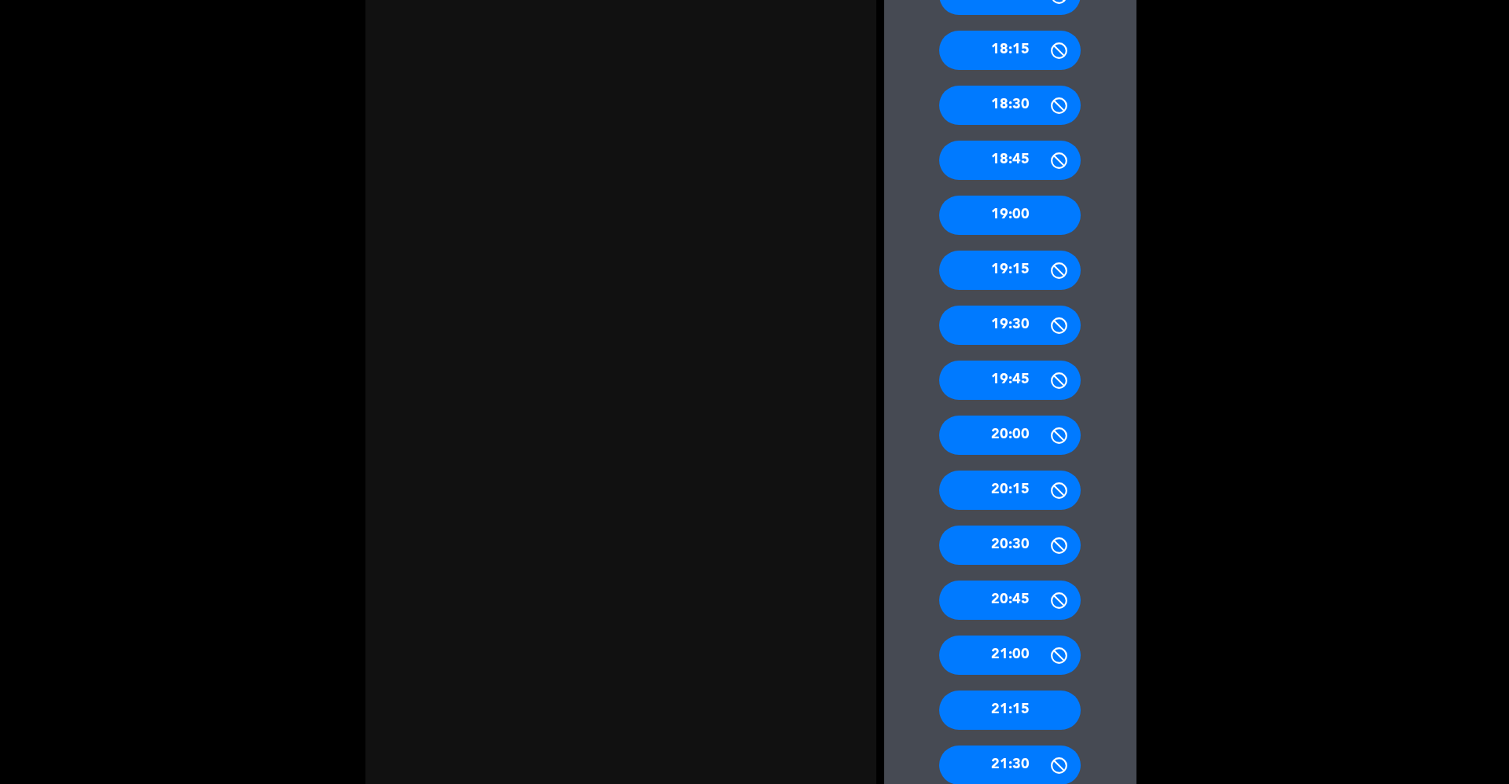
click at [1032, 588] on div "21:15" at bounding box center [1009, 710] width 141 height 39
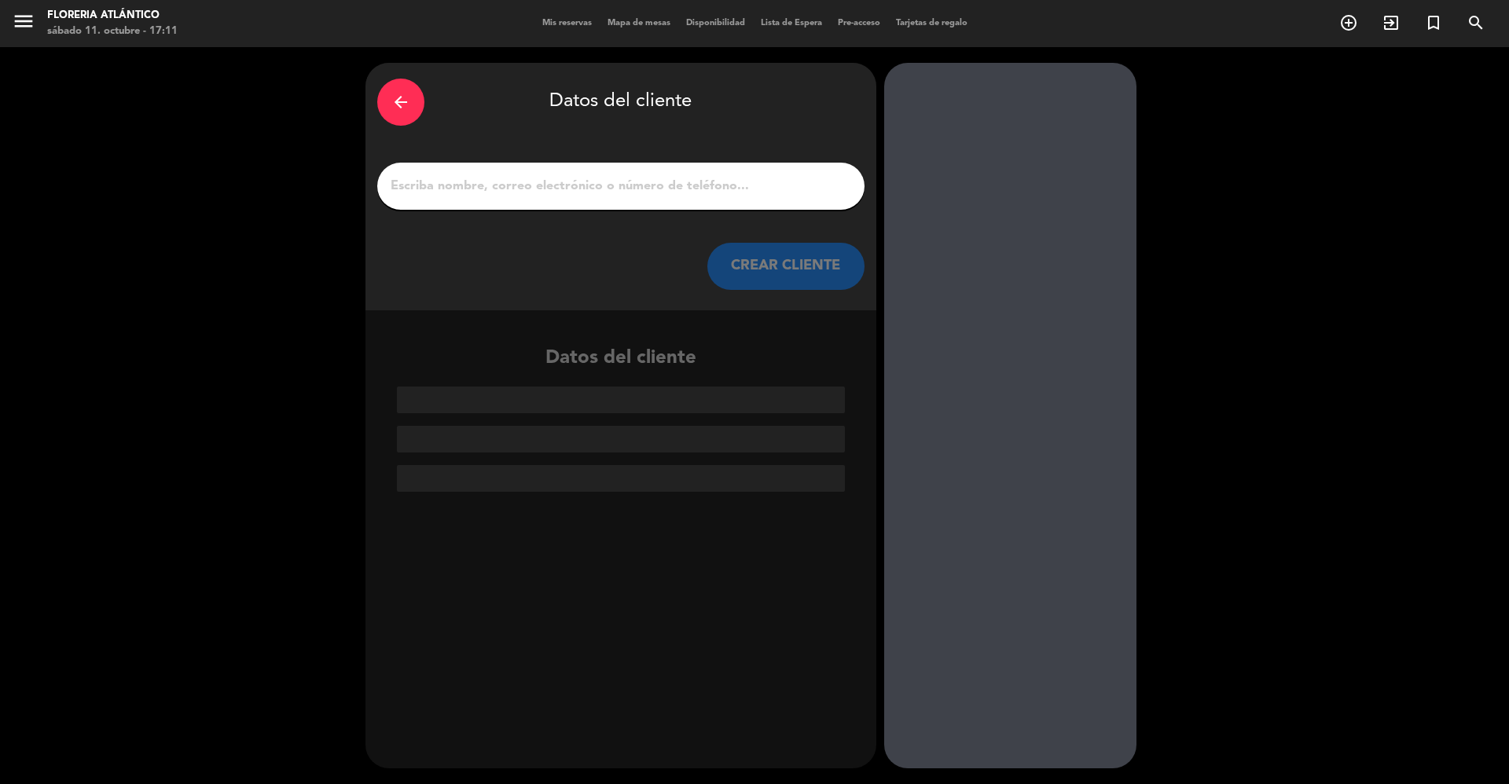
click at [461, 142] on div "arrow_back Datos del cliente CREAR CLIENTE" at bounding box center [621, 187] width 511 height 248
click at [475, 175] on input "1" at bounding box center [621, 186] width 464 height 22
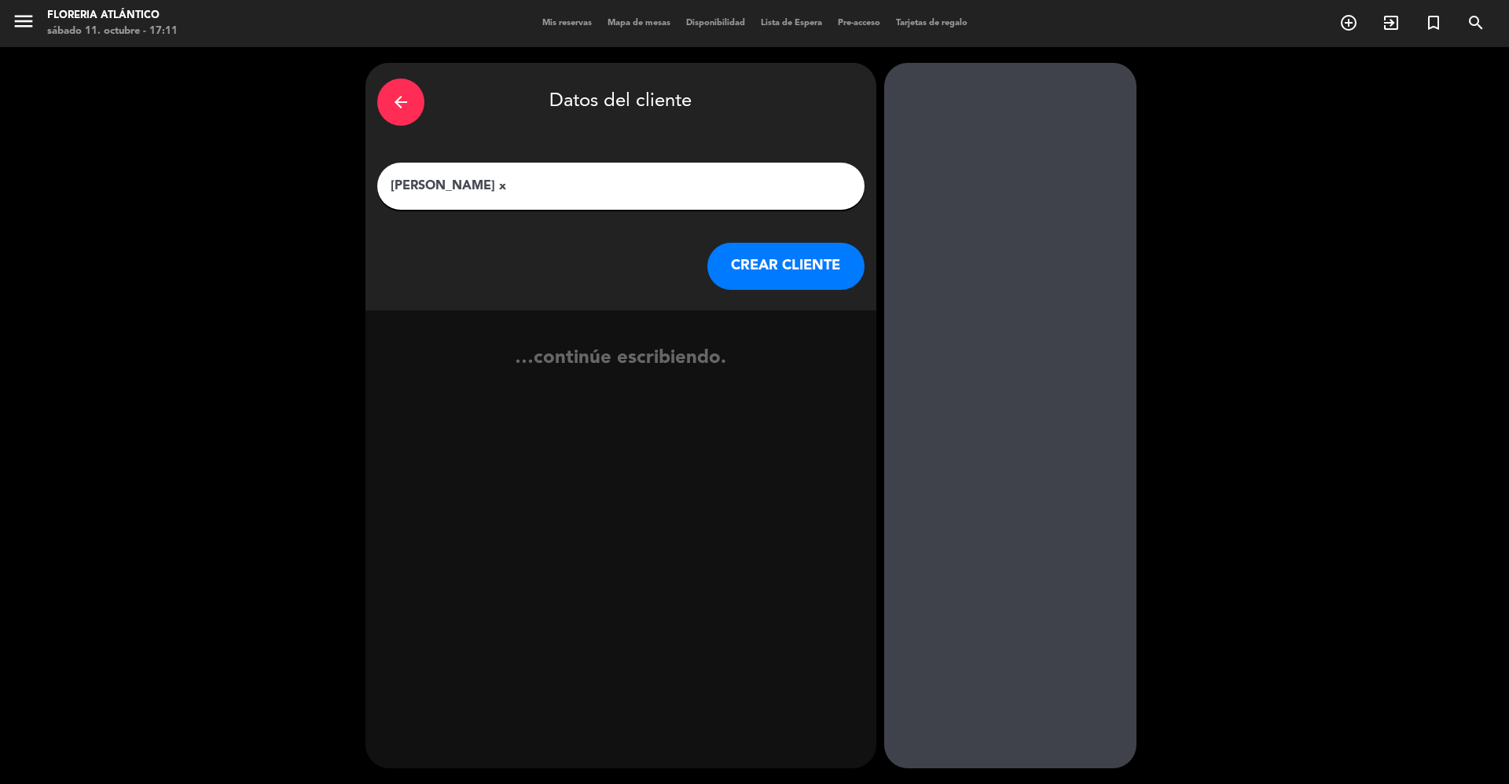
type input "[PERSON_NAME] x8"
click at [752, 267] on button "CREAR CLIENTE" at bounding box center [785, 266] width 157 height 47
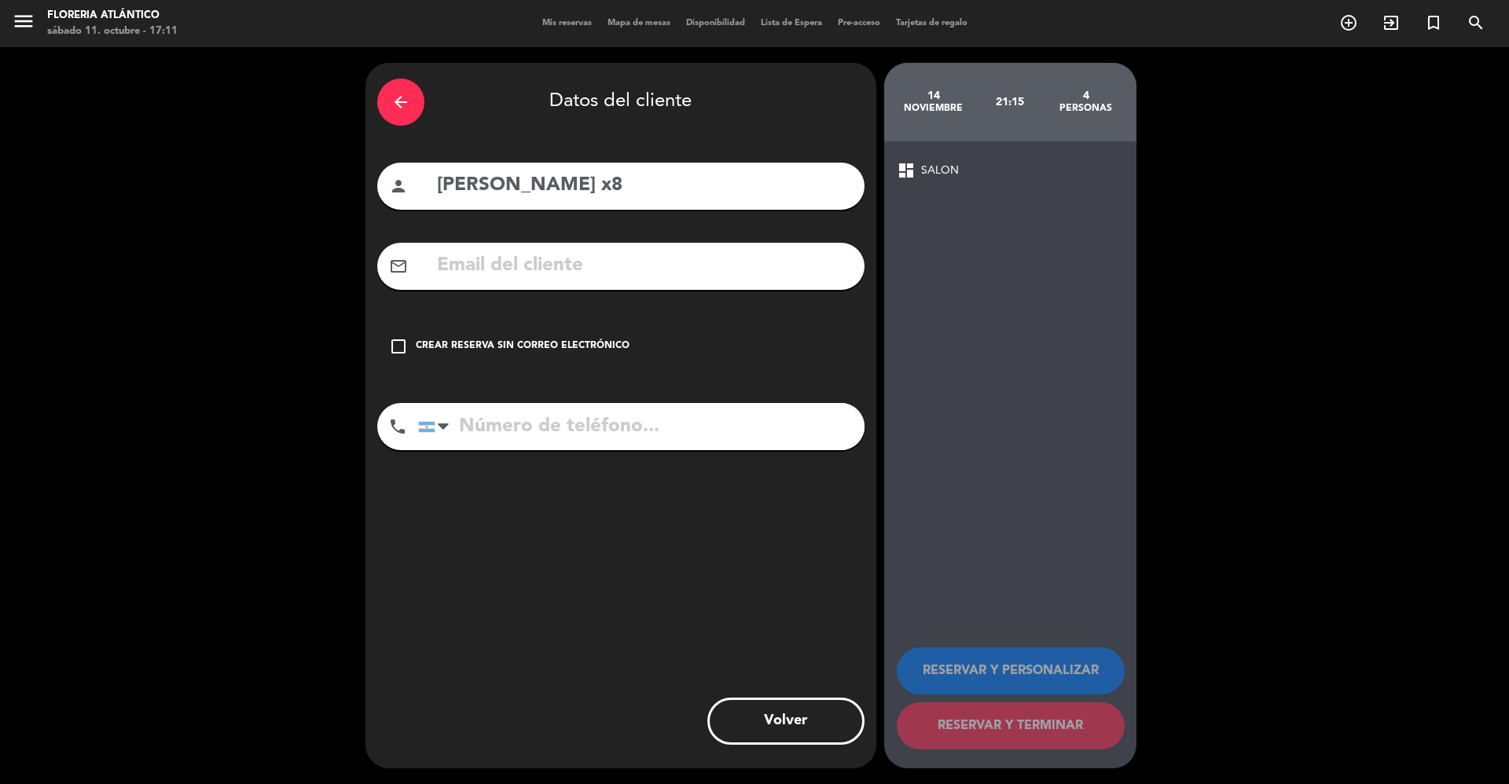
drag, startPoint x: 428, startPoint y: 334, endPoint x: 445, endPoint y: 344, distance: 19.0
click at [431, 336] on div "check_box_outline_blank Crear reserva sin correo electrónico" at bounding box center [620, 346] width 487 height 47
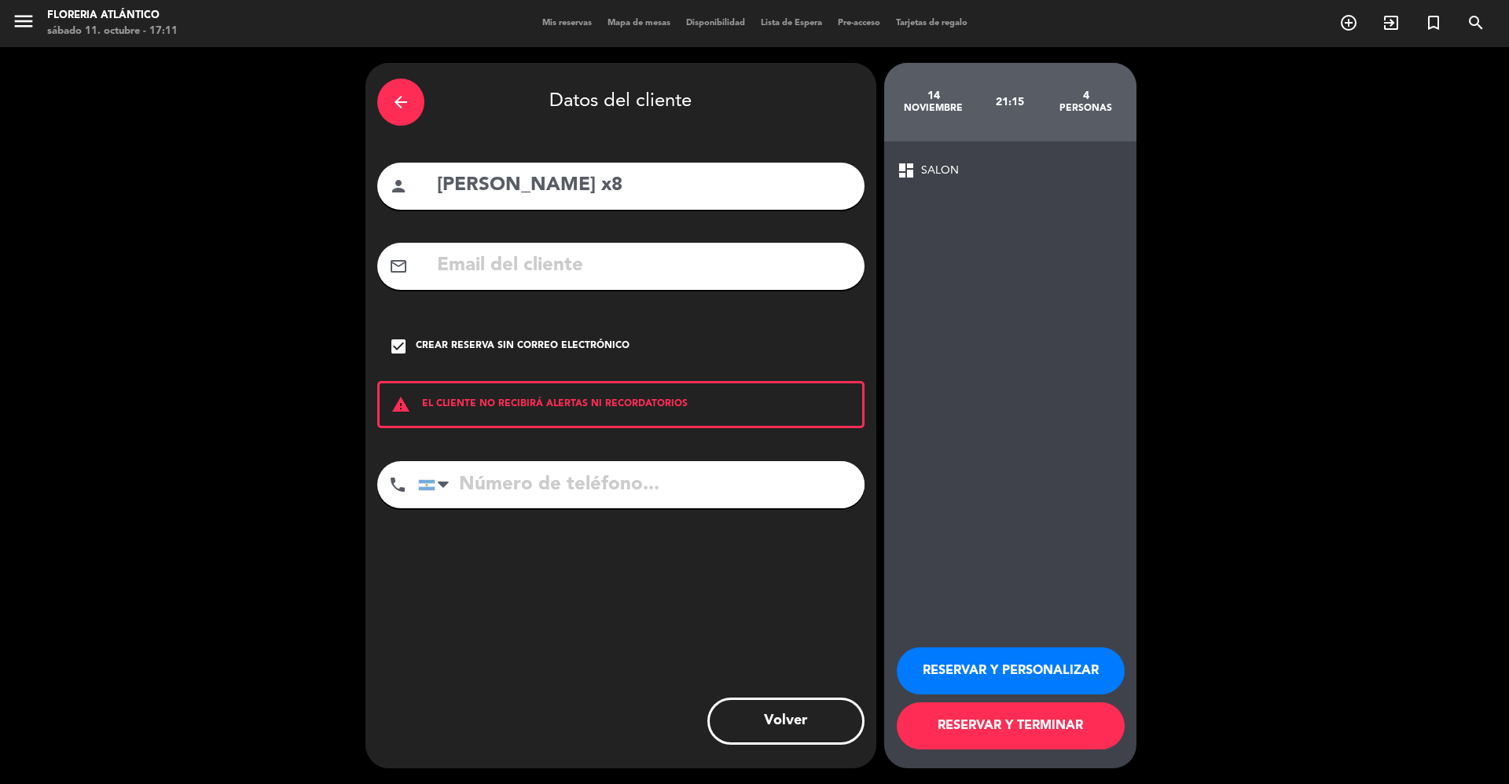
click at [989, 588] on button "RESERVAR Y TERMINAR" at bounding box center [1011, 726] width 228 height 47
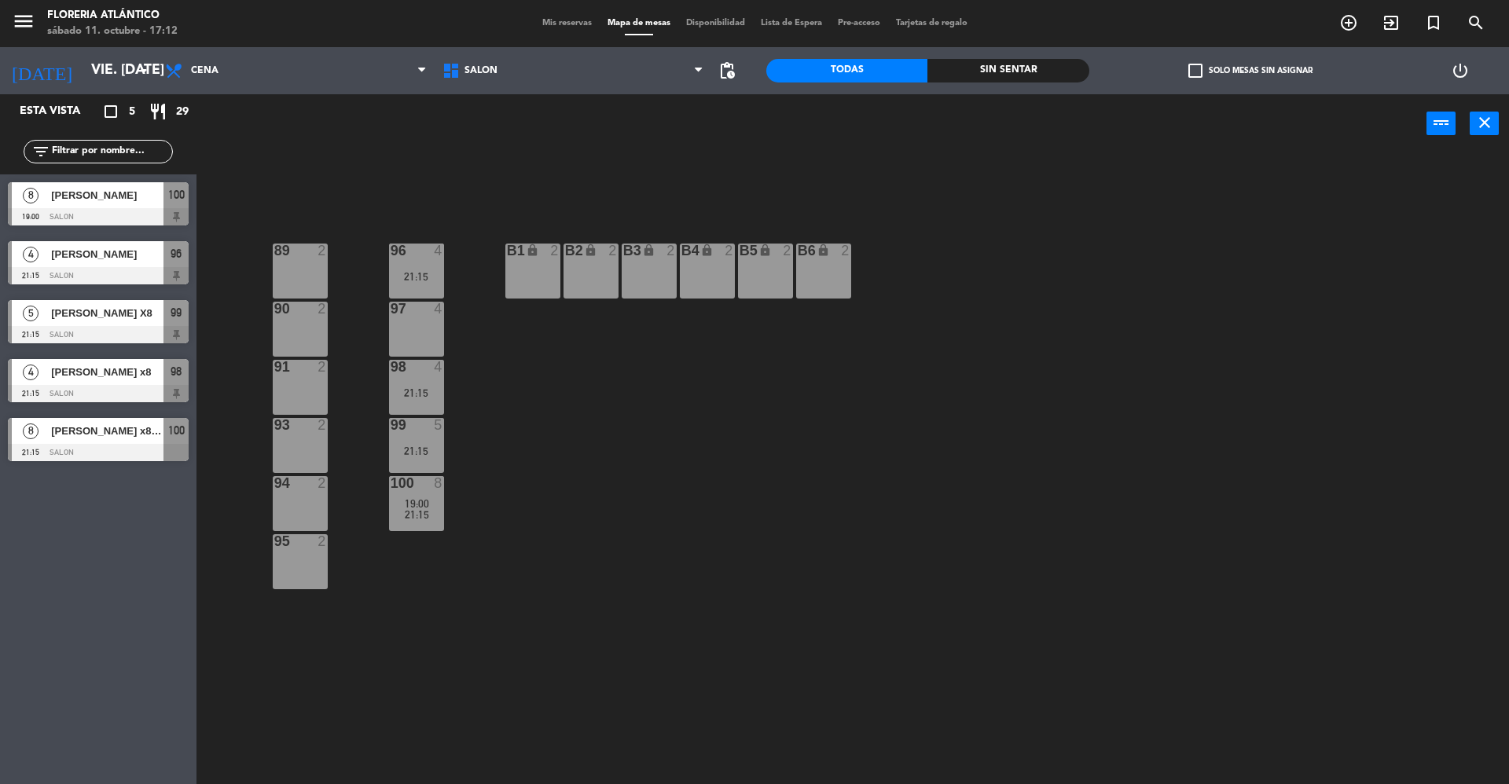
click at [576, 22] on span "Mis reservas" at bounding box center [567, 23] width 65 height 9
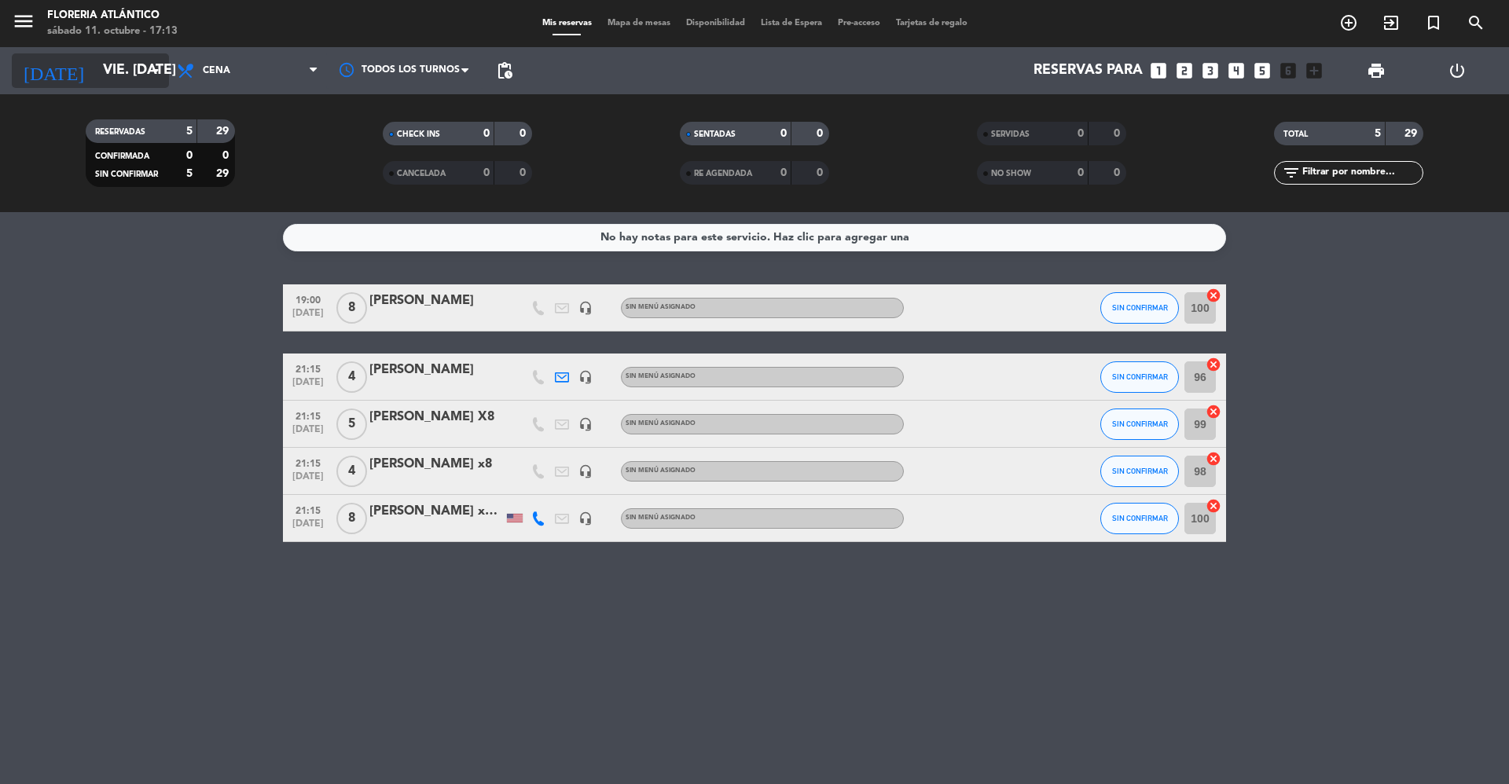
click at [132, 74] on input "vie. [DATE]" at bounding box center [186, 70] width 182 height 31
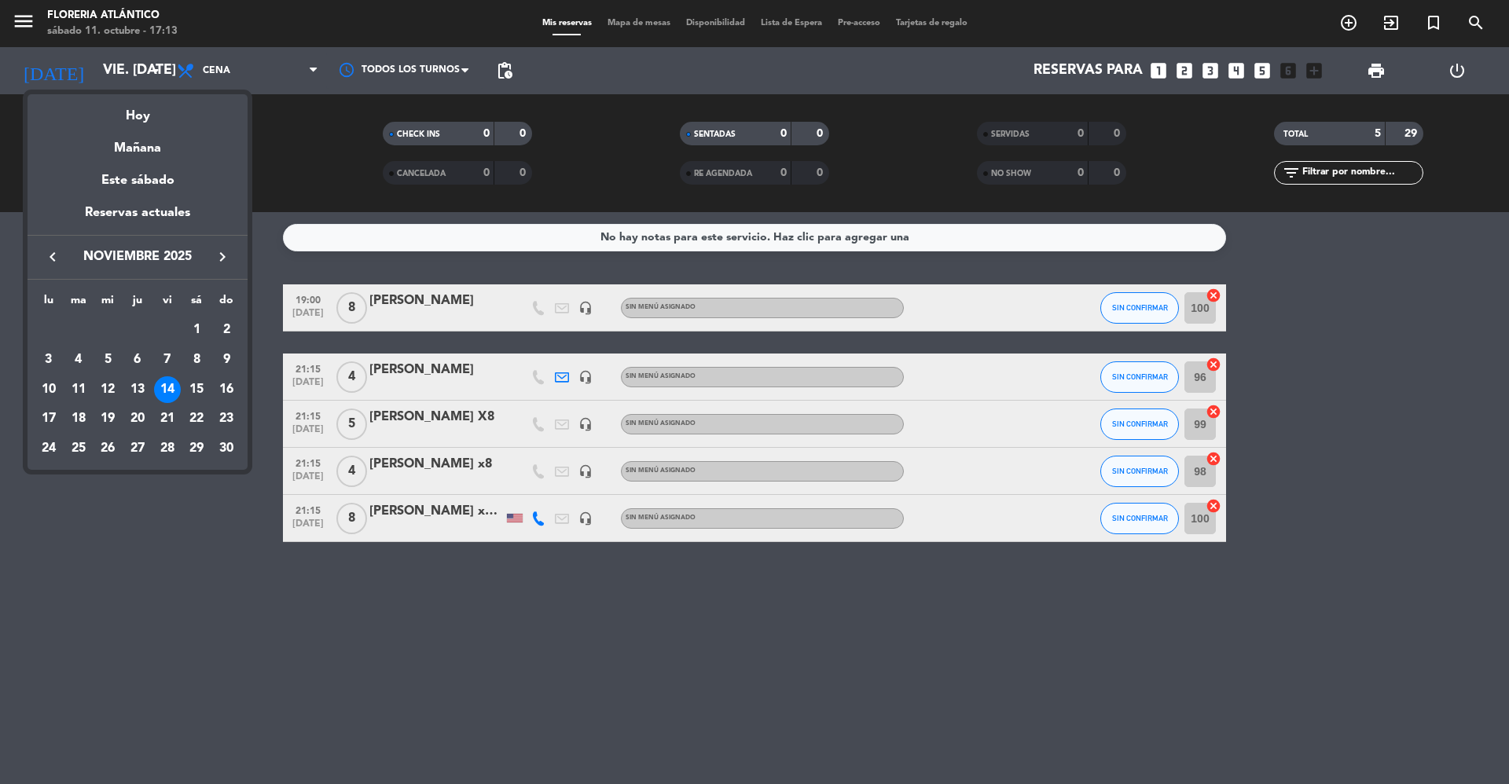
click at [51, 268] on div "keyboard_arrow_left noviembre 2025 keyboard_arrow_right" at bounding box center [138, 257] width 220 height 44
click at [53, 242] on div "keyboard_arrow_left noviembre 2025 keyboard_arrow_right" at bounding box center [138, 257] width 220 height 44
click at [57, 252] on icon "keyboard_arrow_left" at bounding box center [52, 257] width 19 height 19
click at [192, 391] on div "11" at bounding box center [196, 390] width 27 height 27
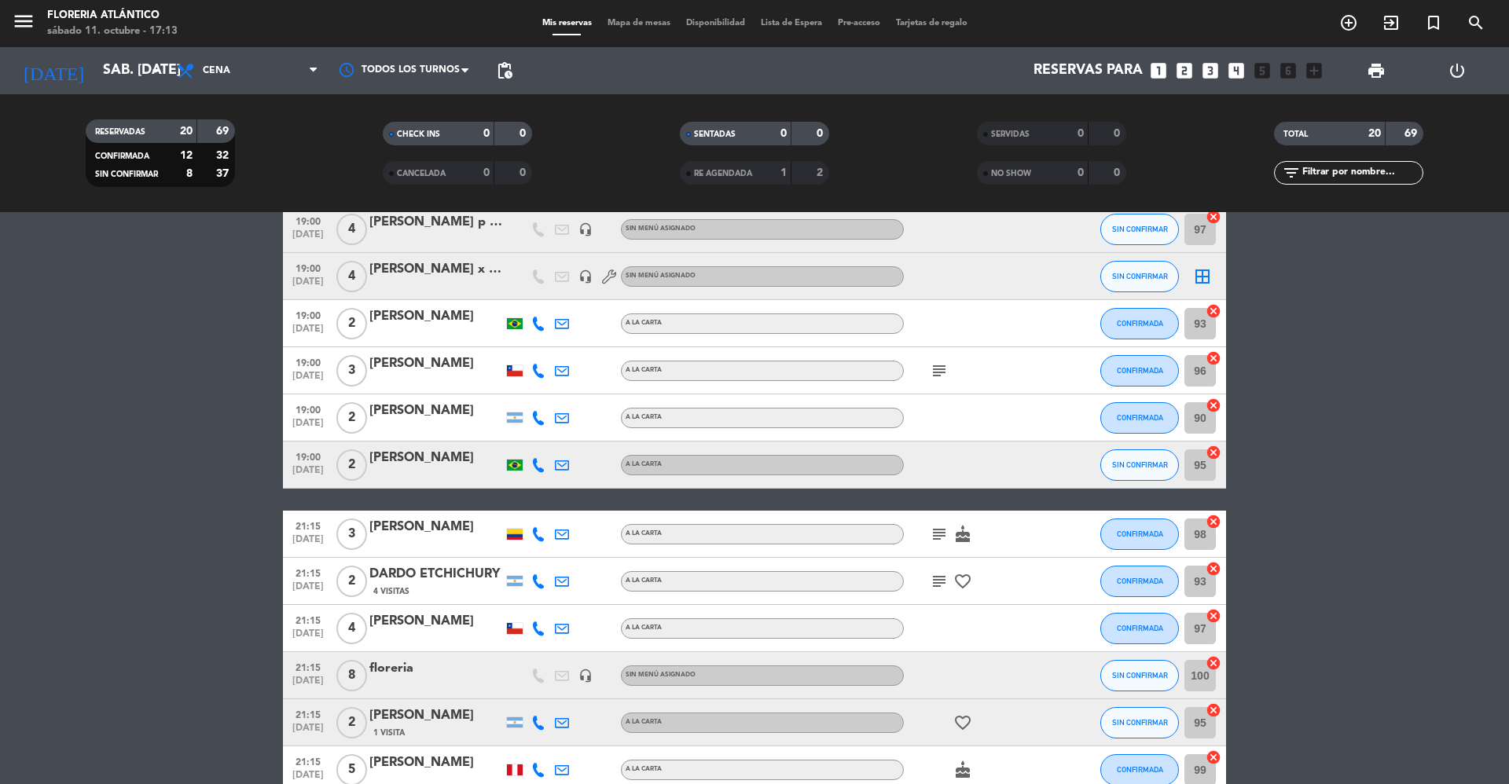
scroll to position [542, 0]
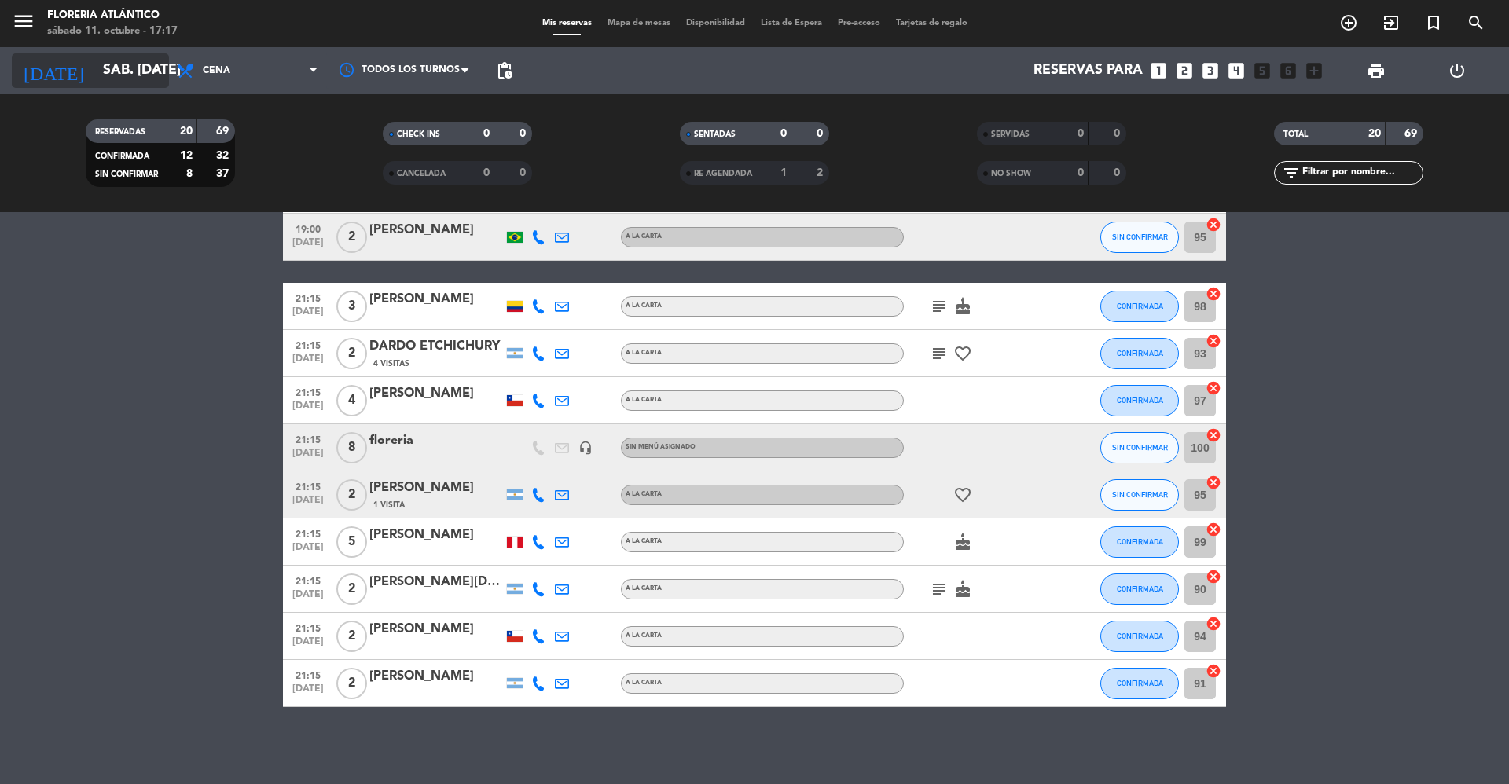
click at [120, 79] on input "sáb. [DATE]" at bounding box center [186, 70] width 182 height 31
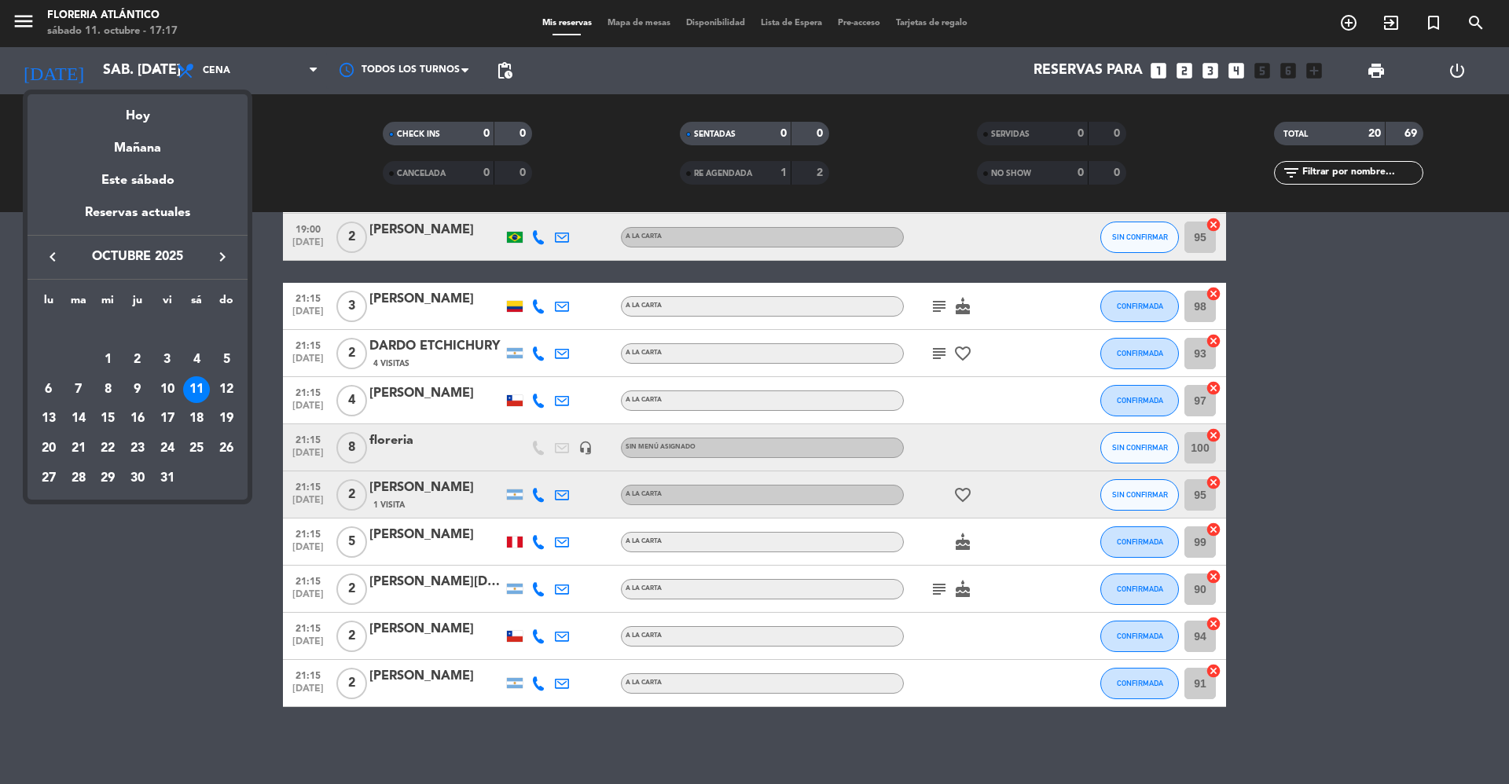
click at [222, 255] on icon "keyboard_arrow_right" at bounding box center [222, 257] width 19 height 19
click at [48, 253] on icon "keyboard_arrow_left" at bounding box center [52, 257] width 19 height 19
click at [186, 564] on div at bounding box center [754, 392] width 1509 height 784
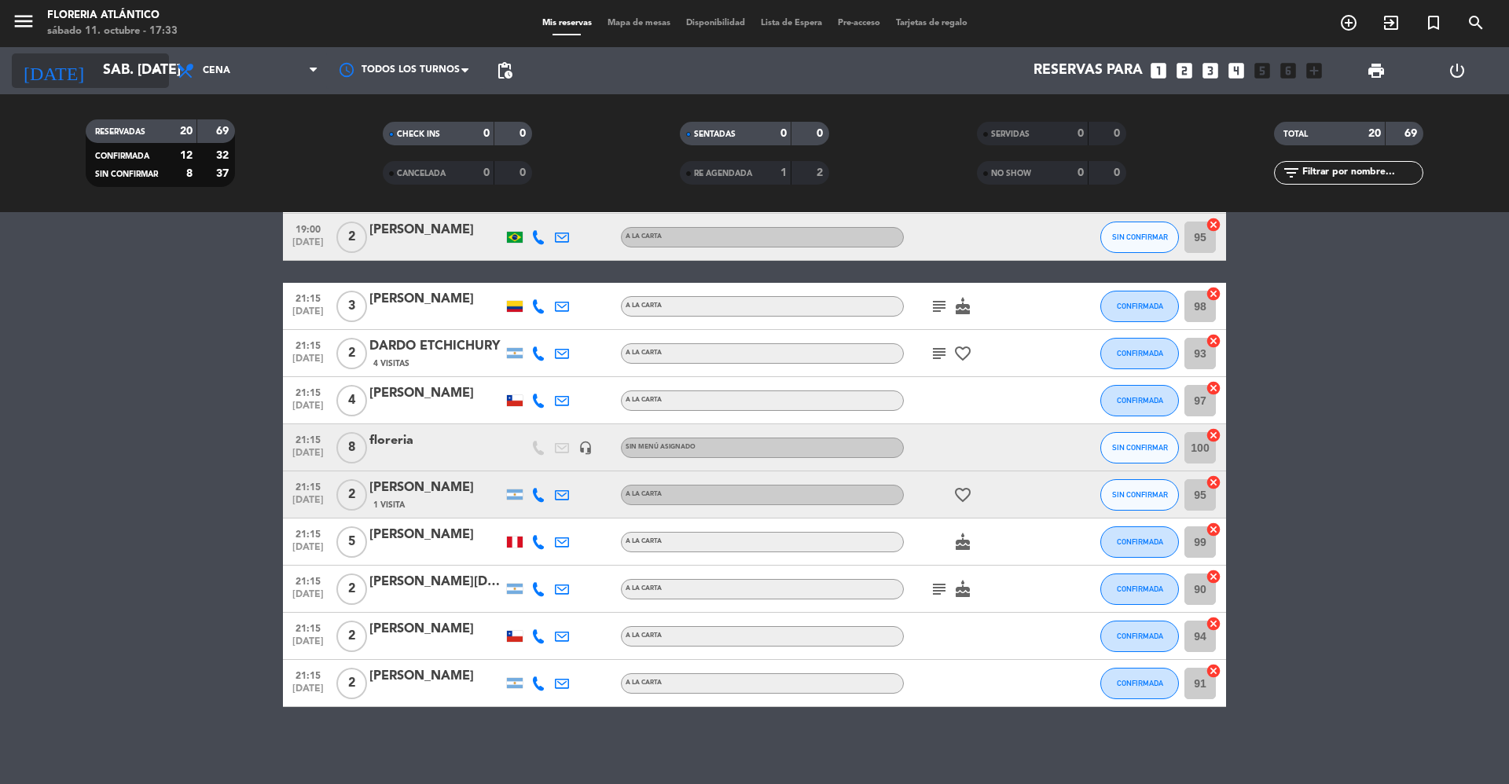
click at [145, 55] on input "sáb. [DATE]" at bounding box center [186, 70] width 182 height 31
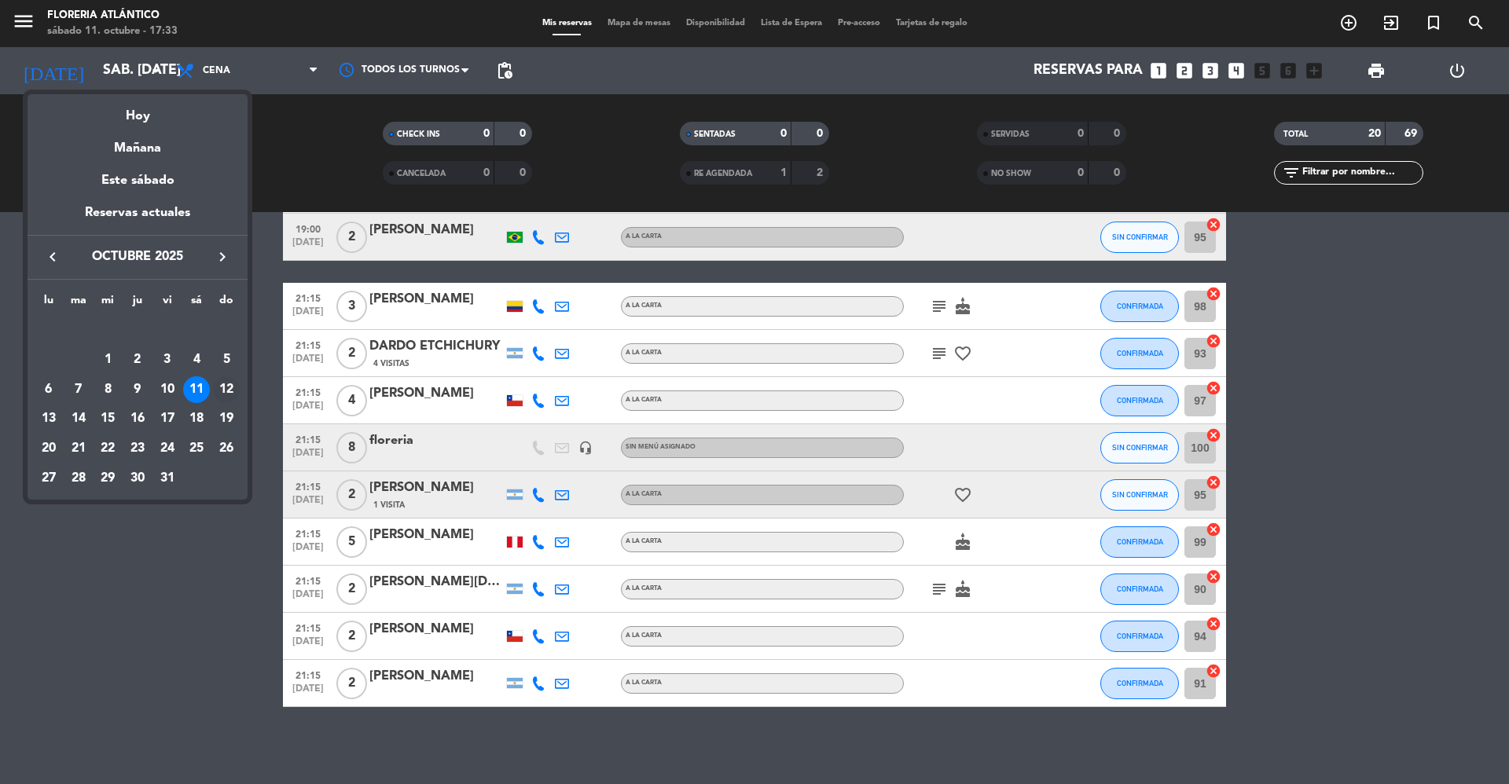
click at [224, 384] on div "12" at bounding box center [226, 390] width 27 height 27
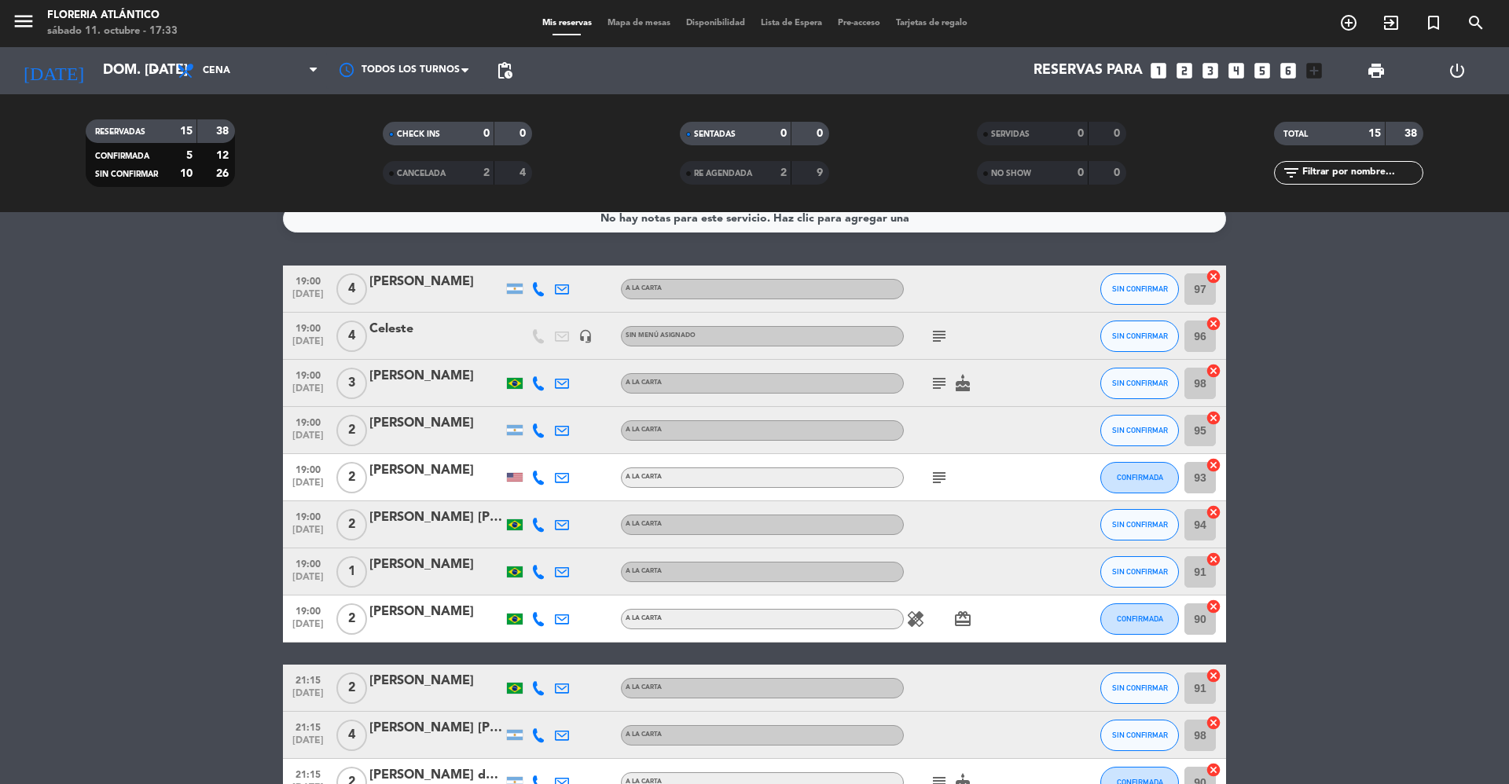
scroll to position [0, 0]
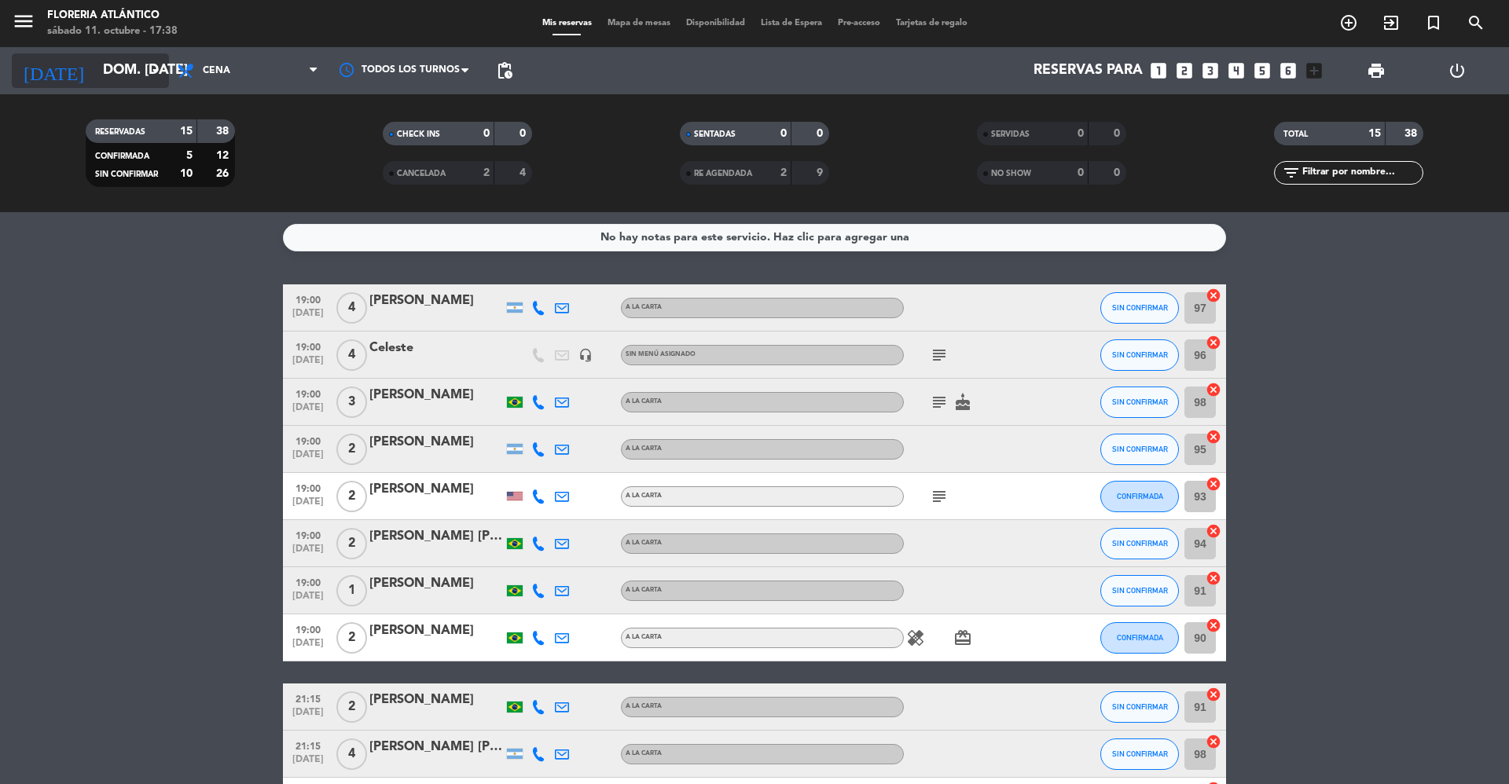
click at [136, 71] on input "dom. [DATE]" at bounding box center [186, 70] width 182 height 31
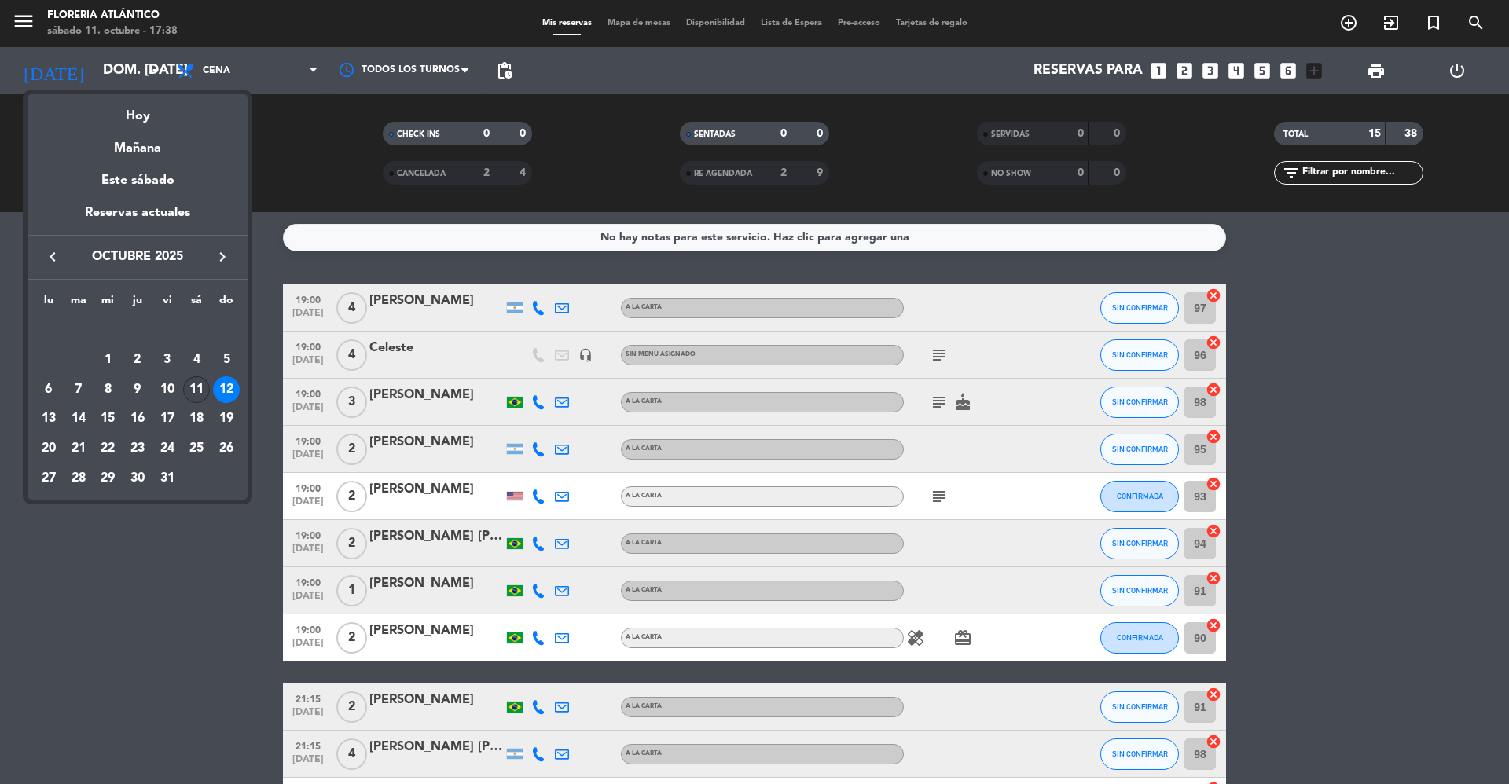
click at [196, 385] on div "11" at bounding box center [196, 390] width 27 height 27
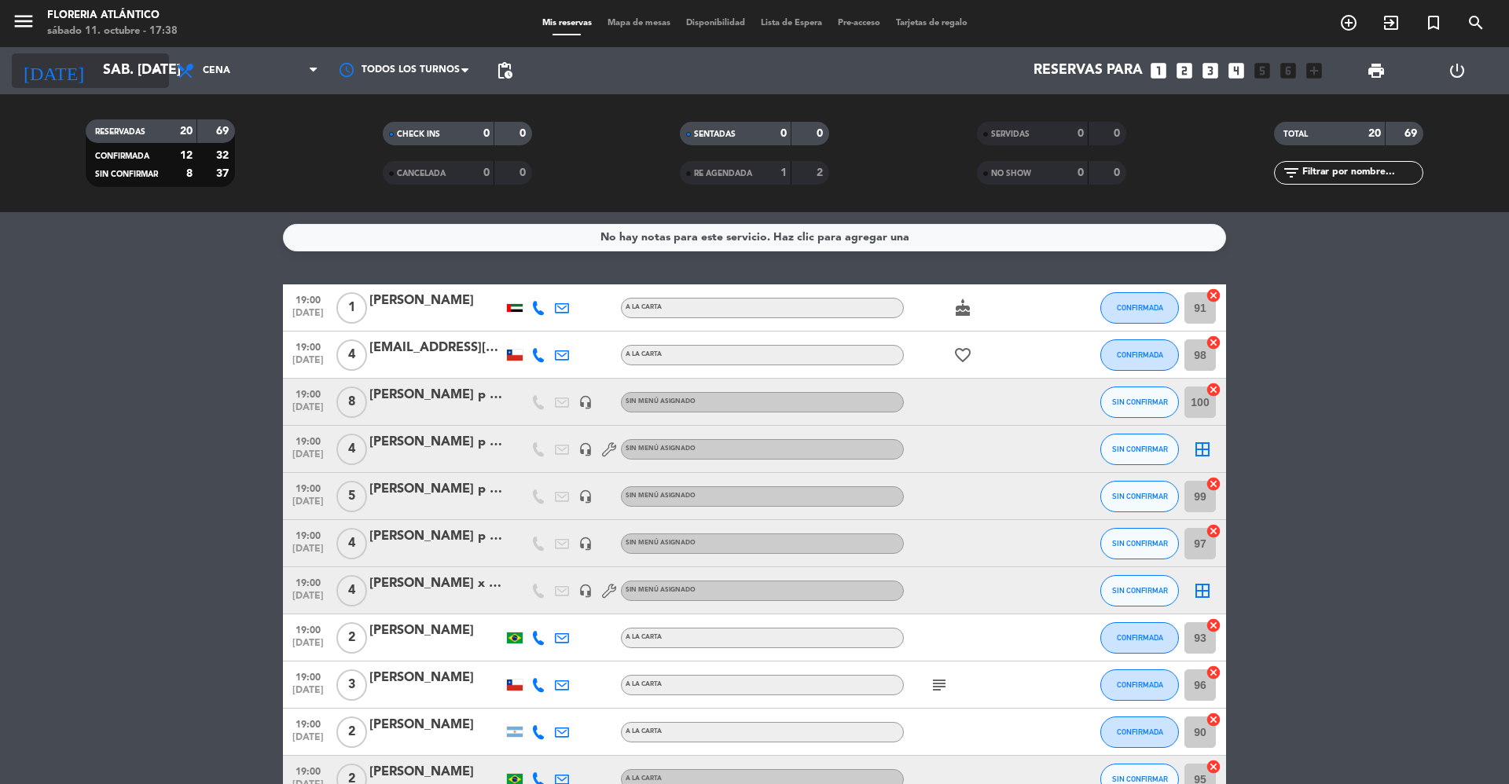
click at [142, 60] on input "sáb. [DATE]" at bounding box center [186, 70] width 182 height 31
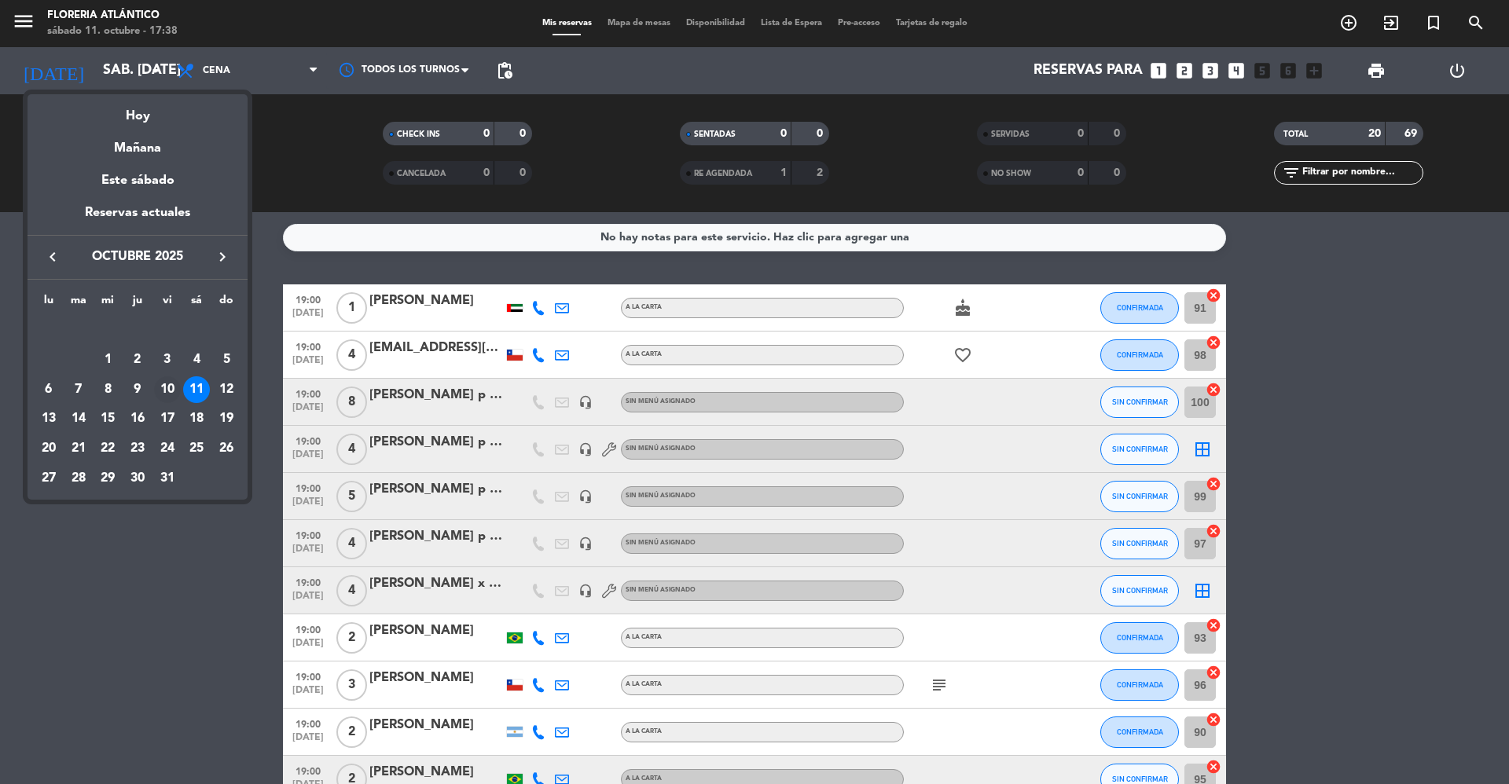
click at [164, 391] on div "10" at bounding box center [167, 390] width 27 height 27
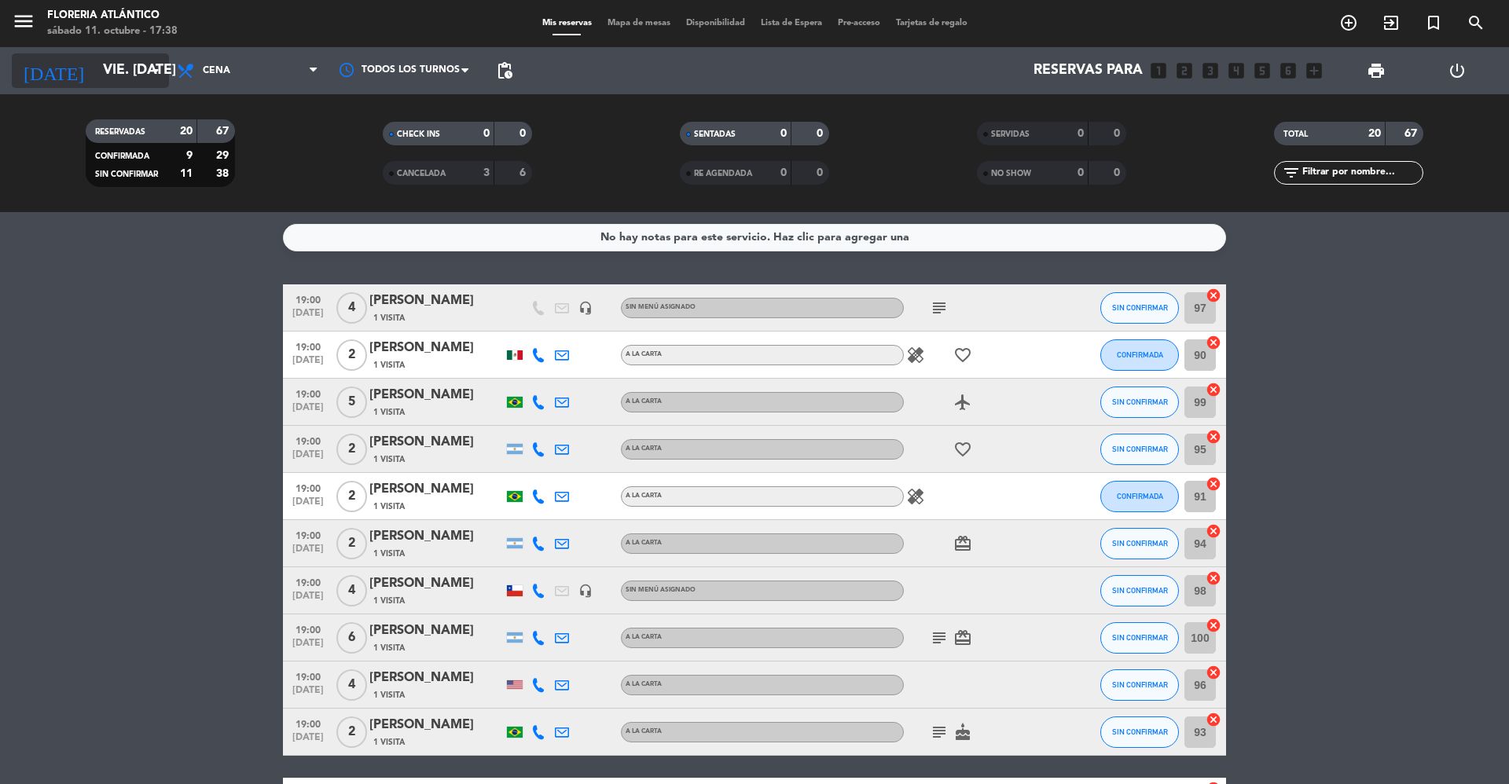
click at [135, 66] on input "vie. [DATE]" at bounding box center [186, 70] width 182 height 31
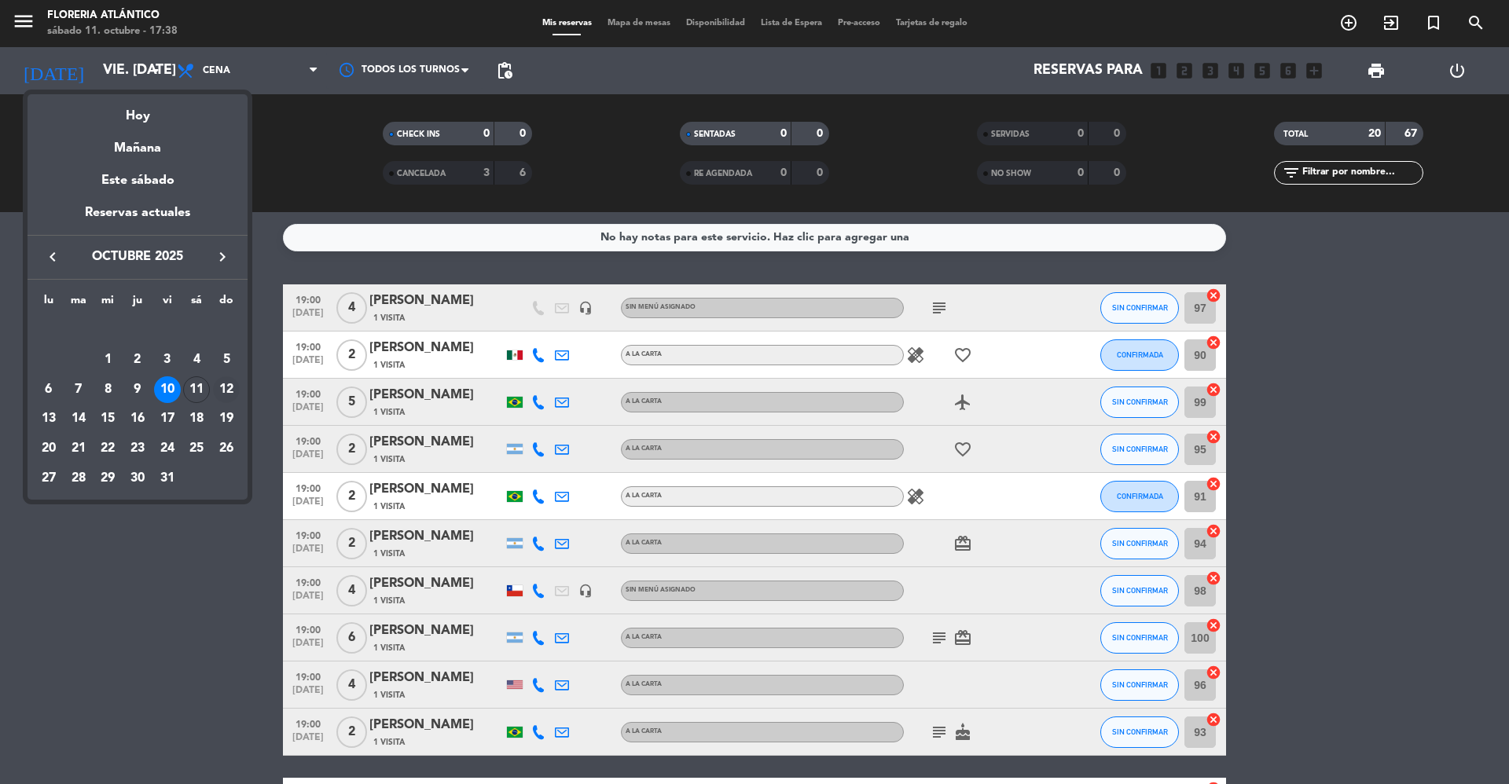
click at [225, 393] on div "12" at bounding box center [226, 390] width 27 height 27
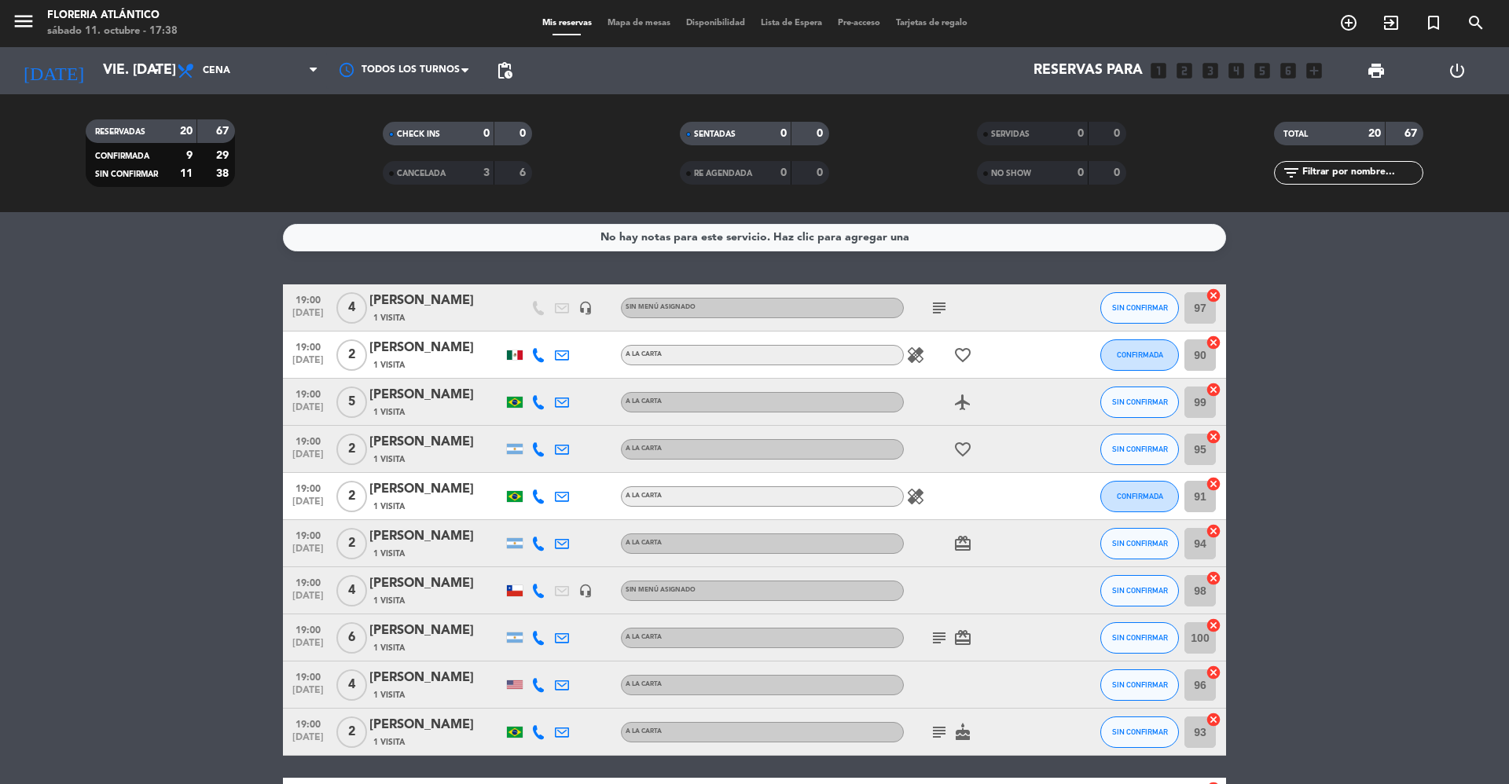
type input "dom. [DATE]"
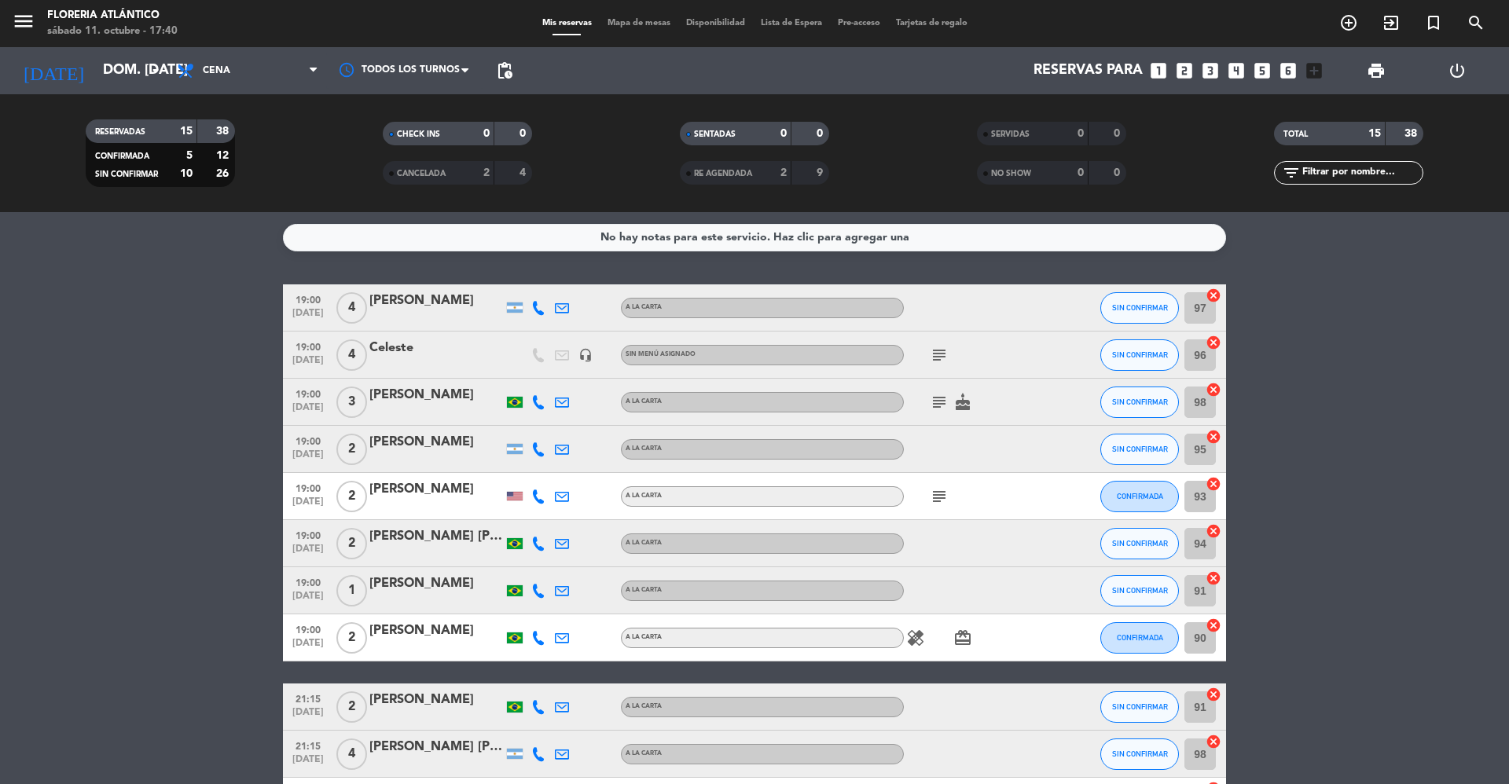
click at [937, 394] on icon "subject" at bounding box center [939, 402] width 19 height 19
click at [940, 494] on icon "subject" at bounding box center [939, 496] width 19 height 19
click at [917, 588] on icon "healing" at bounding box center [915, 638] width 19 height 19
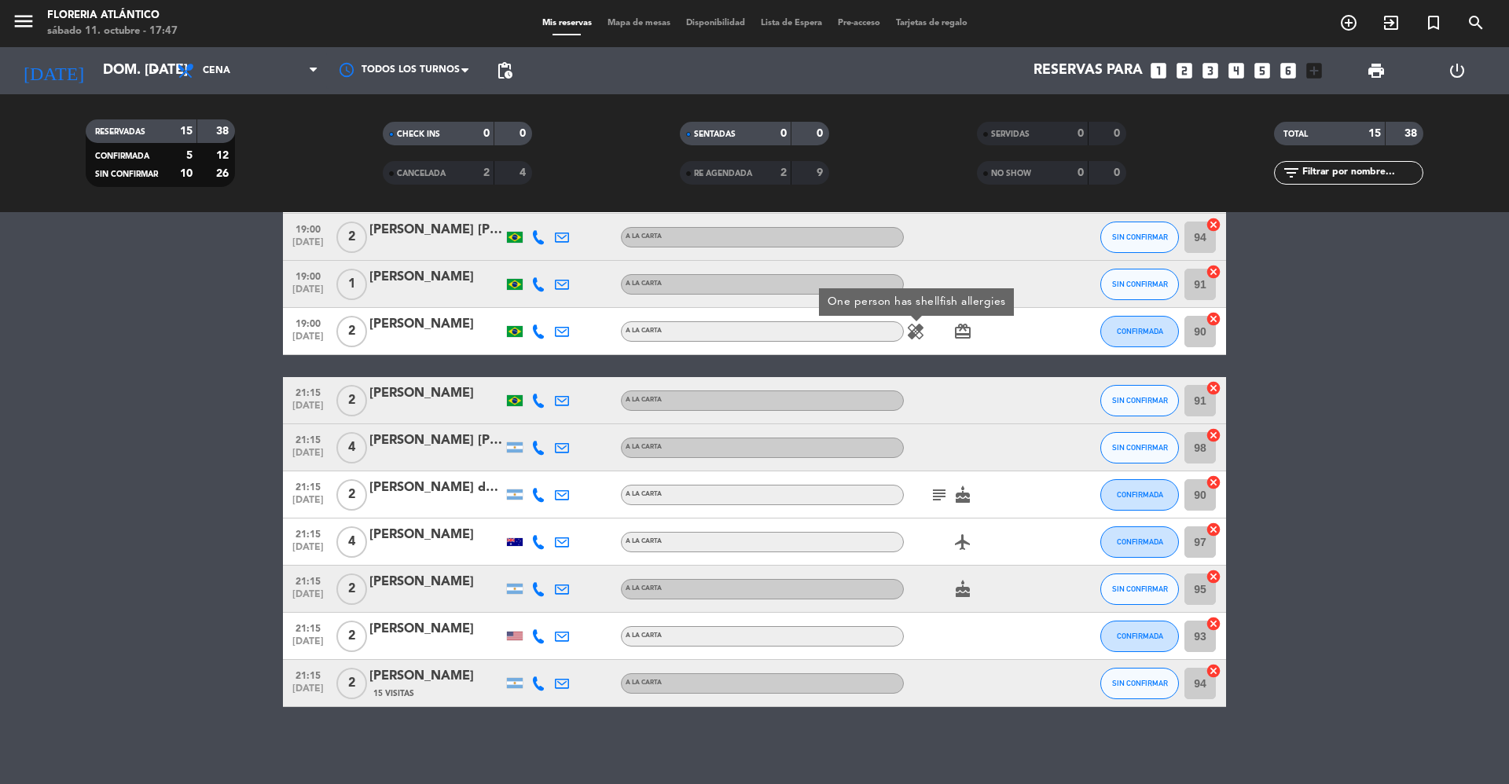
click at [1131, 444] on bookings-row "19:00 [DATE] 4 ani albrieu A LA CARTA SIN CONFIRMAR 97 cancel 19:00 [DATE] 4 [P…" at bounding box center [754, 342] width 1509 height 729
click at [434, 441] on div "[PERSON_NAME] [PERSON_NAME]" at bounding box center [436, 441] width 134 height 20
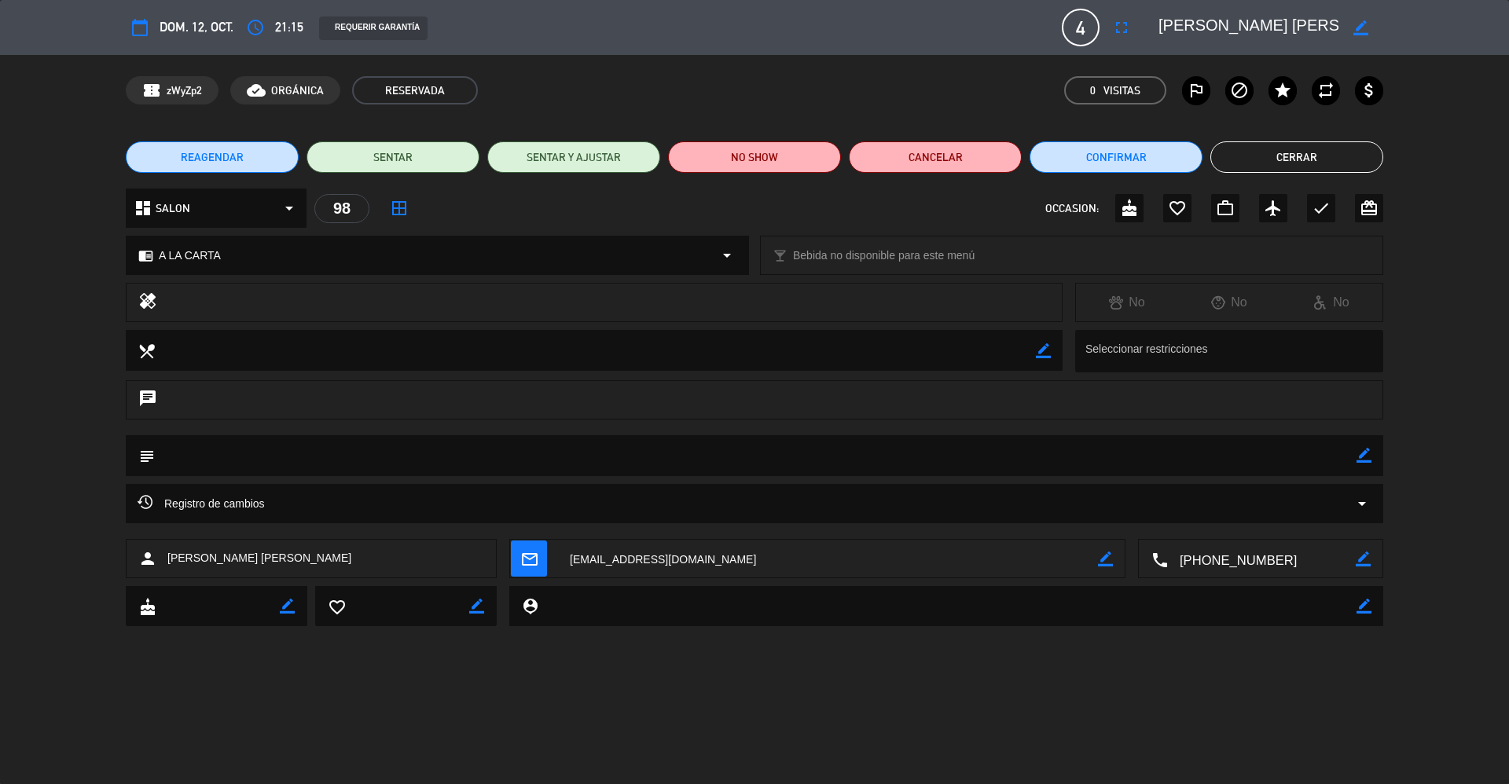
click at [1131, 152] on button "Cerrar" at bounding box center [1297, 156] width 173 height 31
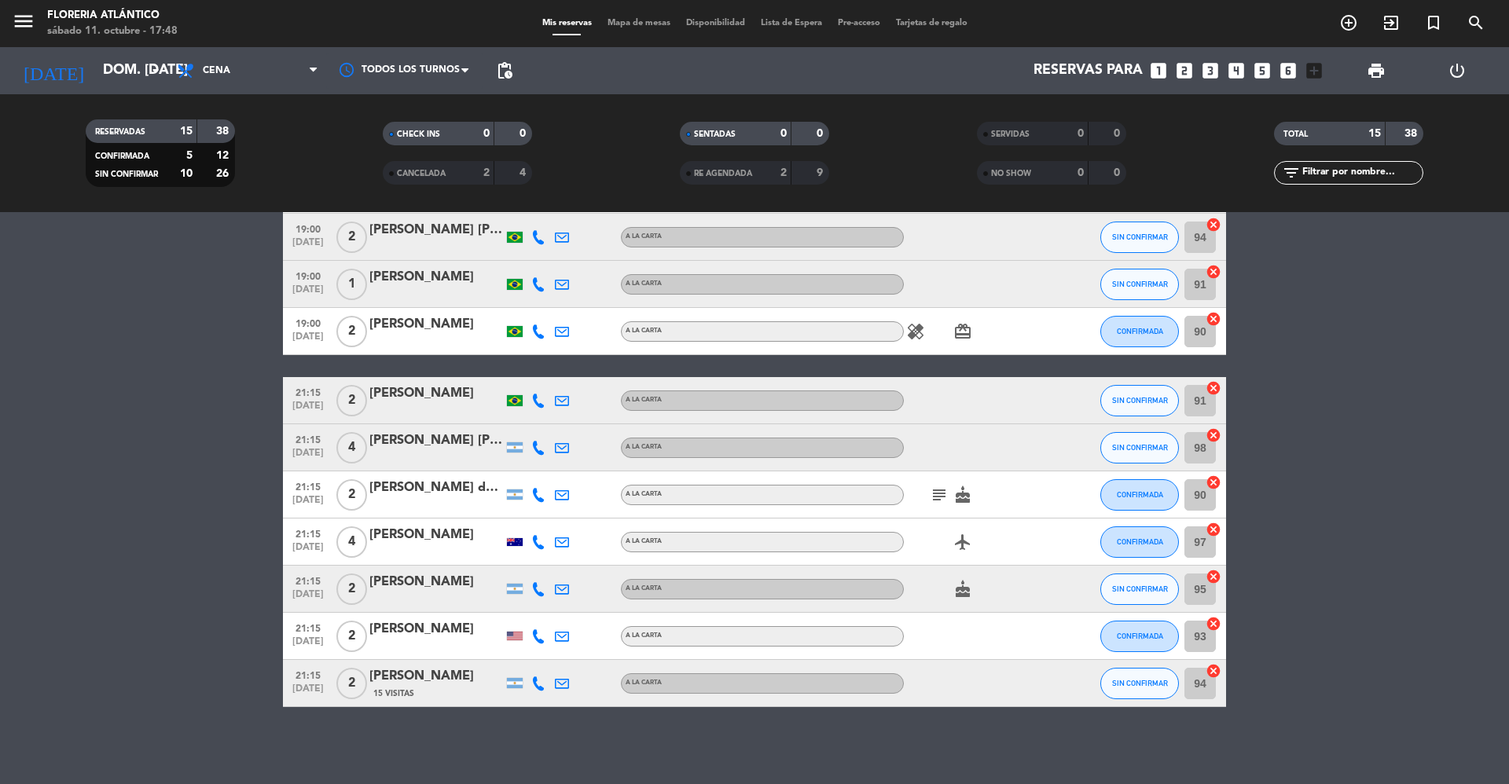
click at [942, 489] on icon "subject" at bounding box center [939, 495] width 19 height 19
